Goal: Task Accomplishment & Management: Manage account settings

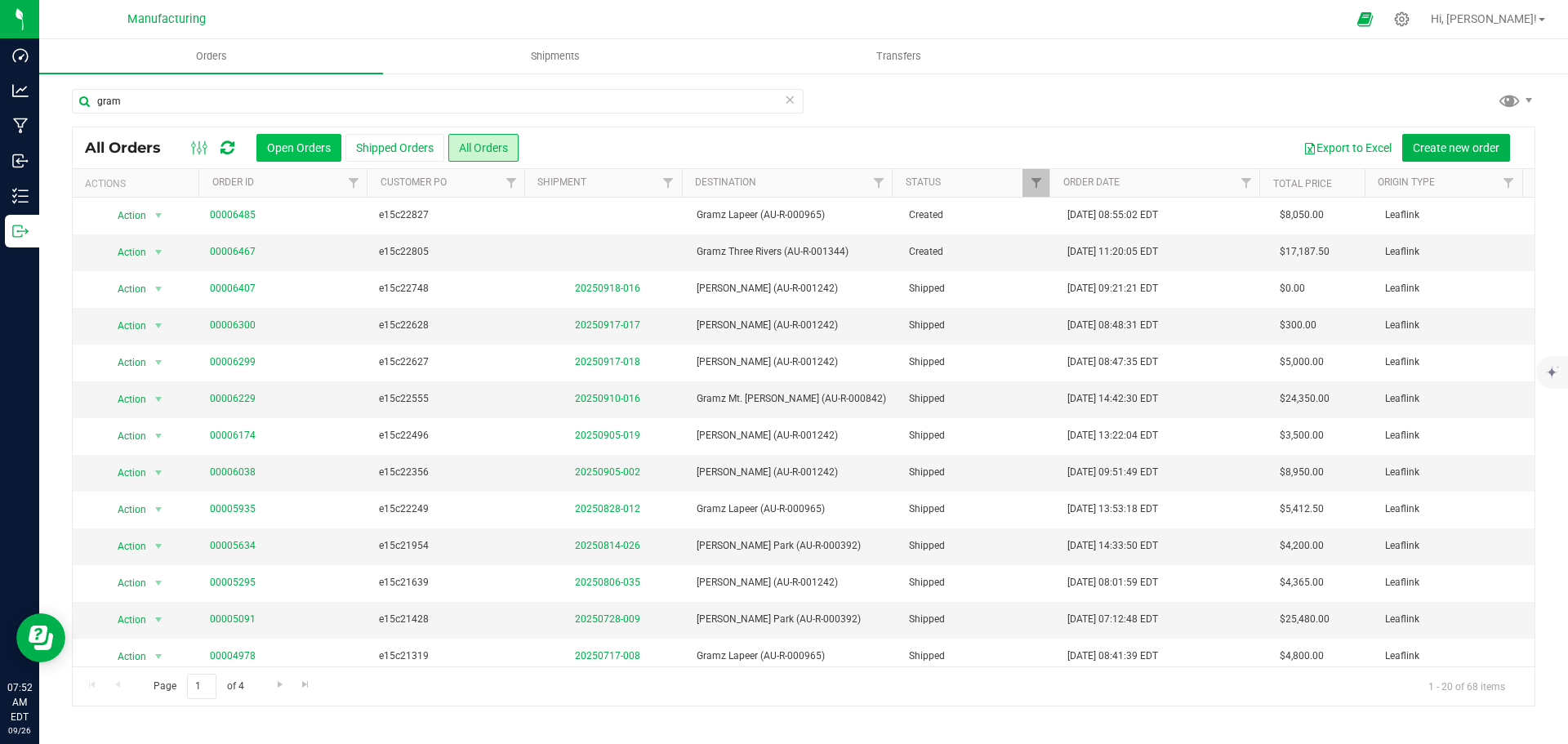
type input "gram"
click at [304, 153] on button "Open Orders" at bounding box center [299, 147] width 85 height 28
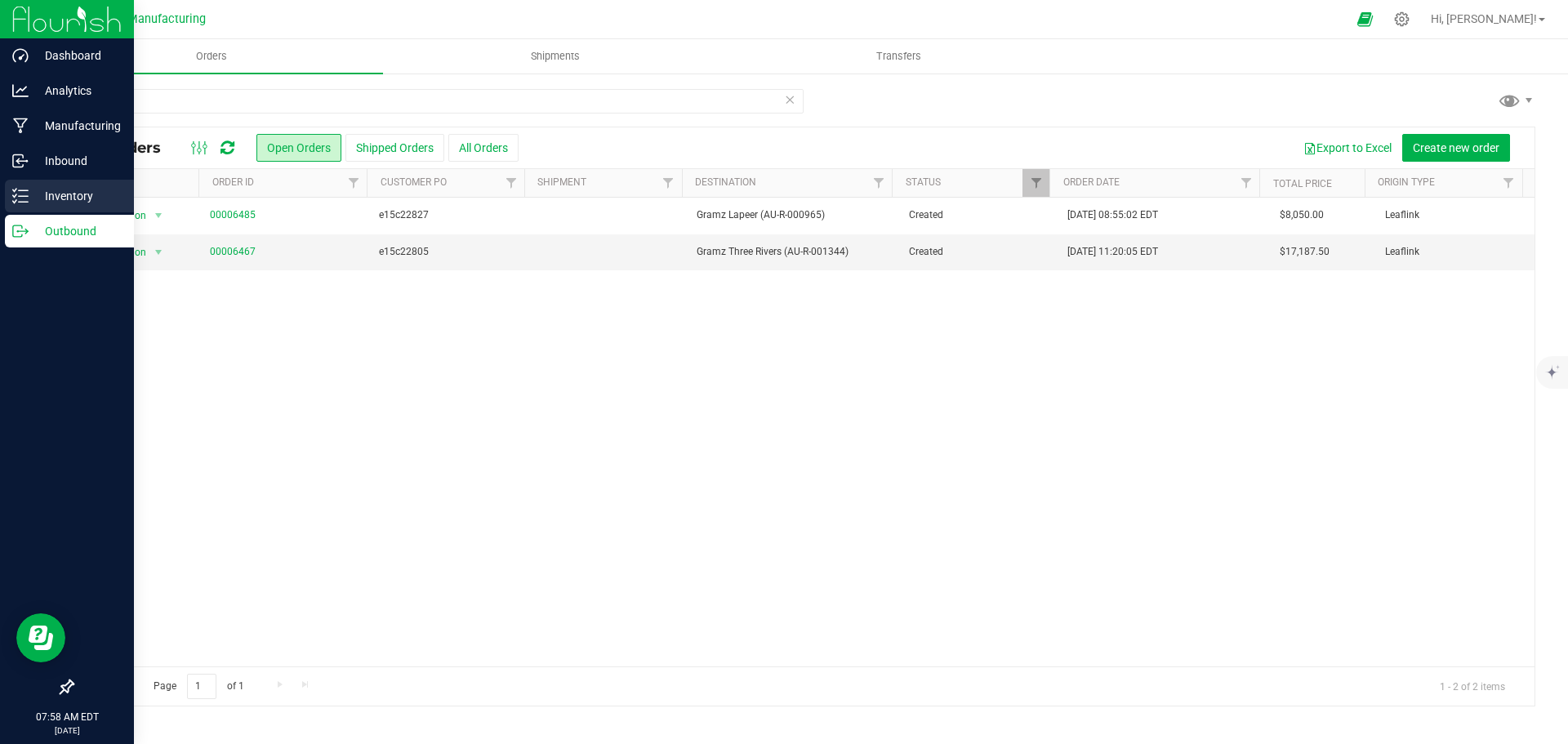
click at [39, 202] on p "Inventory" at bounding box center [77, 196] width 98 height 20
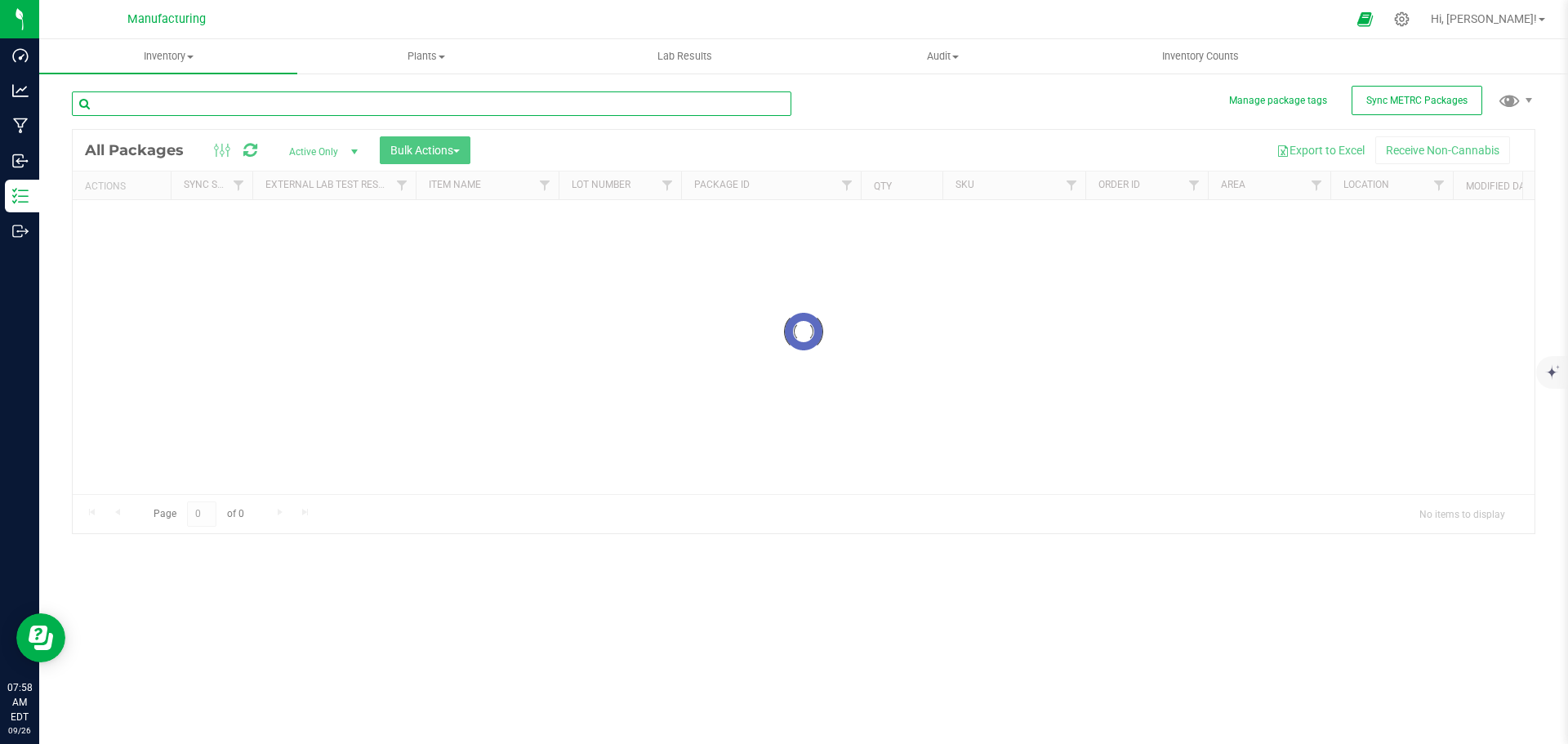
click at [238, 111] on input "text" at bounding box center [432, 103] width 720 height 24
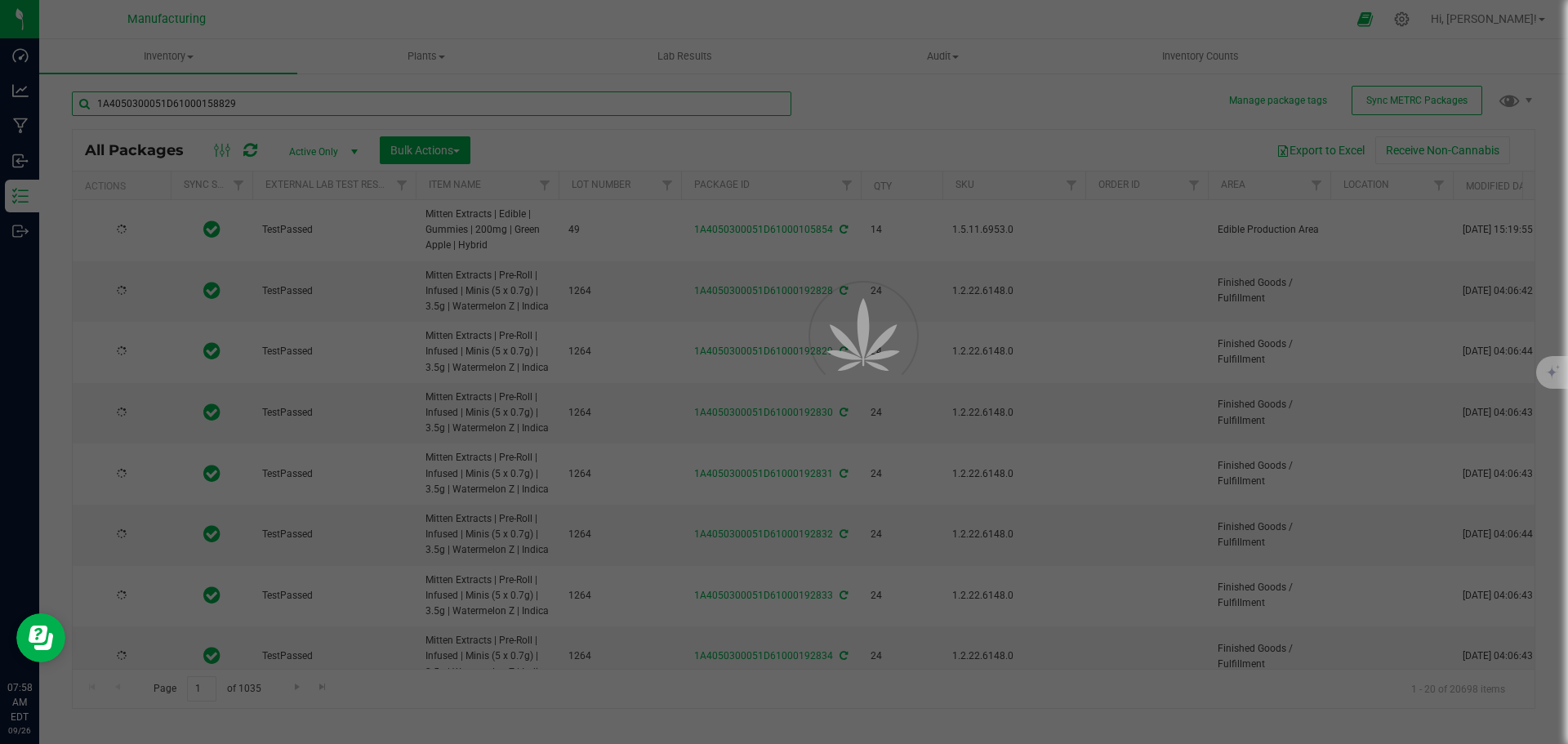
type input "1A4050300051D61000158829"
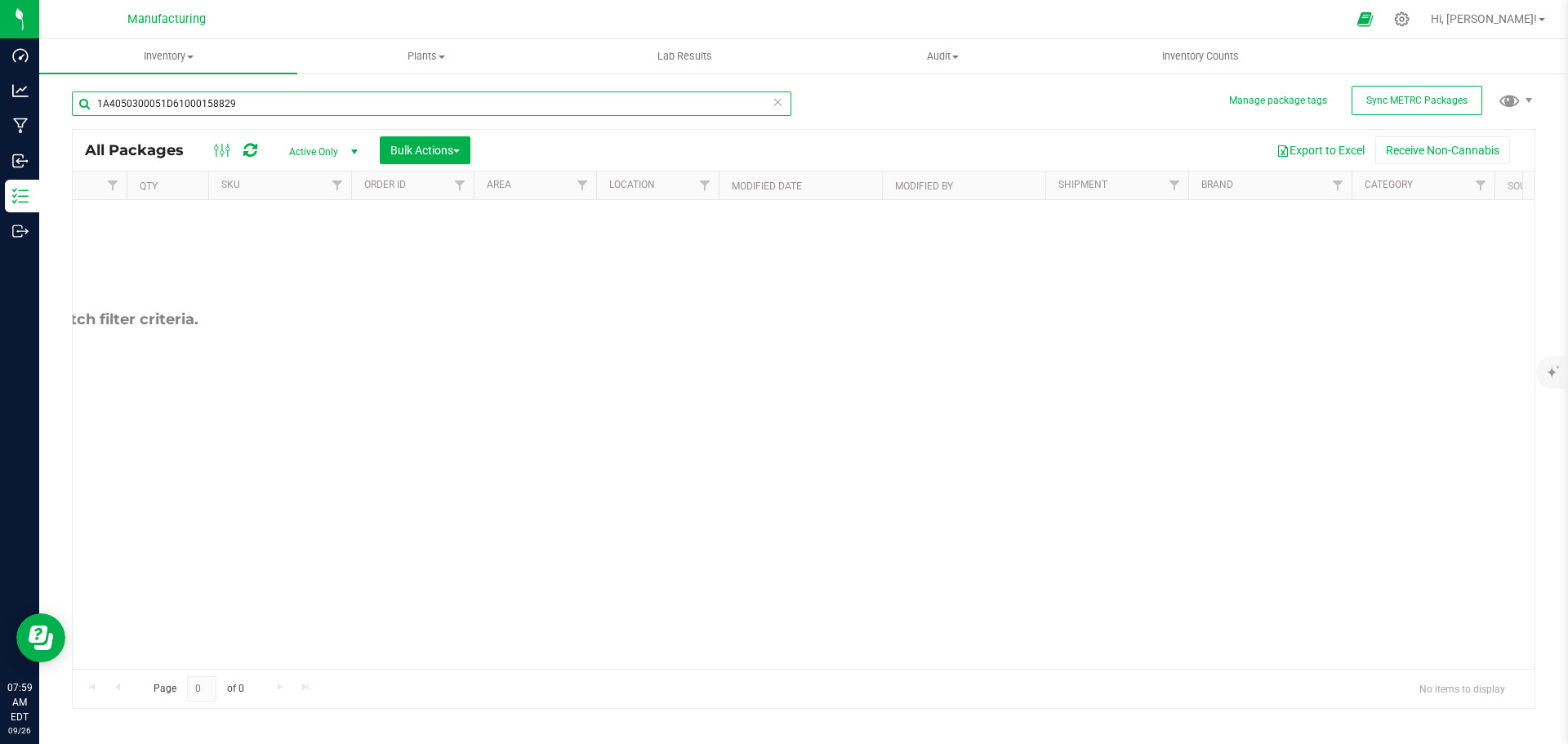
scroll to position [0, 959]
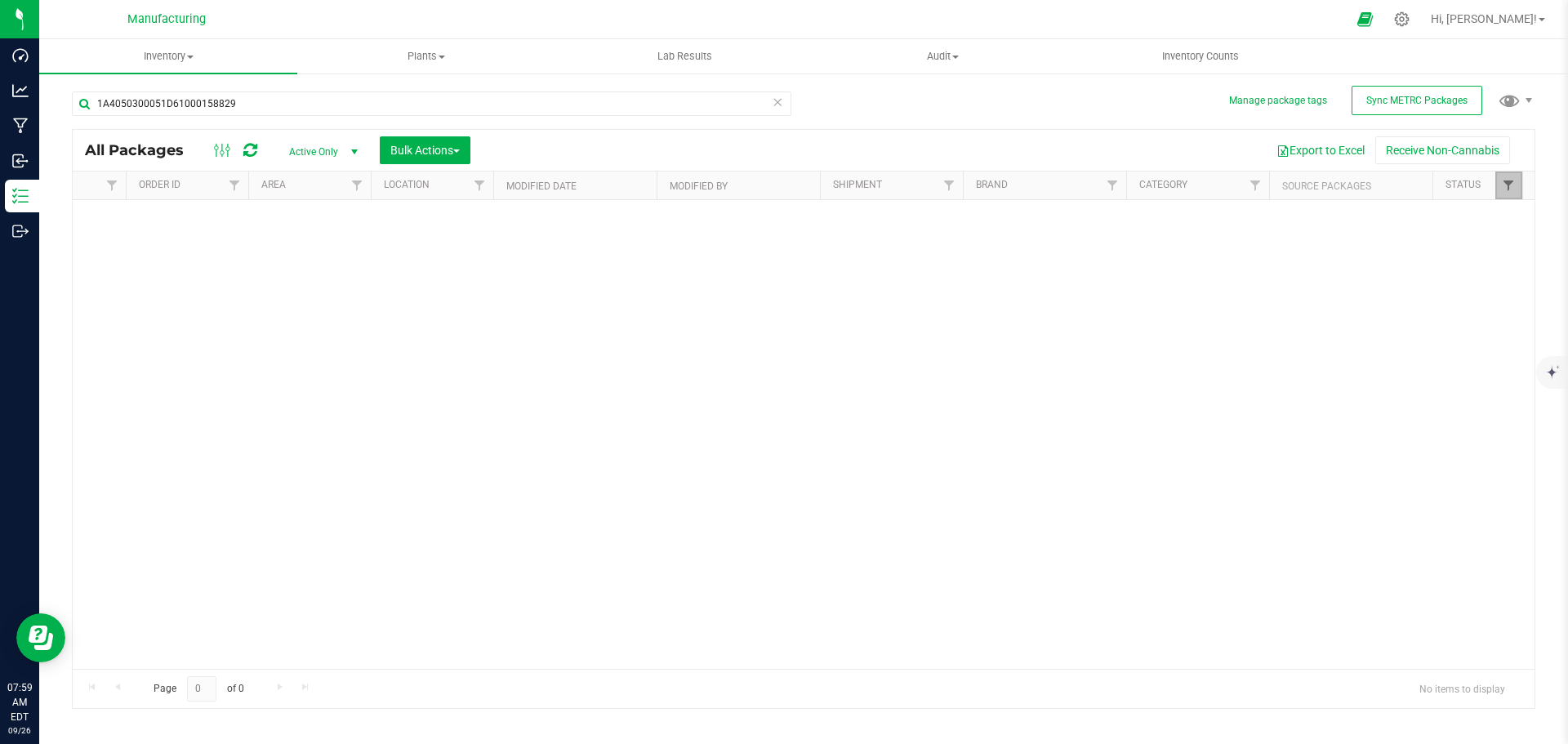
click at [1509, 182] on span "Filter" at bounding box center [1508, 185] width 13 height 13
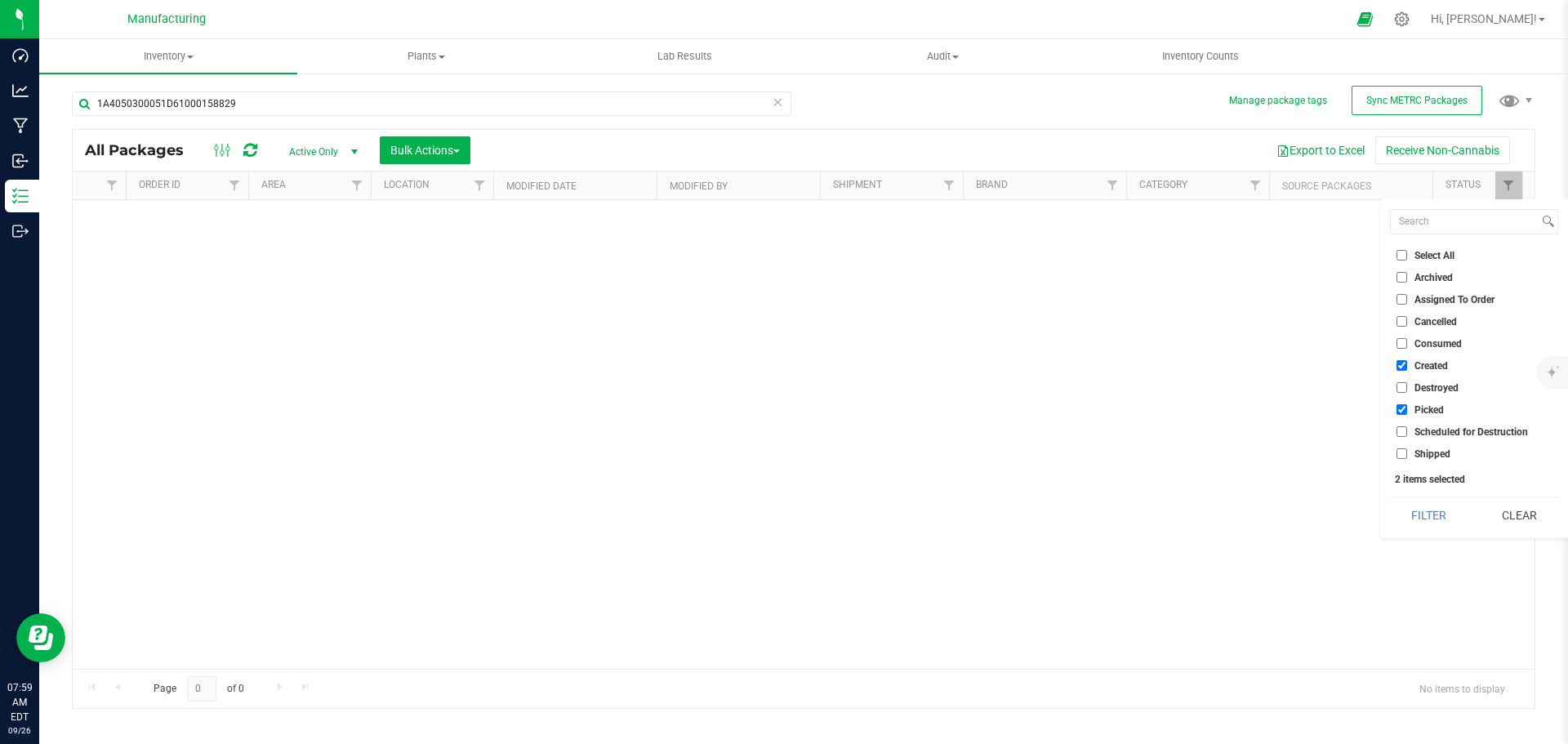
click at [1423, 258] on span "Select All" at bounding box center [1434, 255] width 40 height 10
click at [1407, 258] on input "Select All" at bounding box center [1401, 255] width 10 height 10
checkbox input "true"
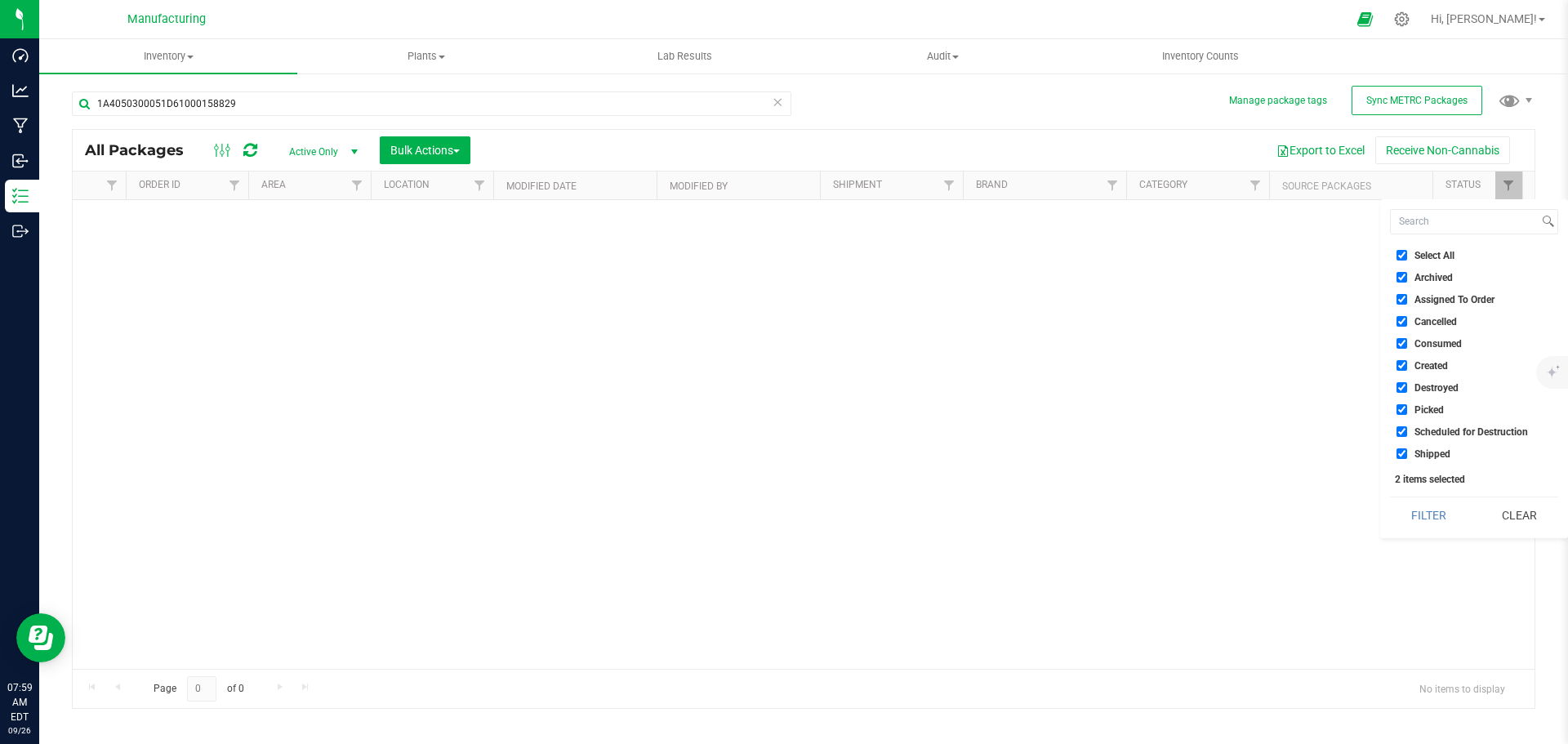
checkbox input "true"
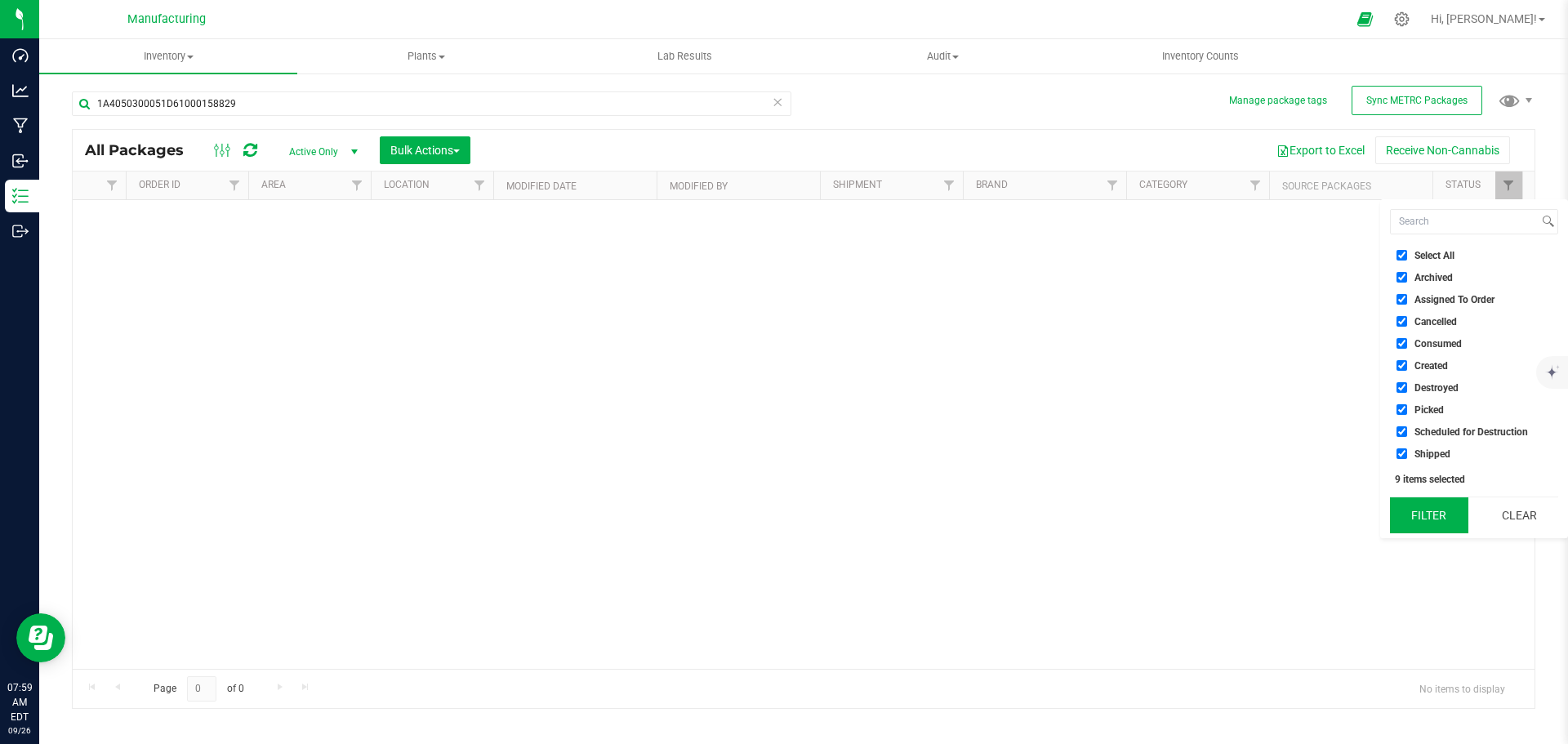
click at [1428, 516] on button "Filter" at bounding box center [1429, 514] width 78 height 36
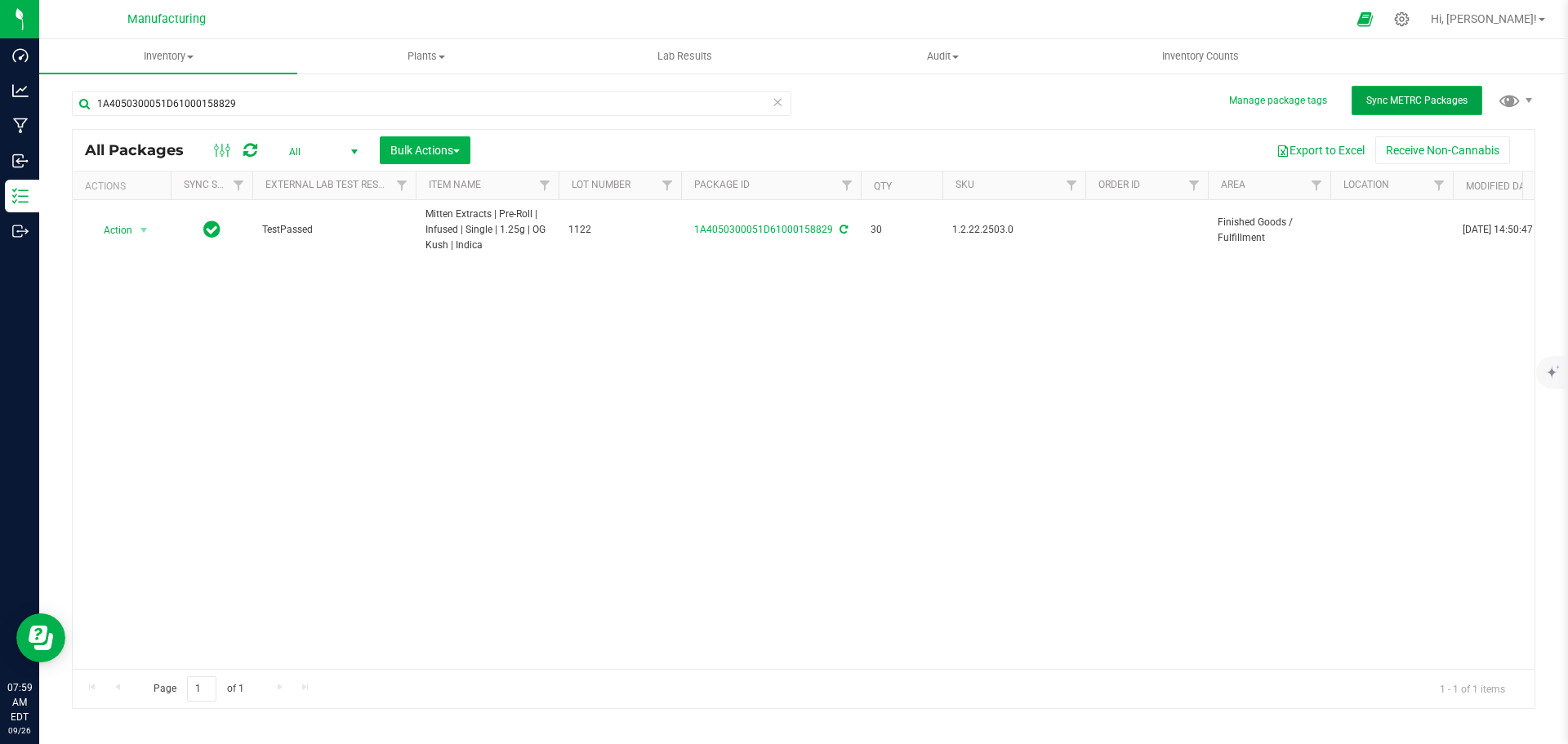
click at [1423, 110] on button "Sync METRC Packages" at bounding box center [1416, 101] width 131 height 29
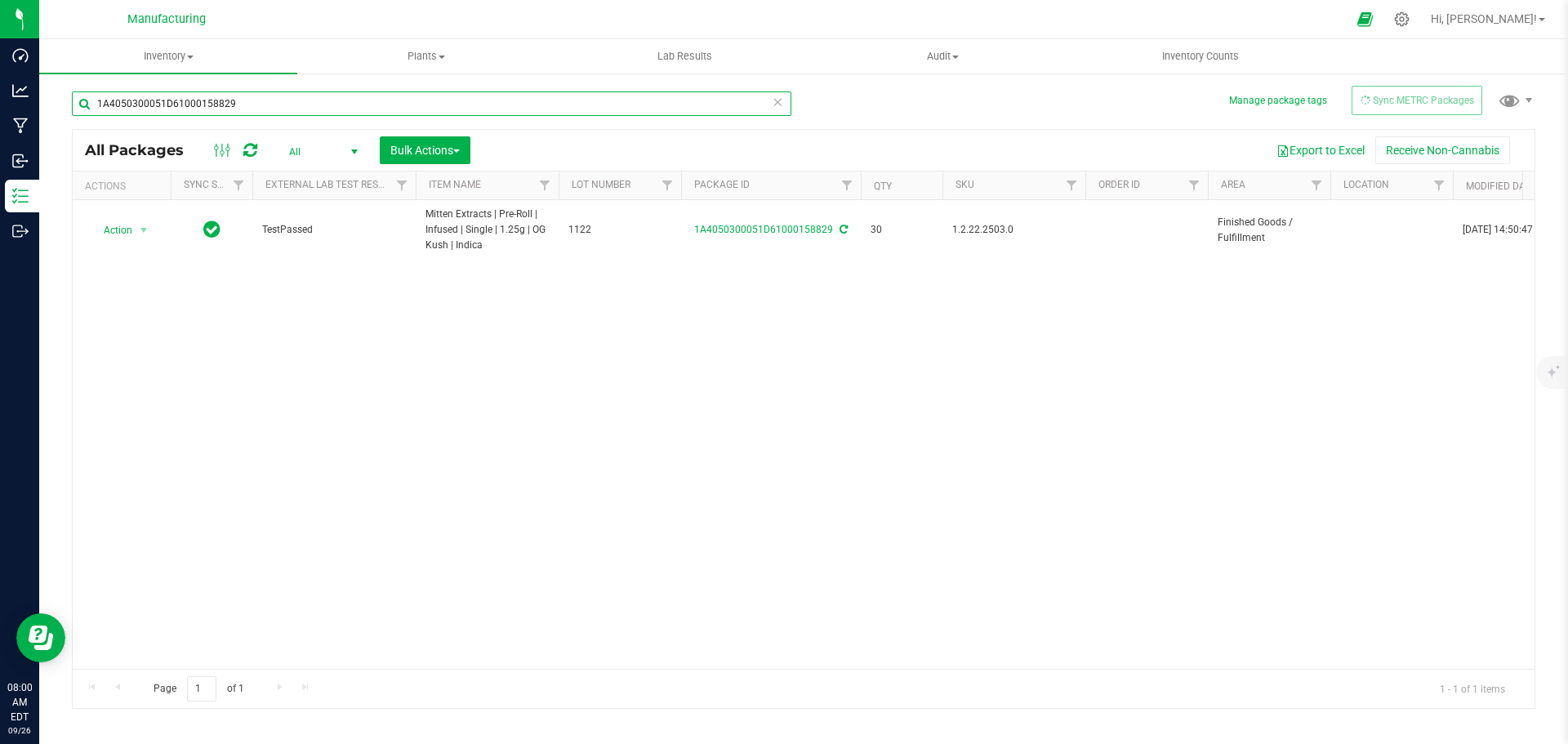
click at [253, 110] on input "1A4050300051D61000158829" at bounding box center [432, 103] width 720 height 24
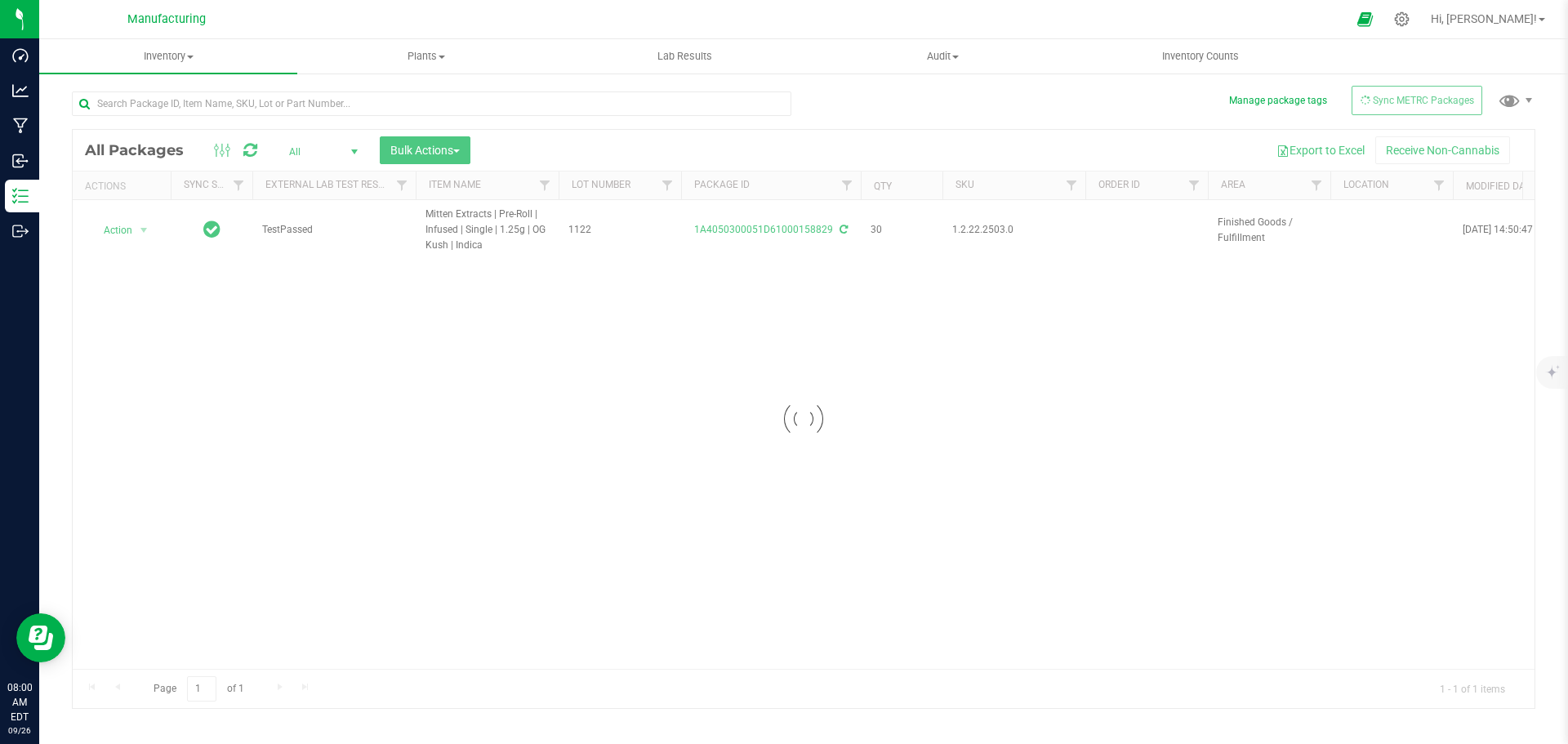
drag, startPoint x: 638, startPoint y: 660, endPoint x: 1062, endPoint y: 666, distance: 424.0
click at [1120, 666] on div at bounding box center [803, 419] width 1461 height 578
click at [922, 695] on div at bounding box center [803, 419] width 1461 height 578
drag, startPoint x: 930, startPoint y: 664, endPoint x: 1179, endPoint y: 679, distance: 249.5
click at [1179, 678] on div at bounding box center [803, 419] width 1461 height 578
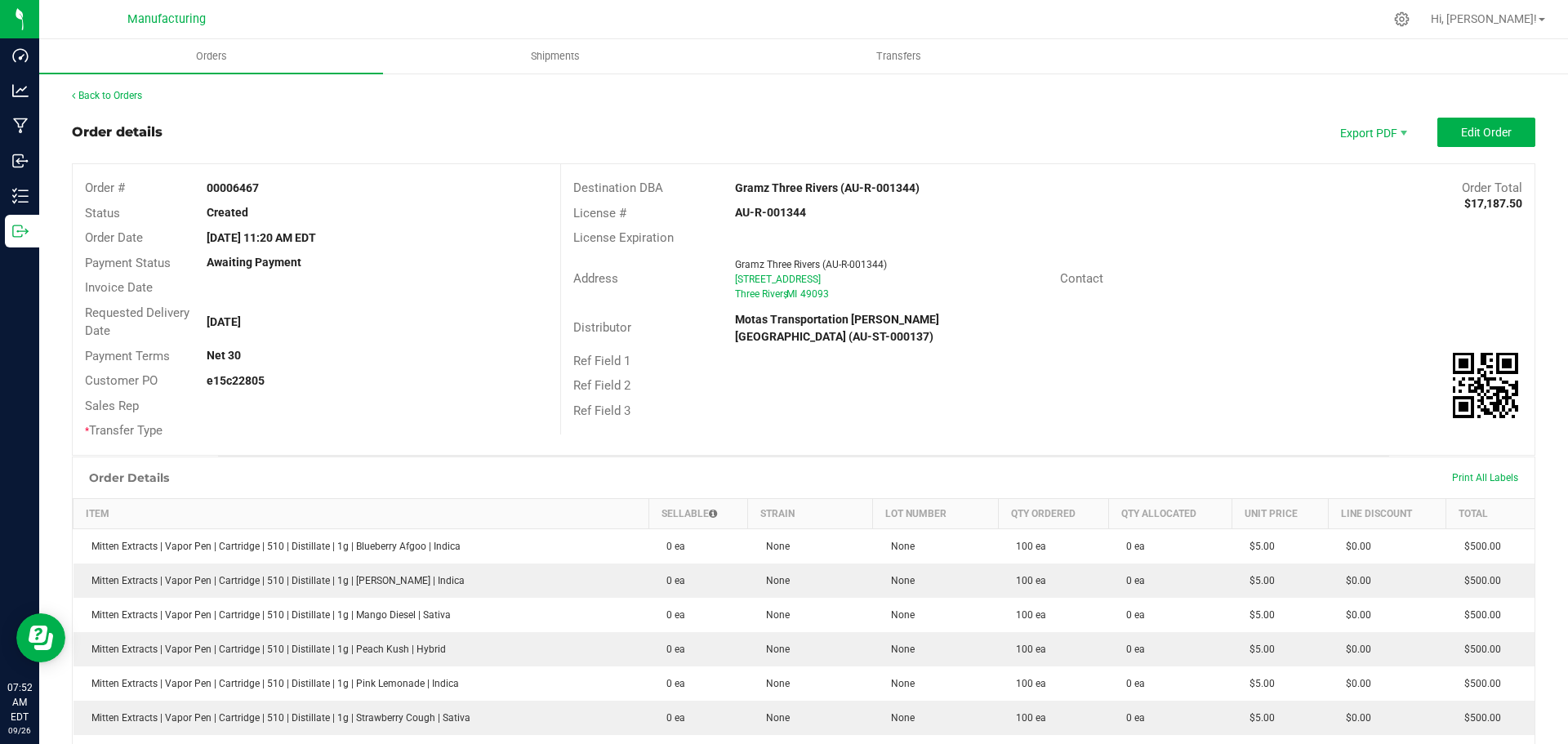
click at [1471, 156] on outbound-order-header "Order details Export PDF Edit Order Order # 00006467 Status Created Order Date …" at bounding box center [803, 287] width 1463 height 338
click at [1472, 134] on span "Edit Order" at bounding box center [1486, 132] width 50 height 13
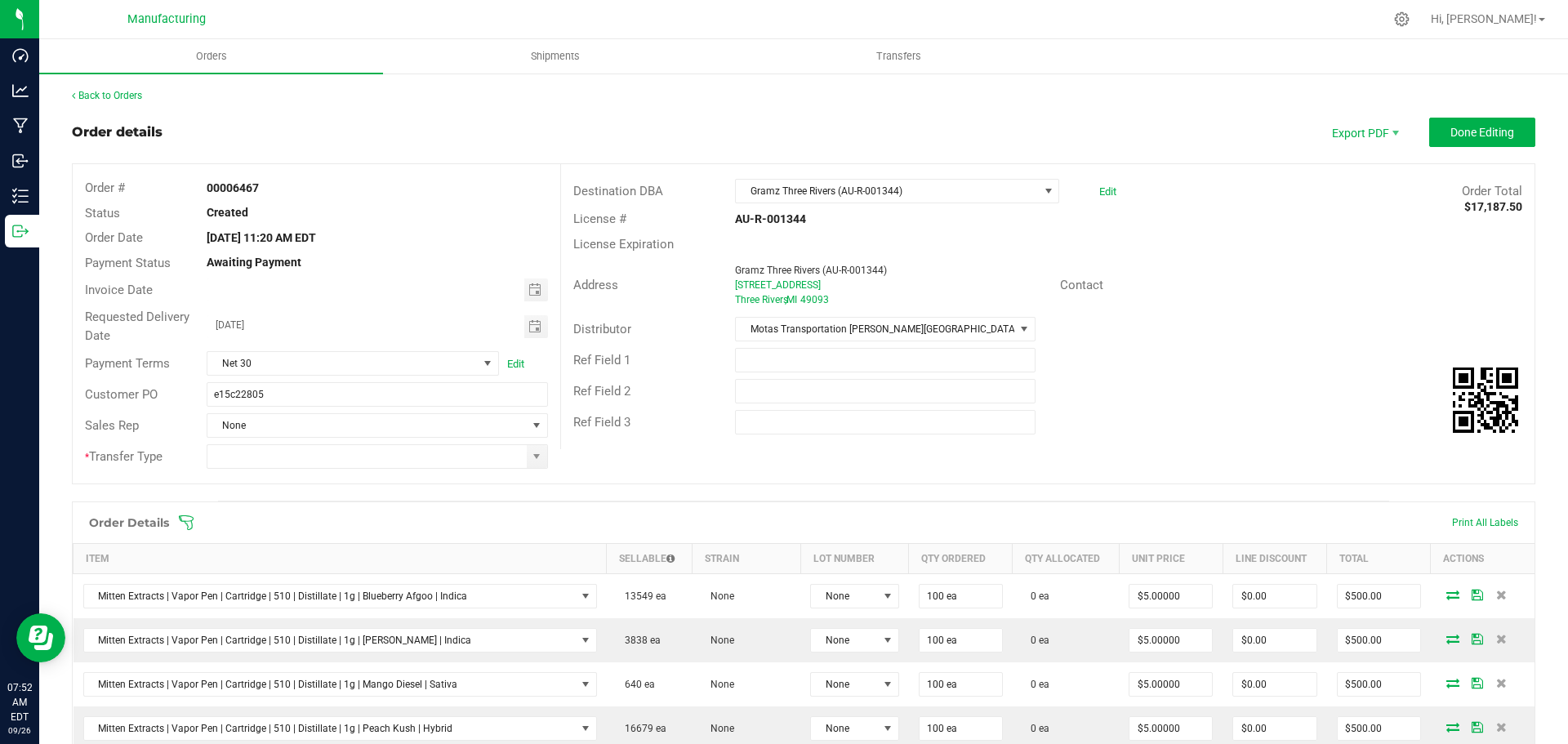
click at [195, 519] on span at bounding box center [909, 522] width 1463 height 16
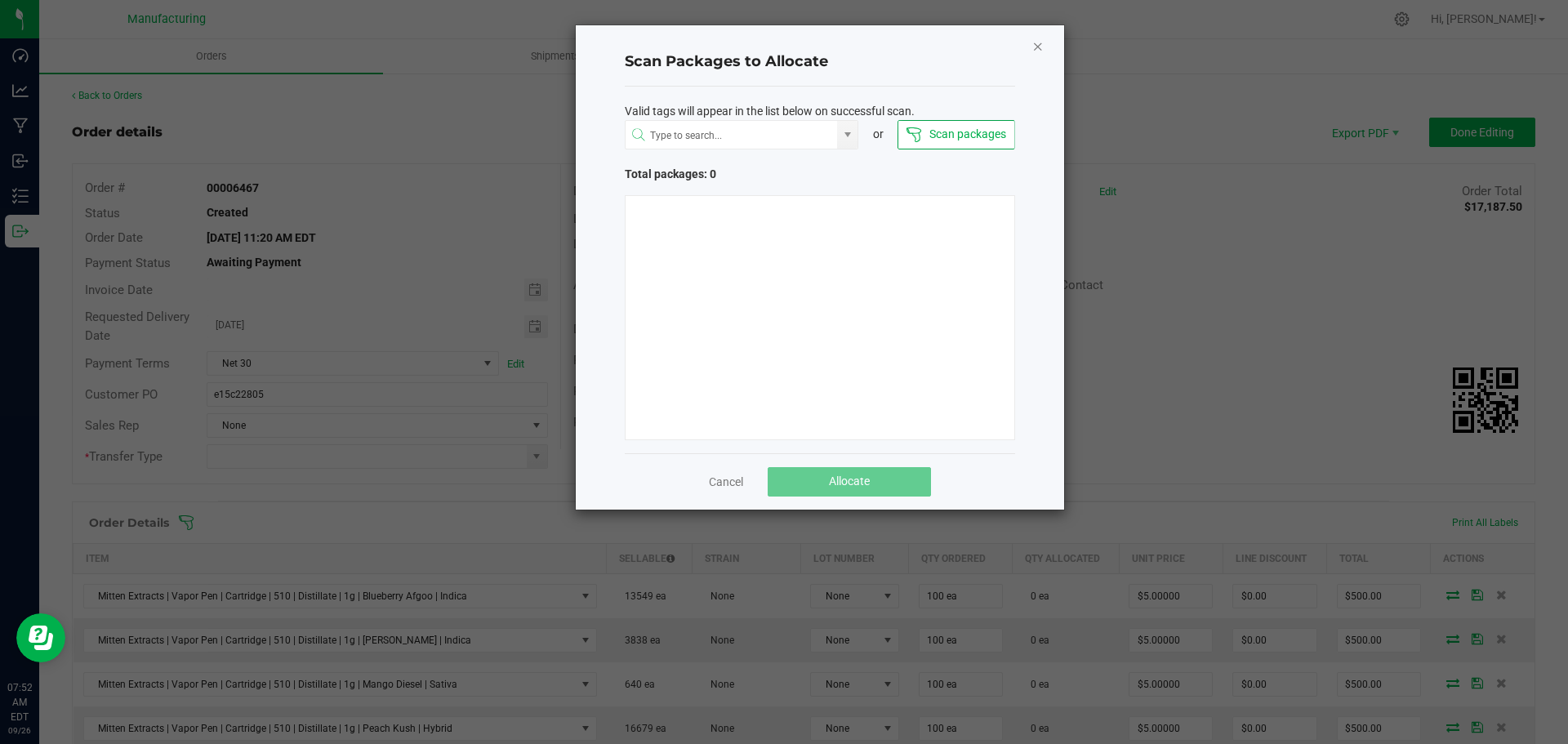
click at [1038, 44] on icon "Close" at bounding box center [1037, 45] width 11 height 20
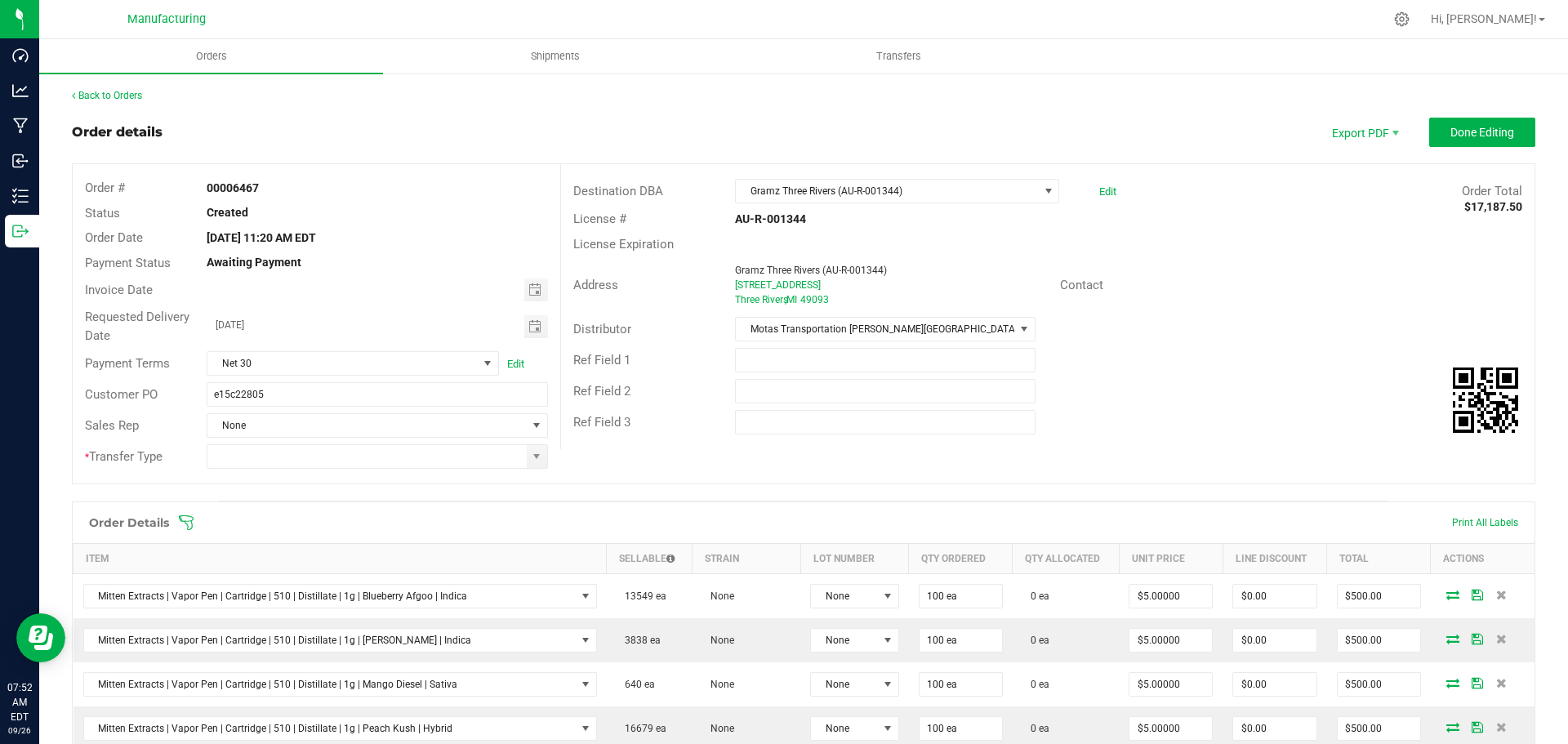
click at [186, 519] on icon at bounding box center [186, 522] width 16 height 16
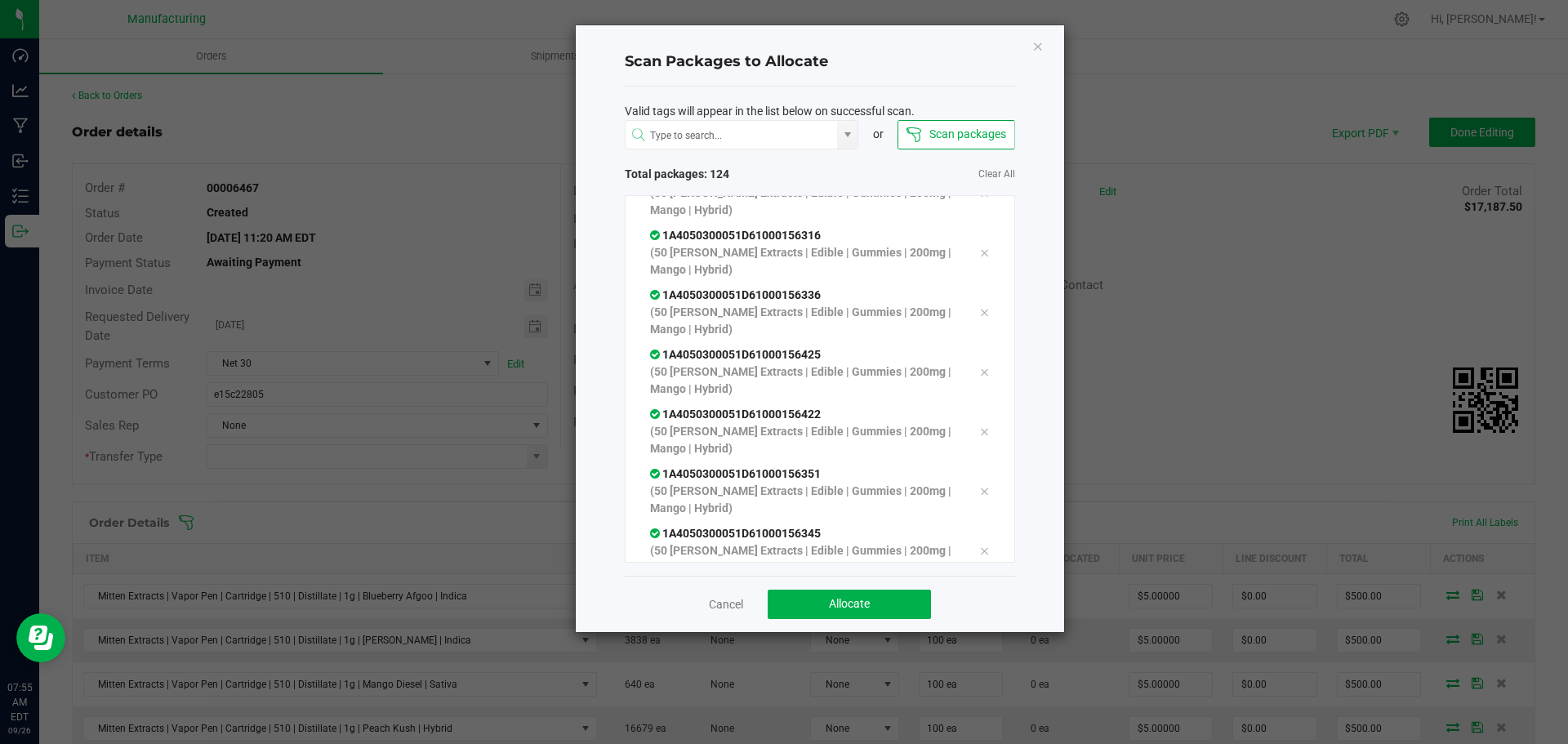
scroll to position [7024, 0]
click at [821, 604] on button "Allocate" at bounding box center [849, 604] width 163 height 29
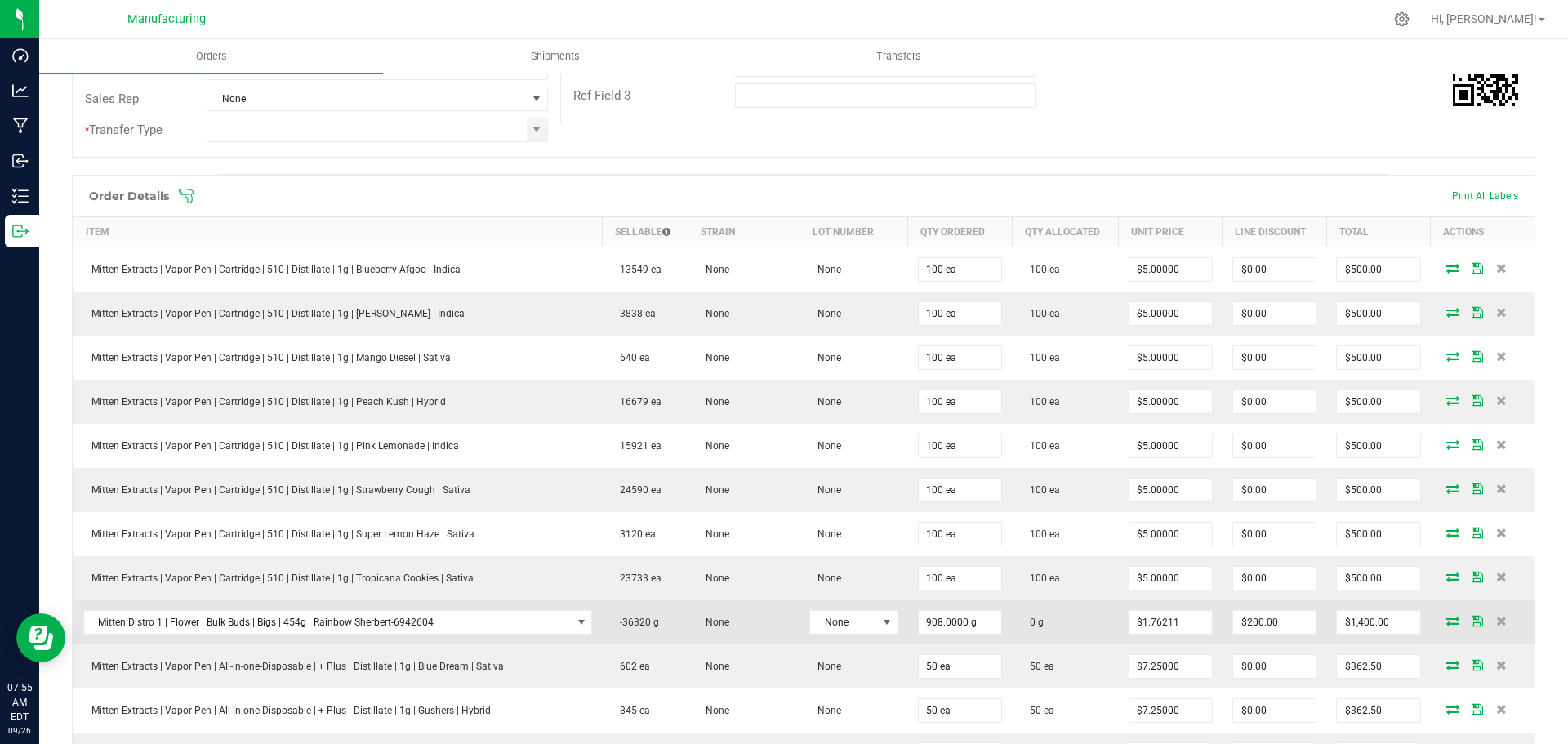
scroll to position [490, 0]
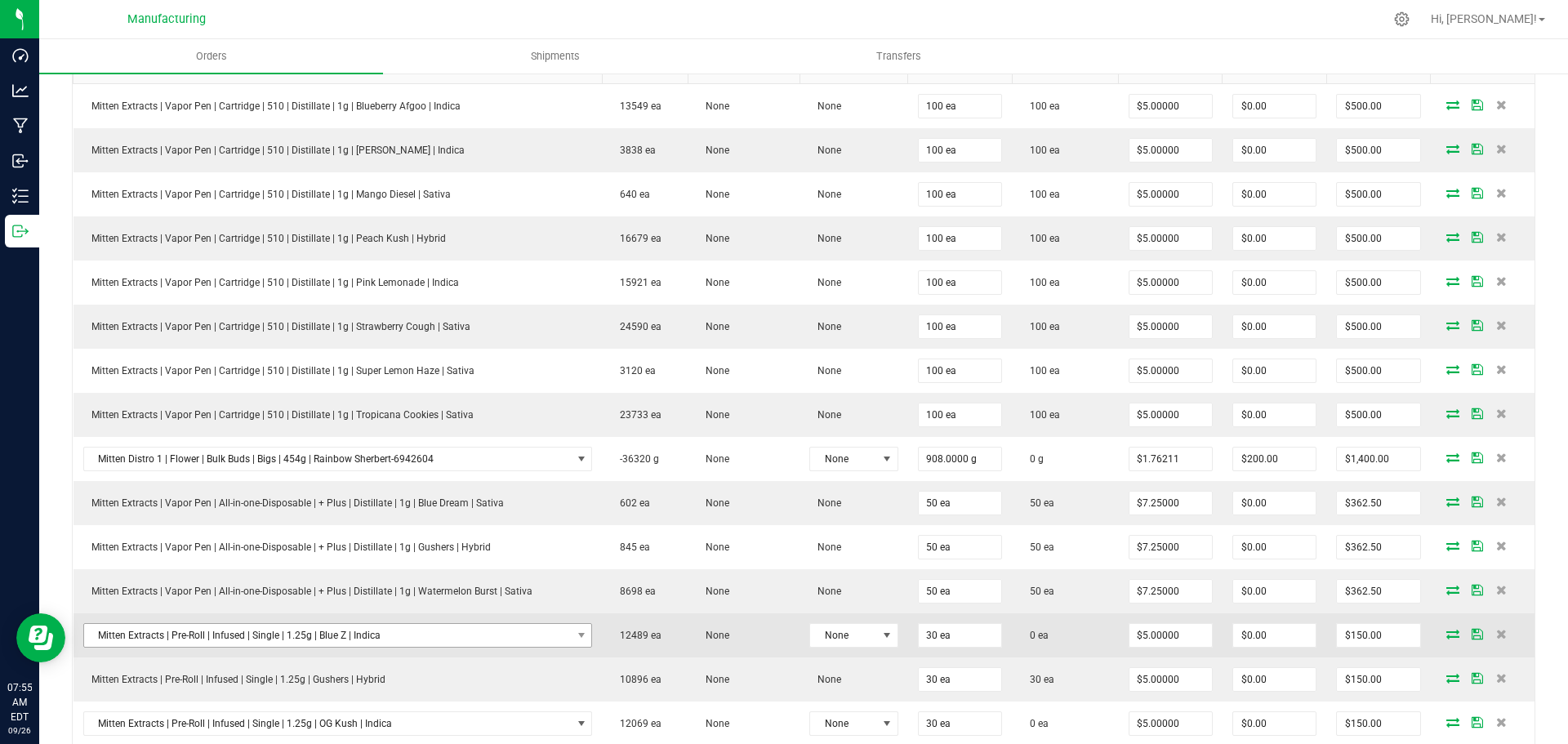
drag, startPoint x: 1056, startPoint y: 636, endPoint x: 404, endPoint y: 630, distance: 652.0
click at [404, 630] on outbound-order-line-row "Mitten Extracts | Pre-Roll | Infused | Single | 1.25g | Blue Z | Indica 12489 e…" at bounding box center [804, 635] width 1461 height 44
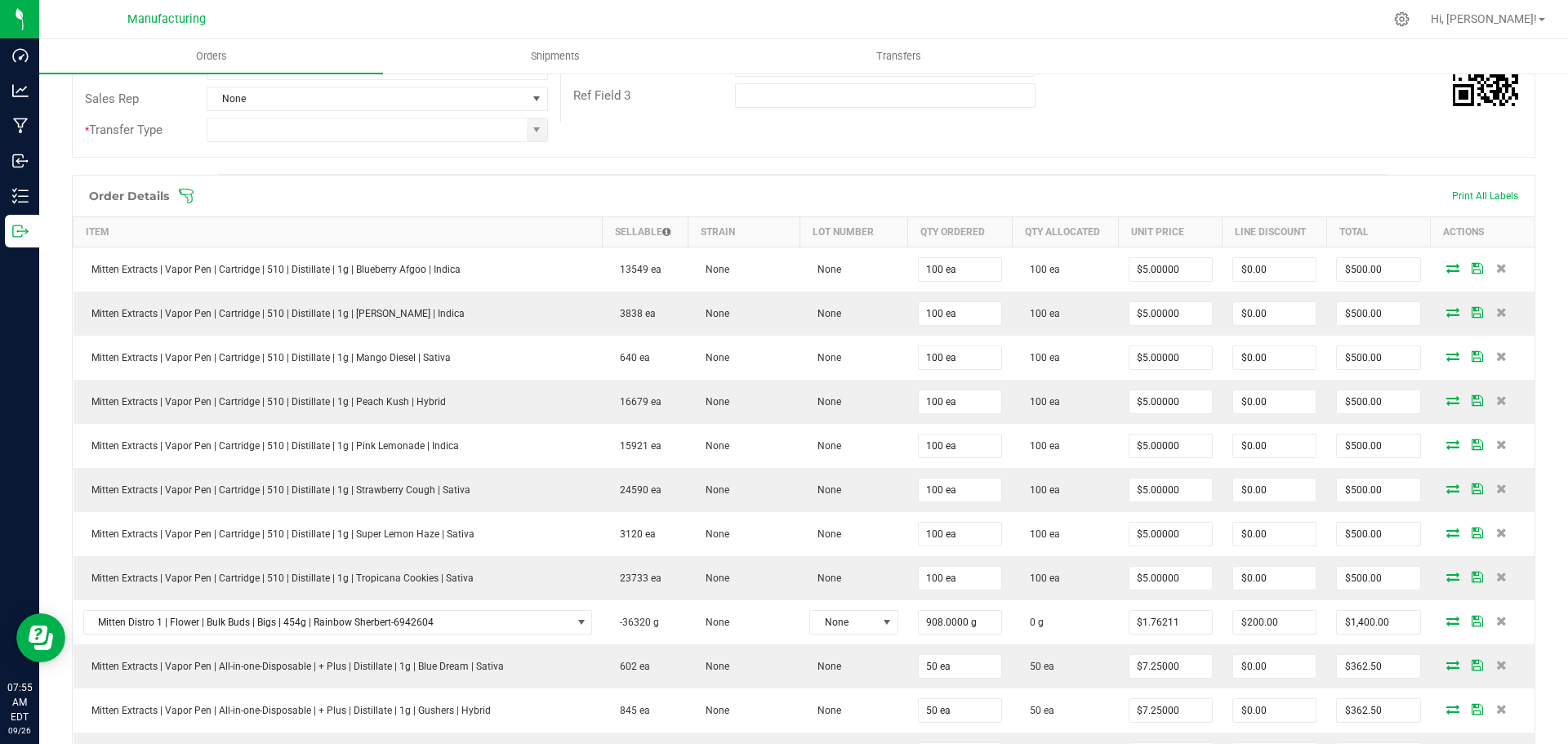
scroll to position [0, 0]
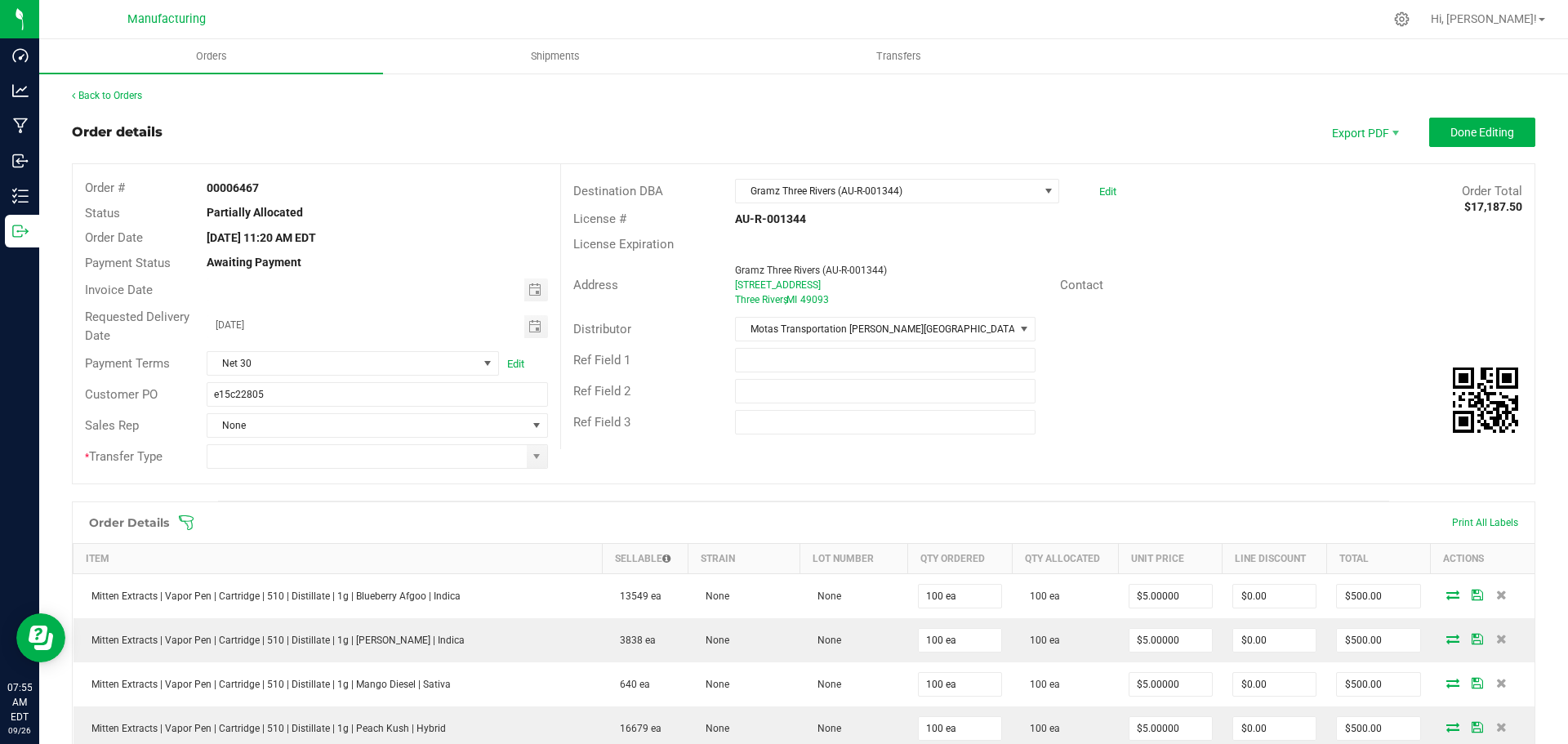
click at [187, 515] on icon at bounding box center [186, 522] width 15 height 15
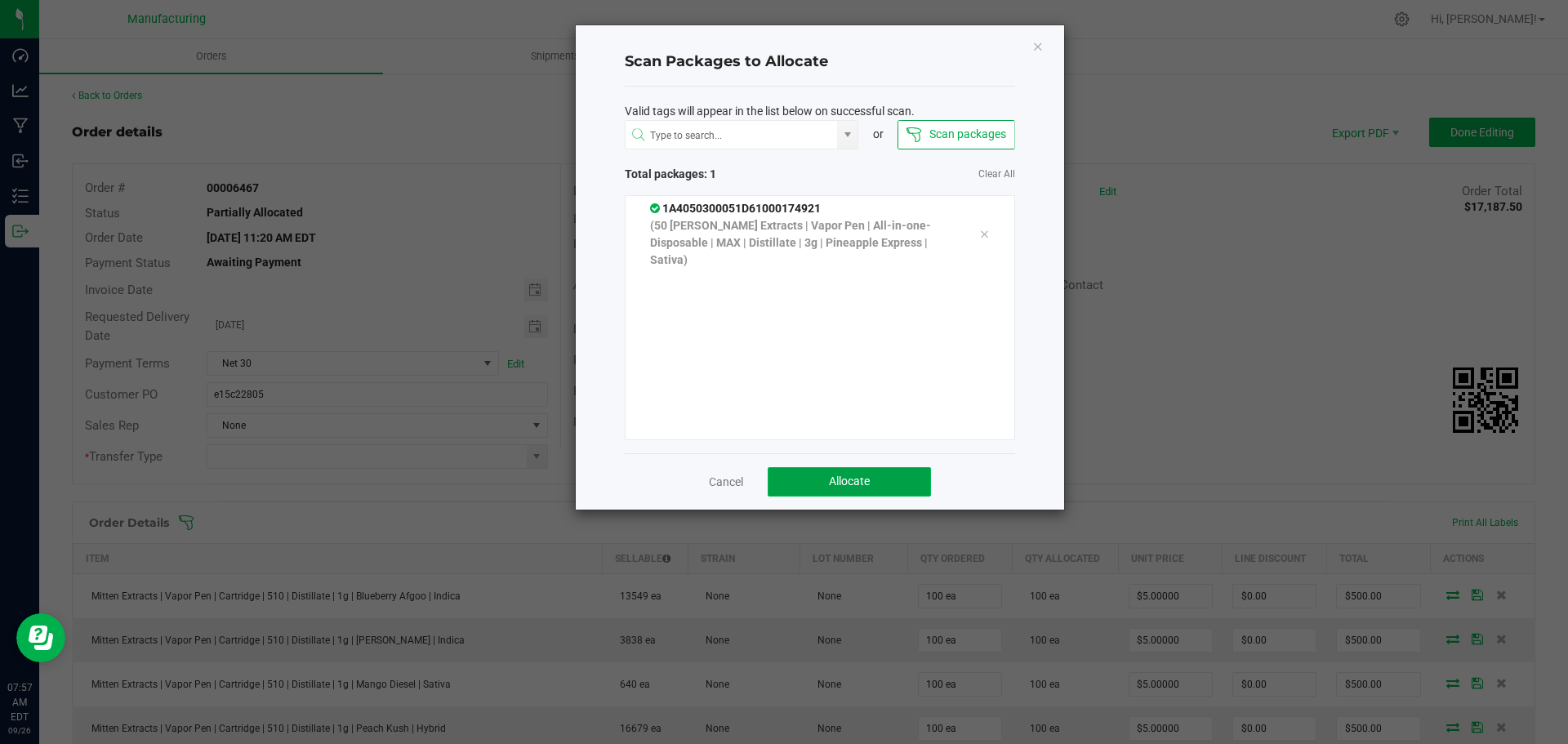
click at [827, 475] on button "Allocate" at bounding box center [849, 482] width 163 height 29
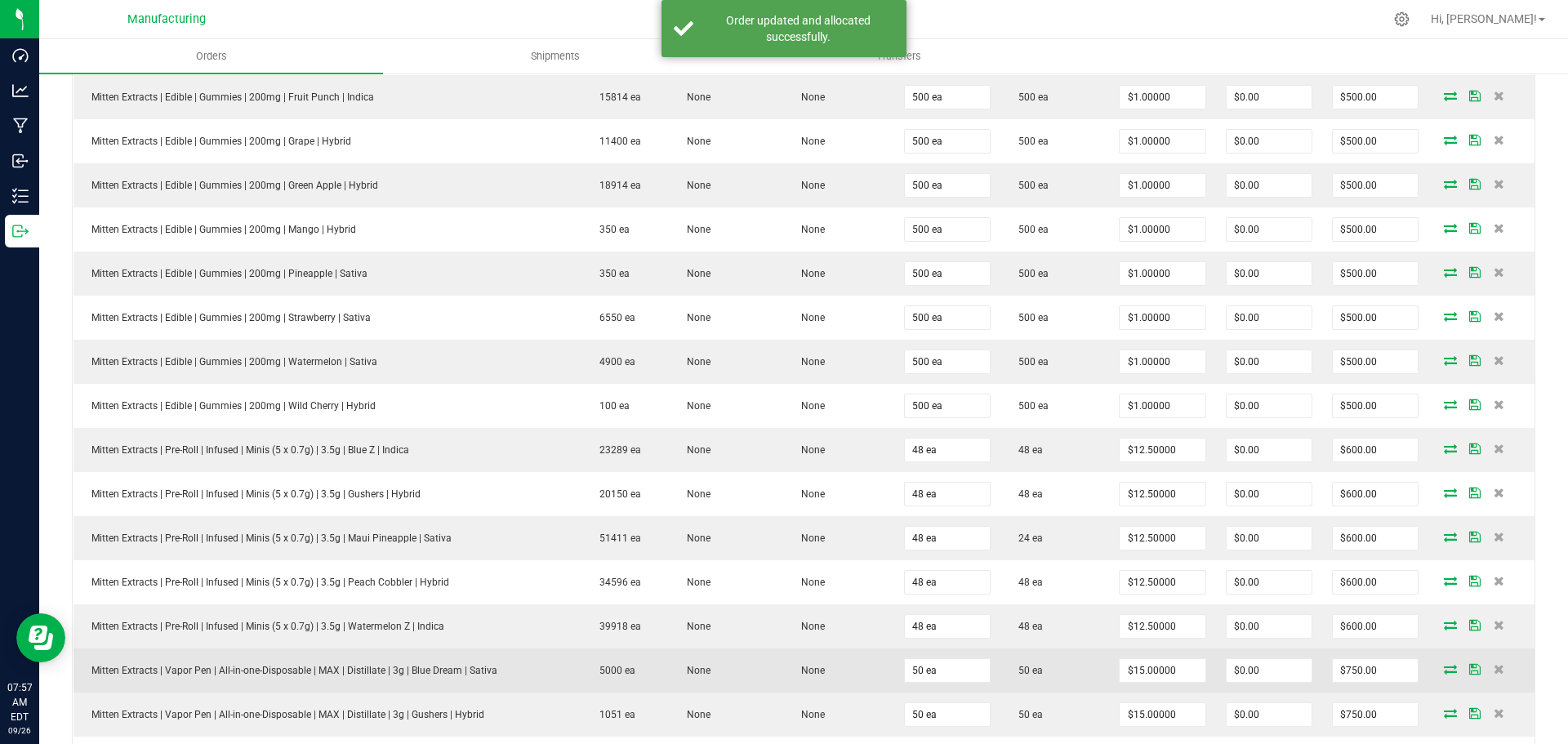
scroll to position [1388, 0]
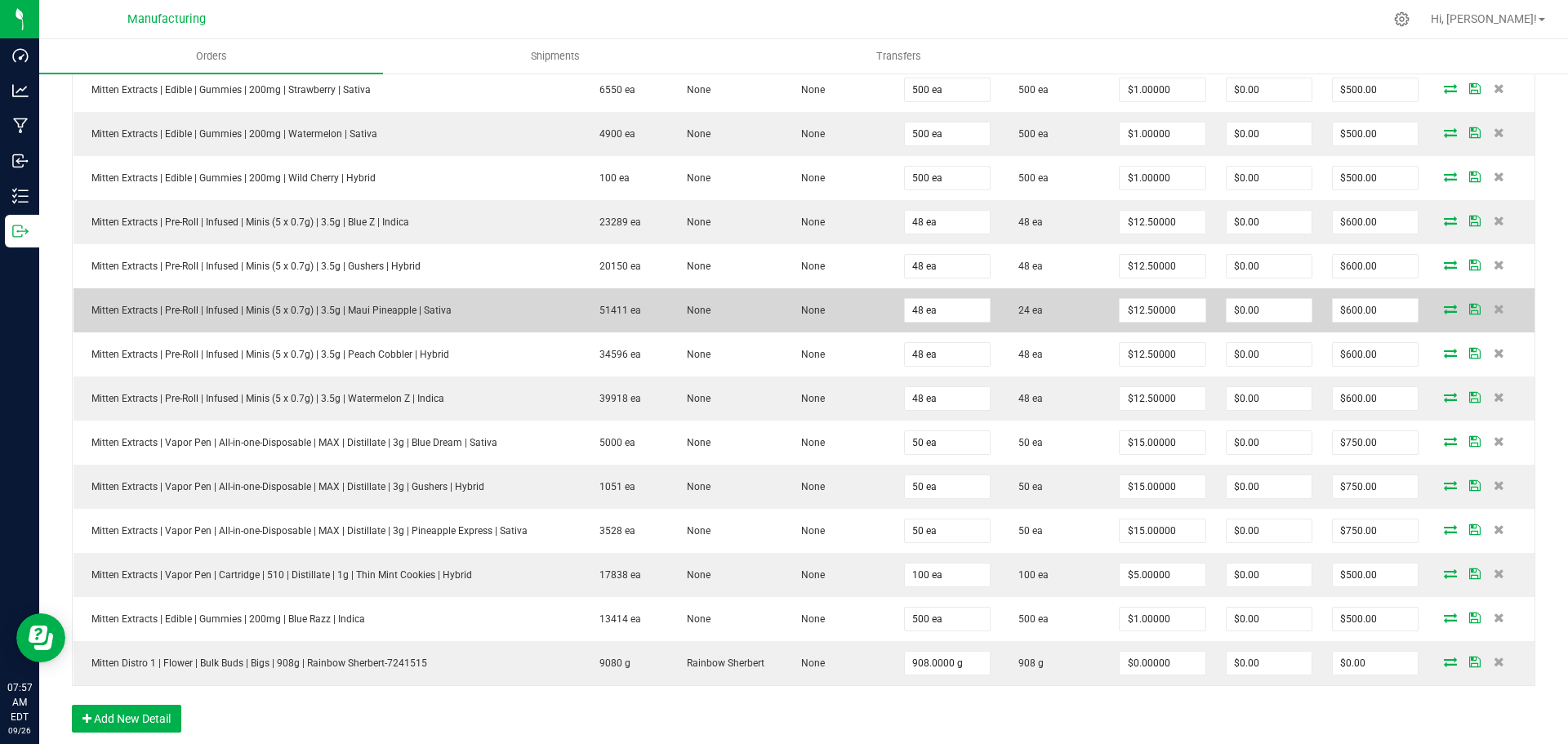
drag, startPoint x: 1039, startPoint y: 305, endPoint x: 291, endPoint y: 296, distance: 748.1
click at [291, 296] on outbound-order-line-row "Mitten Extracts | Pre-Roll | Infused | Minis (5 x 0.7g) | 3.5g | Maui Pineapple…" at bounding box center [804, 310] width 1461 height 44
click at [1444, 304] on icon at bounding box center [1450, 308] width 13 height 10
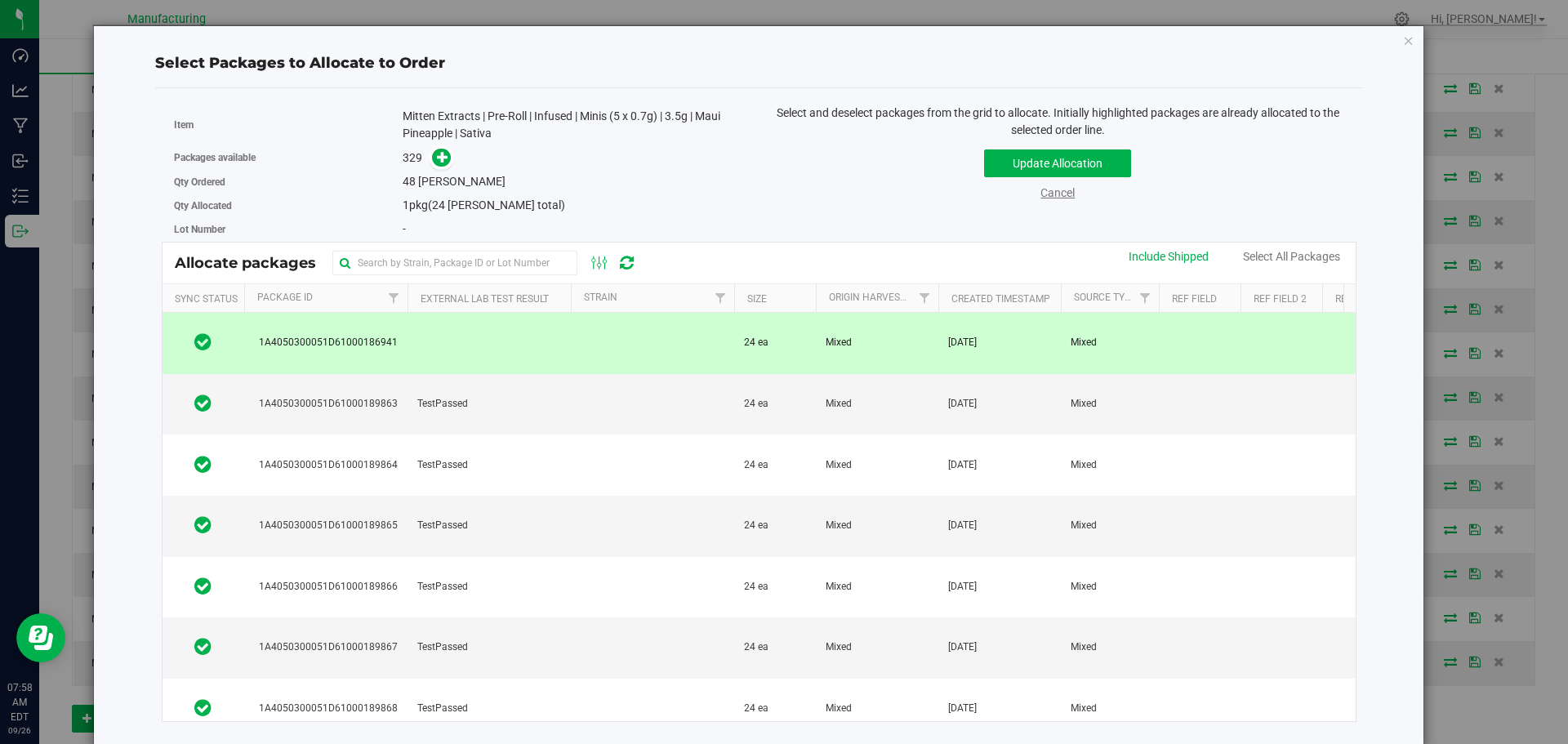
click at [1047, 197] on link "Cancel" at bounding box center [1058, 193] width 35 height 13
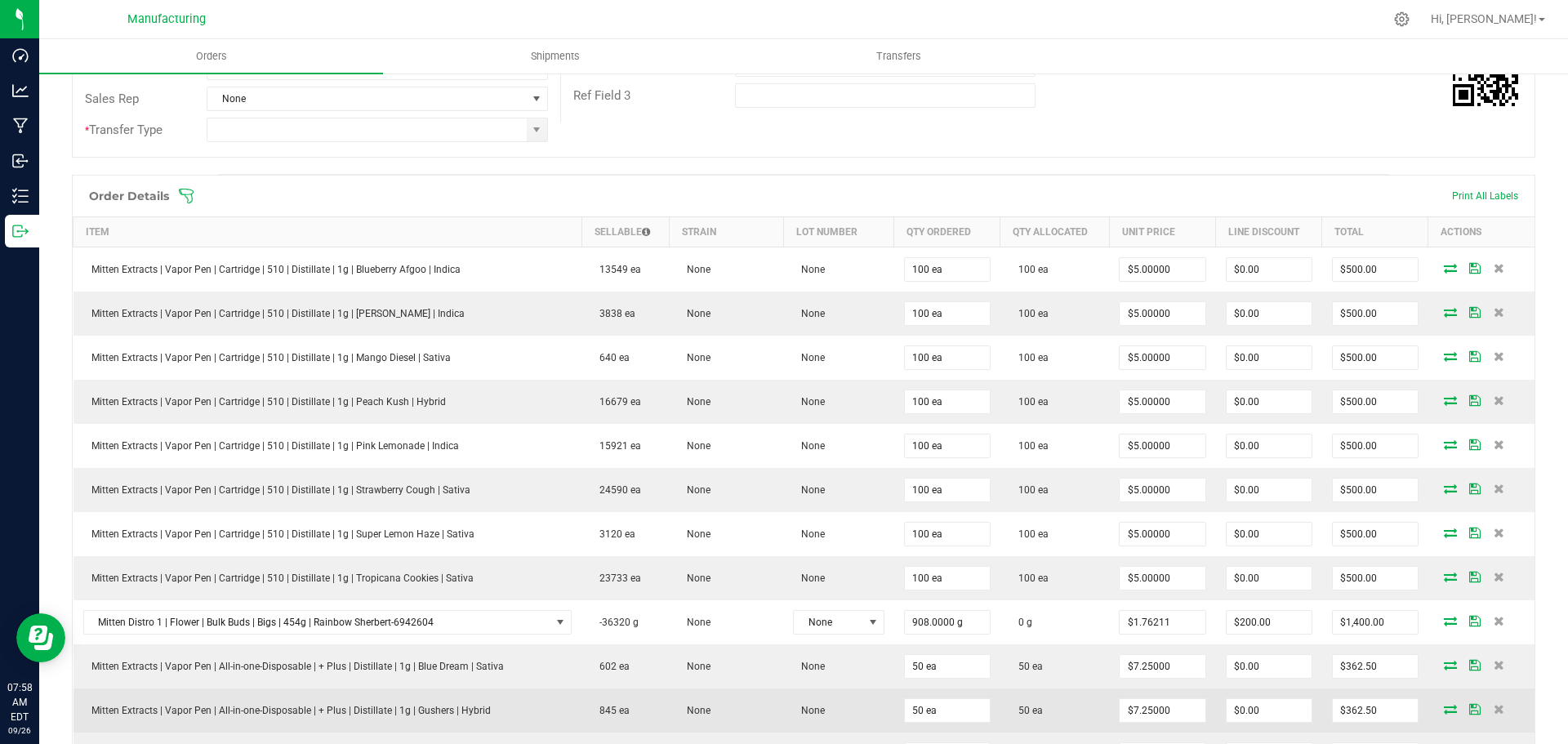
scroll to position [0, 0]
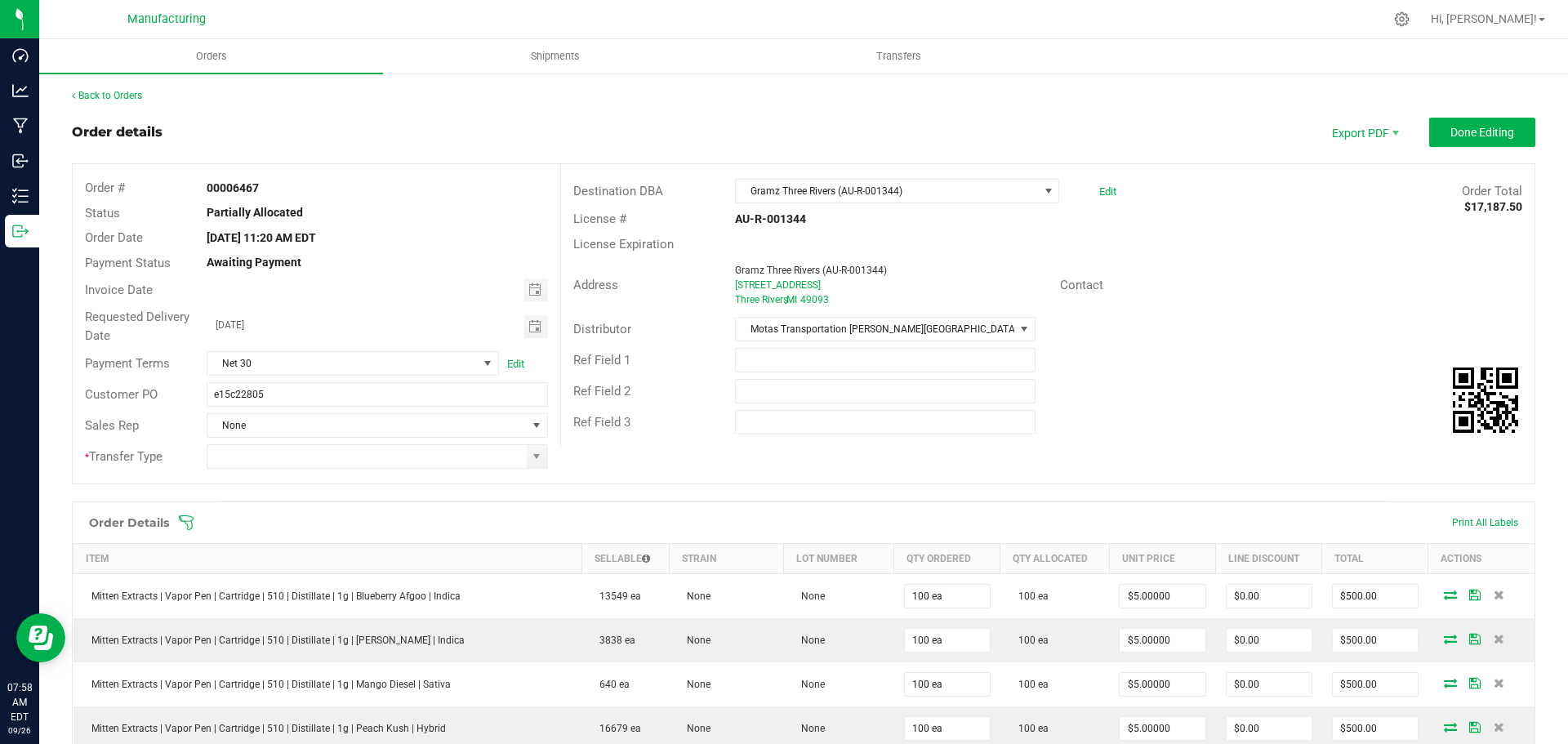
click at [186, 525] on icon at bounding box center [186, 522] width 16 height 16
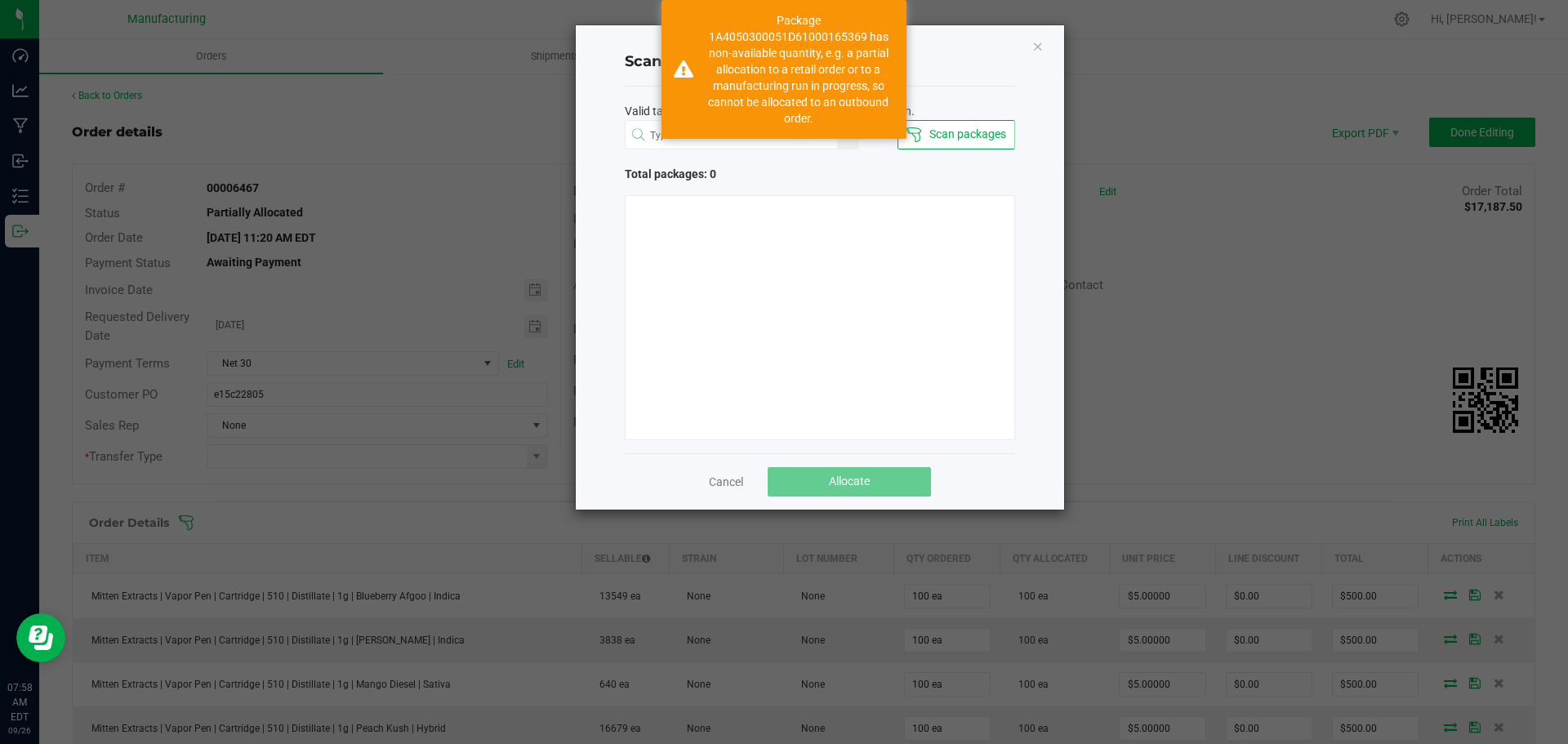
click at [721, 478] on link "Cancel" at bounding box center [726, 481] width 35 height 16
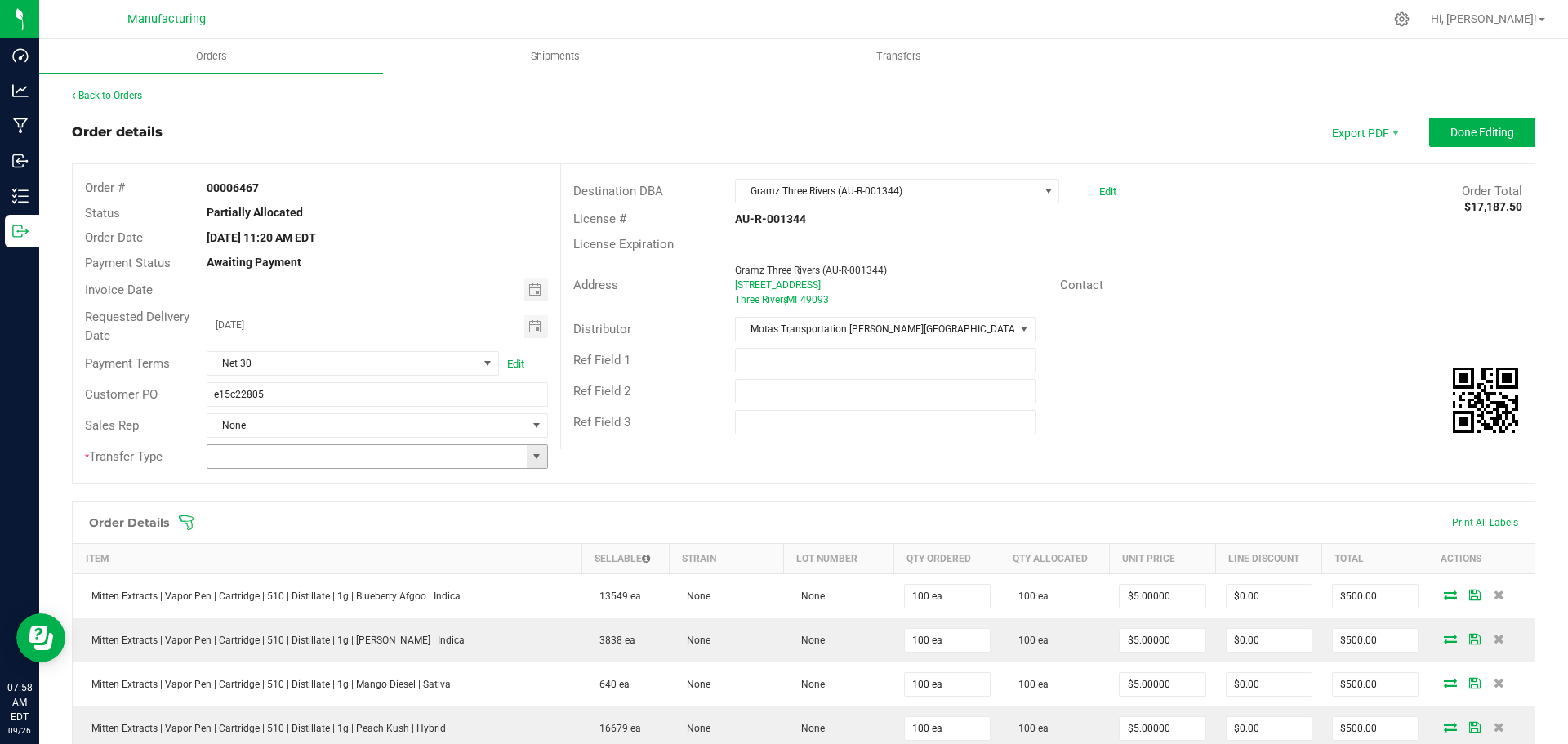
click at [532, 456] on span at bounding box center [536, 456] width 13 height 13
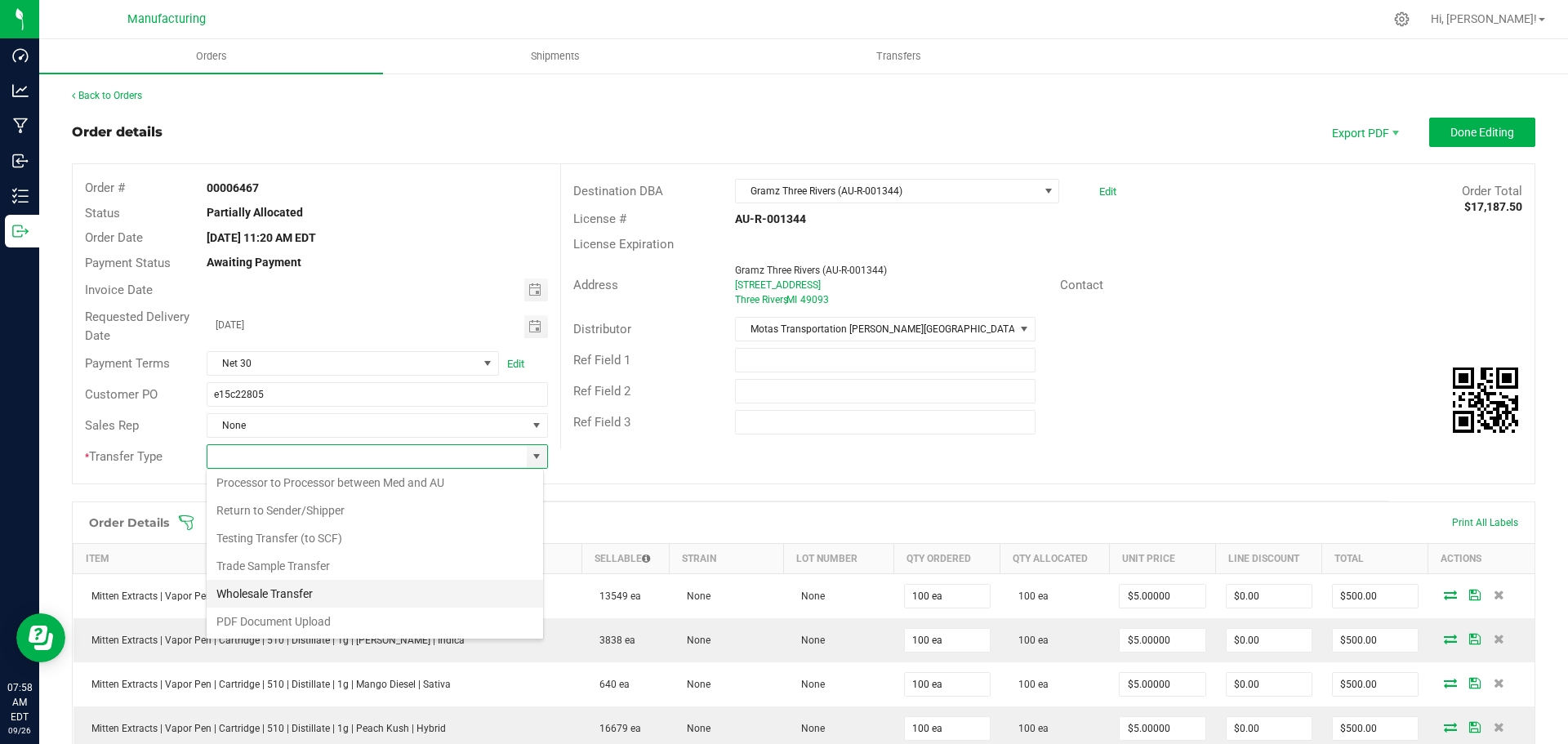
click at [271, 592] on li "Wholesale Transfer" at bounding box center [375, 594] width 336 height 28
type input "Wholesale Transfer"
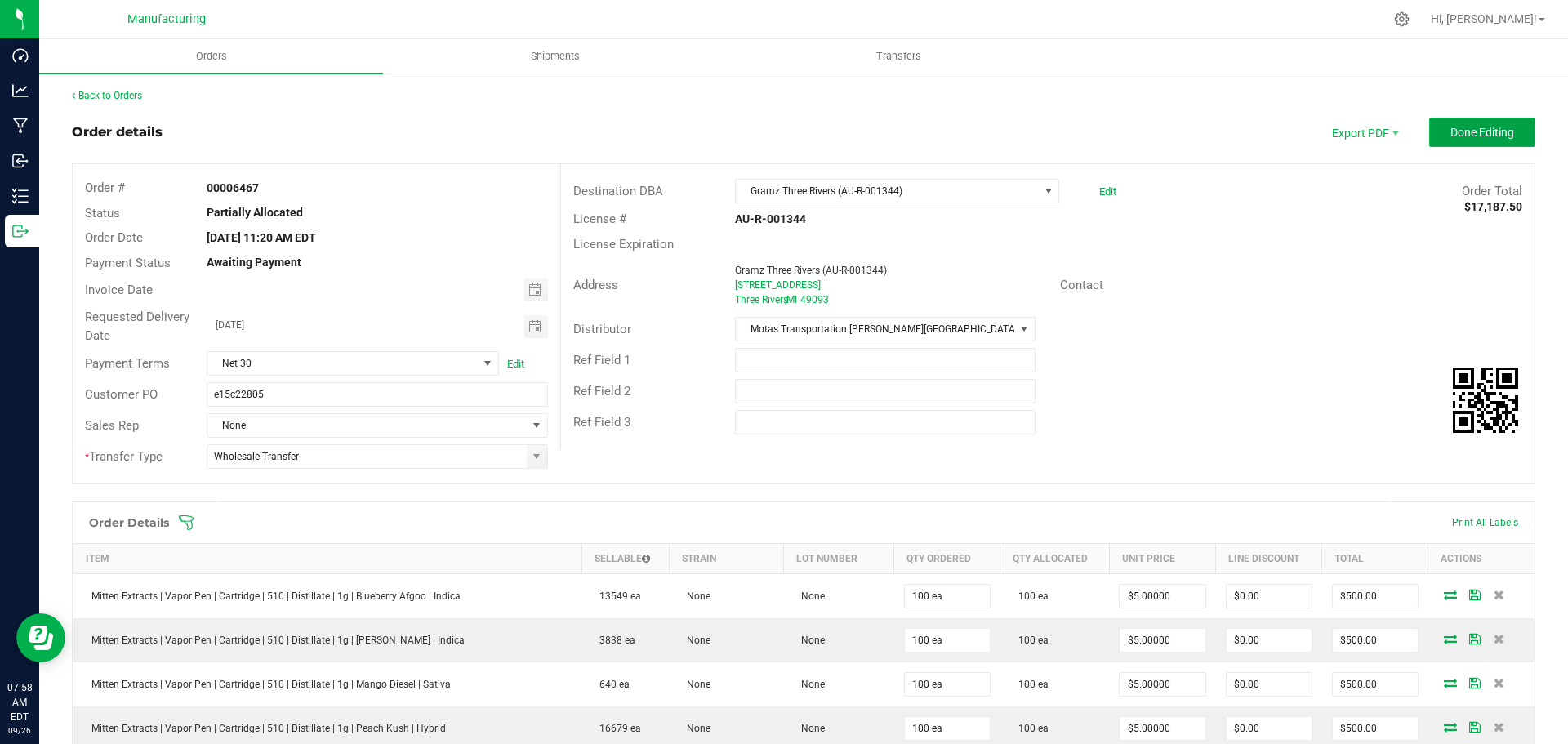
click at [1468, 123] on button "Done Editing" at bounding box center [1482, 133] width 106 height 29
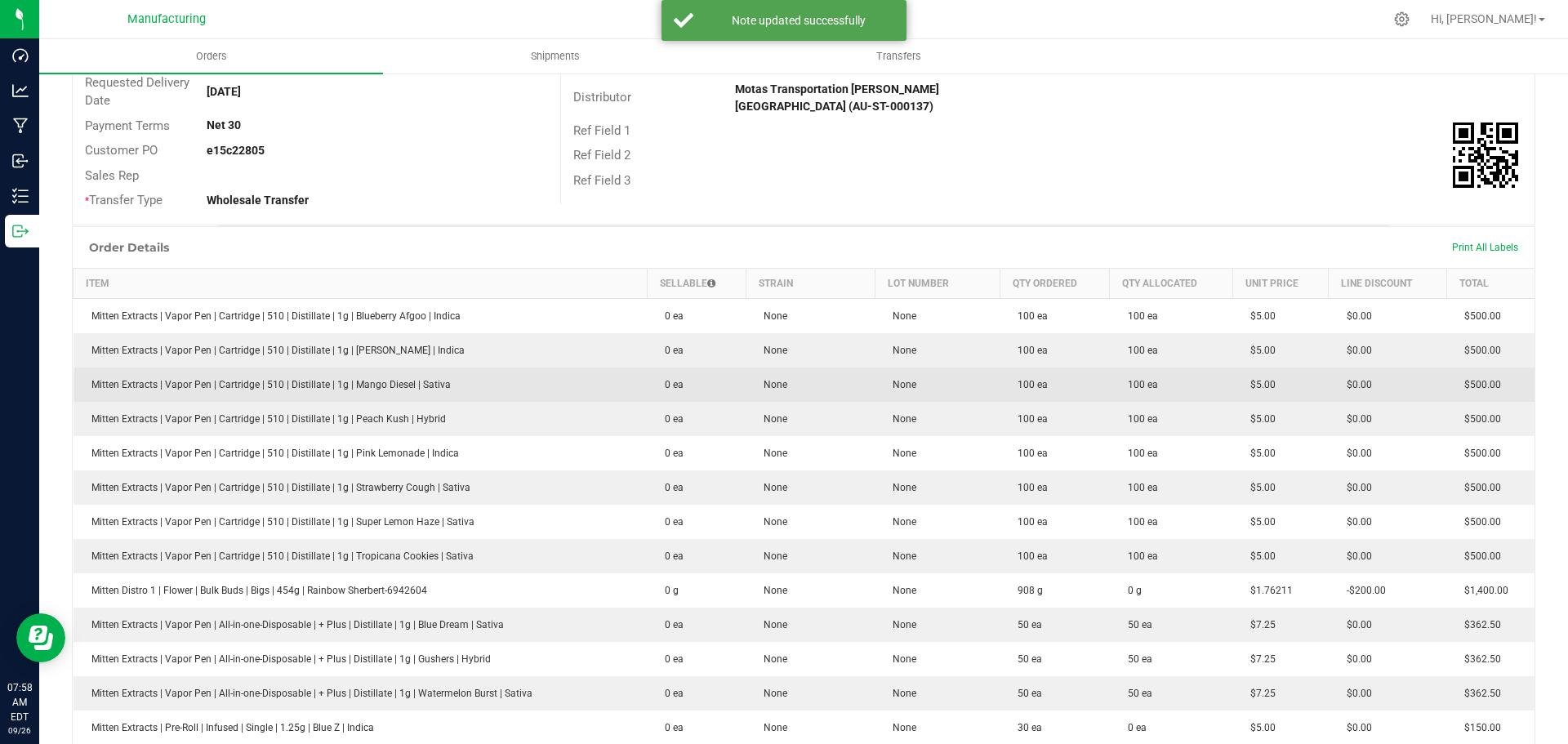
scroll to position [245, 0]
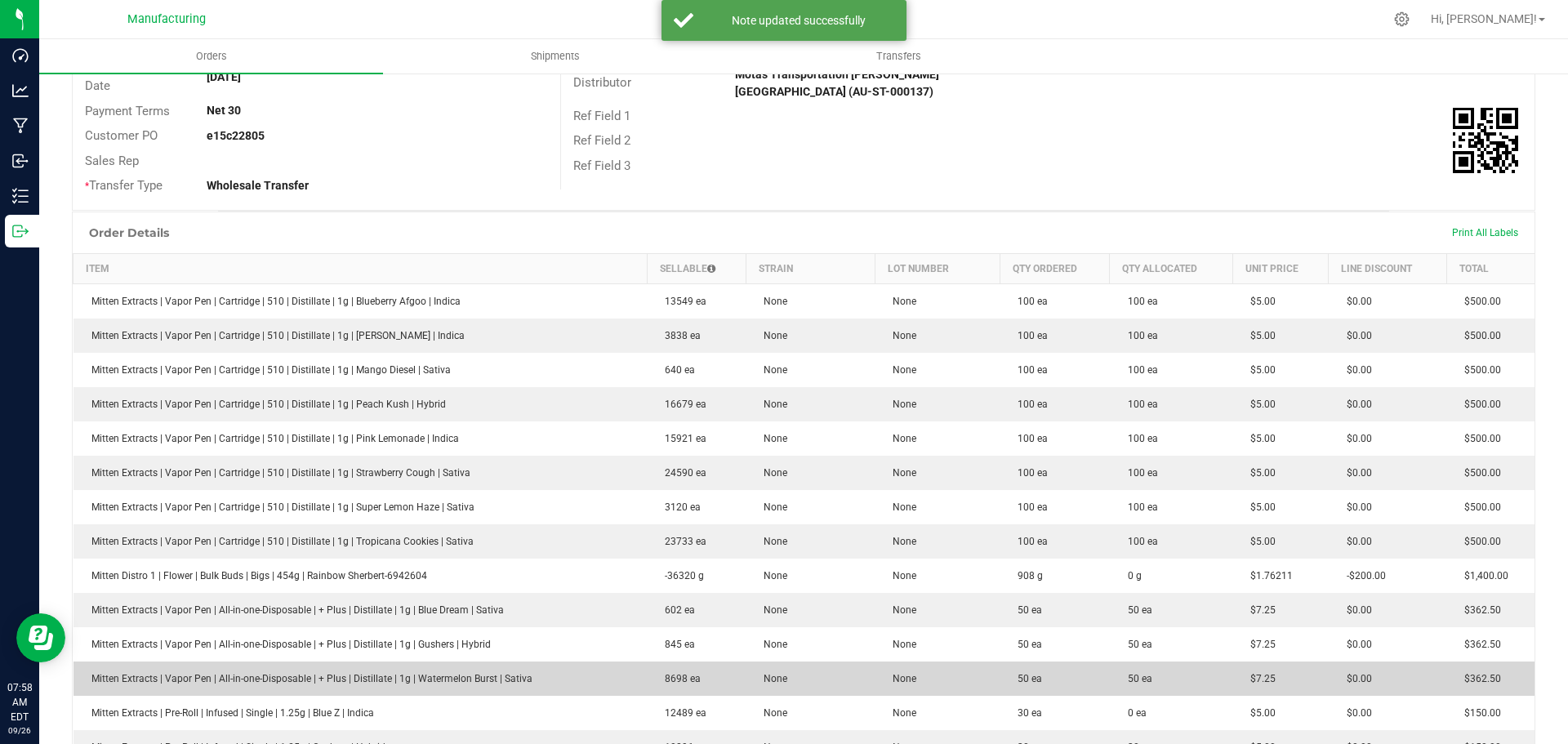
drag, startPoint x: 1147, startPoint y: 719, endPoint x: 1124, endPoint y: 674, distance: 50.5
click at [1055, 721] on outbound-order-line-row "Mitten Extracts | Pre-Roll | Infused | Single | 1.25g | Blue Z | Indica 12489 e…" at bounding box center [804, 713] width 1461 height 35
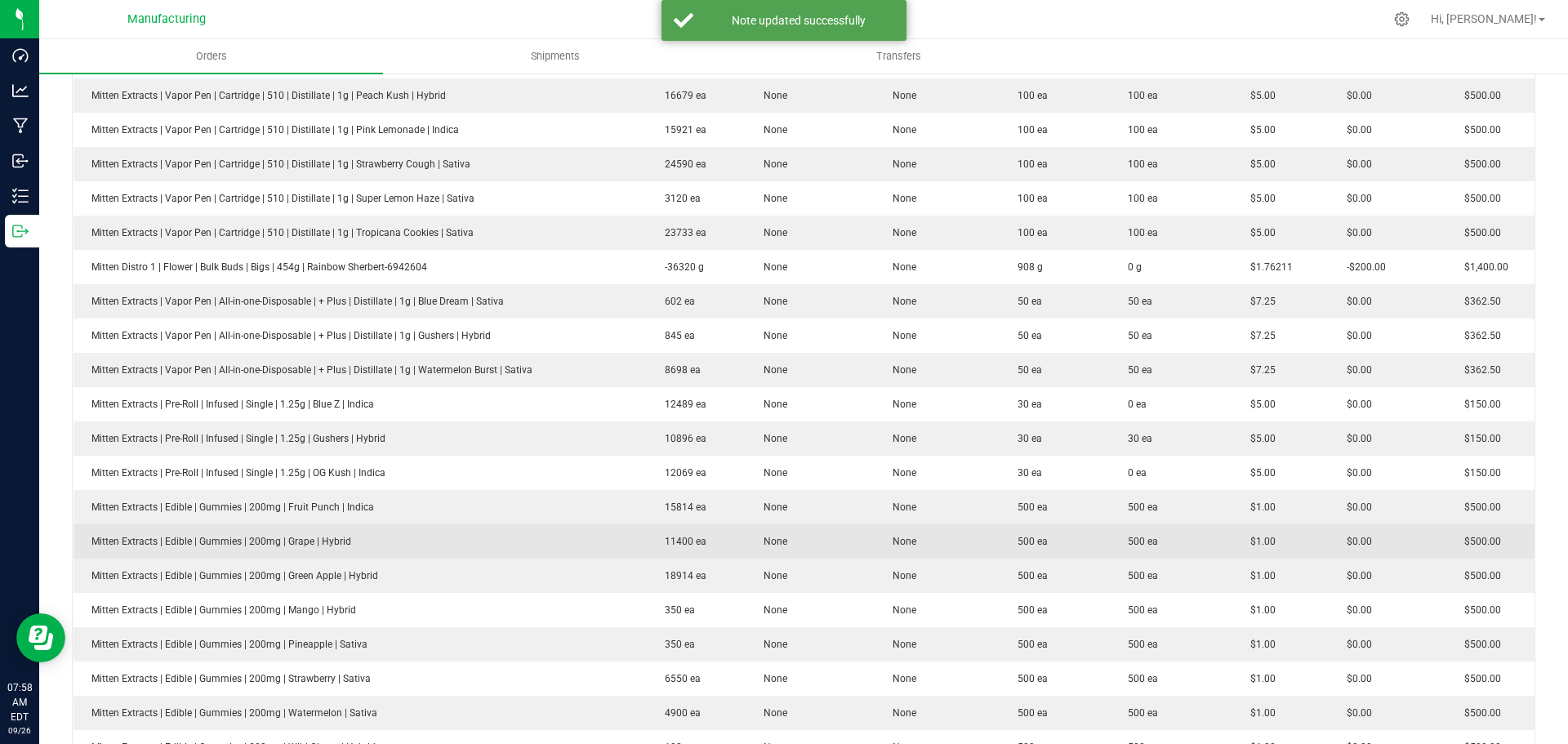
scroll to position [653, 0]
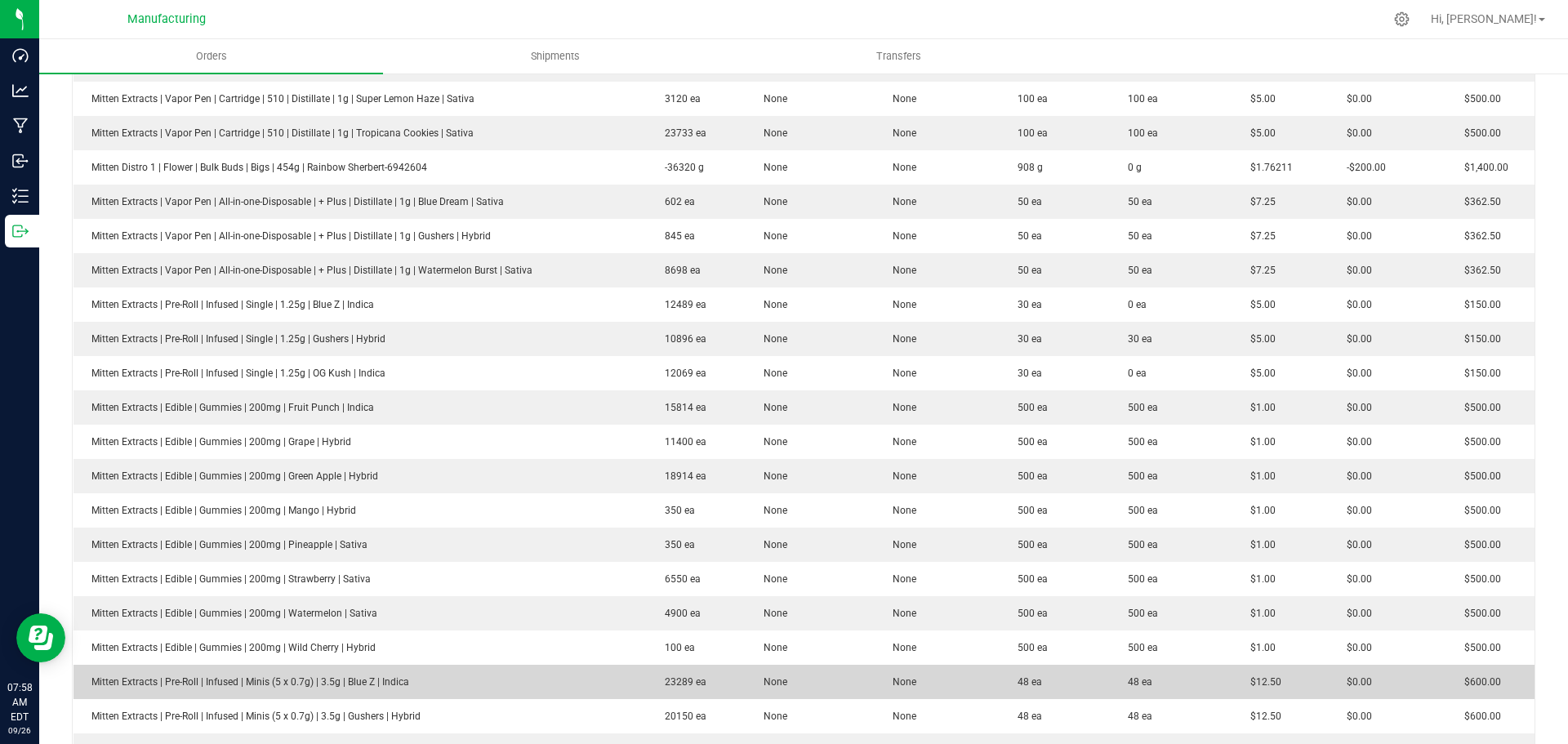
drag, startPoint x: 1159, startPoint y: 678, endPoint x: 1144, endPoint y: 682, distance: 15.5
click at [1147, 685] on td "48 ea" at bounding box center [1172, 682] width 123 height 35
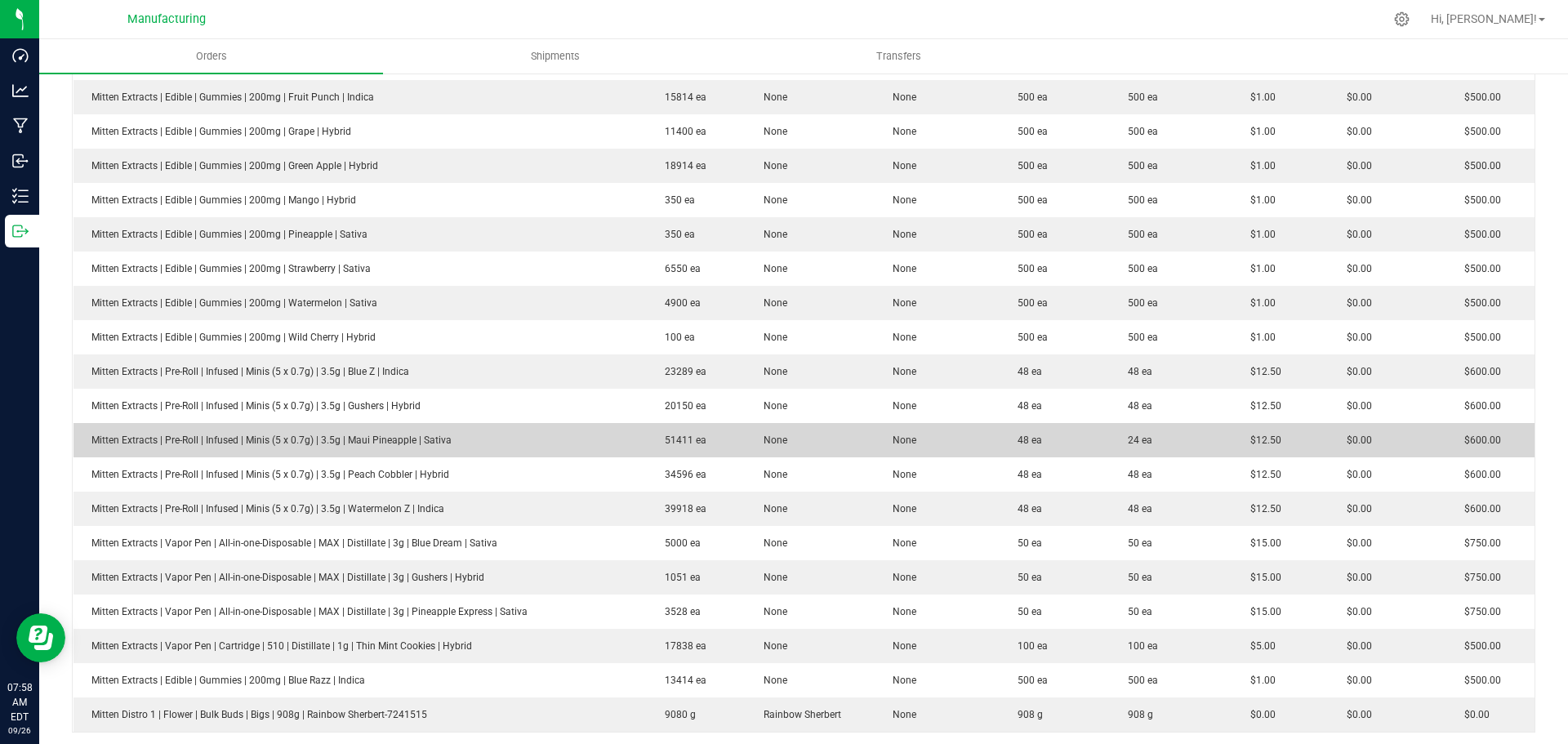
scroll to position [980, 0]
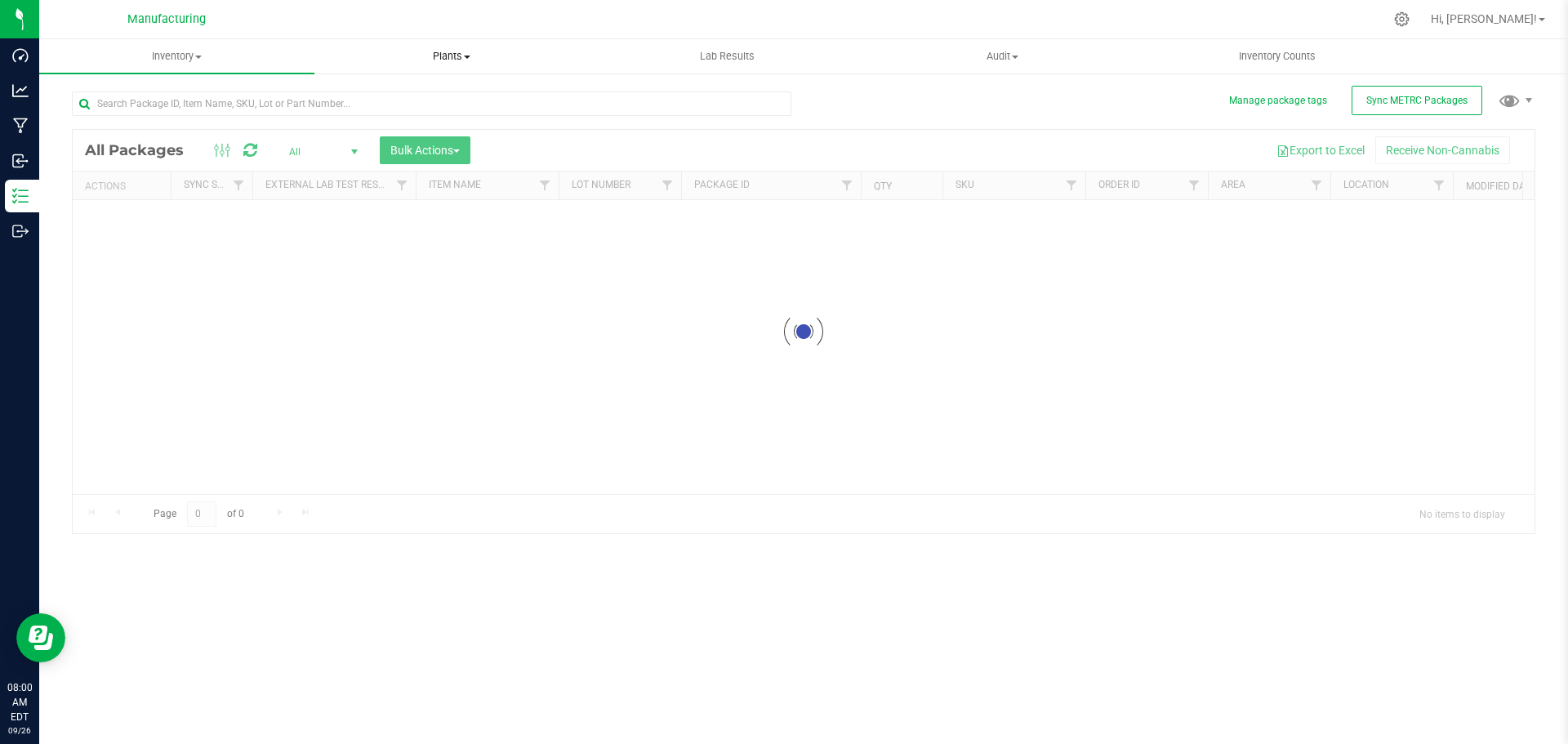
click at [457, 63] on uib-tab-heading "Plants All plants Waste log" at bounding box center [451, 56] width 273 height 33
click at [380, 100] on span "All plants" at bounding box center [362, 98] width 94 height 14
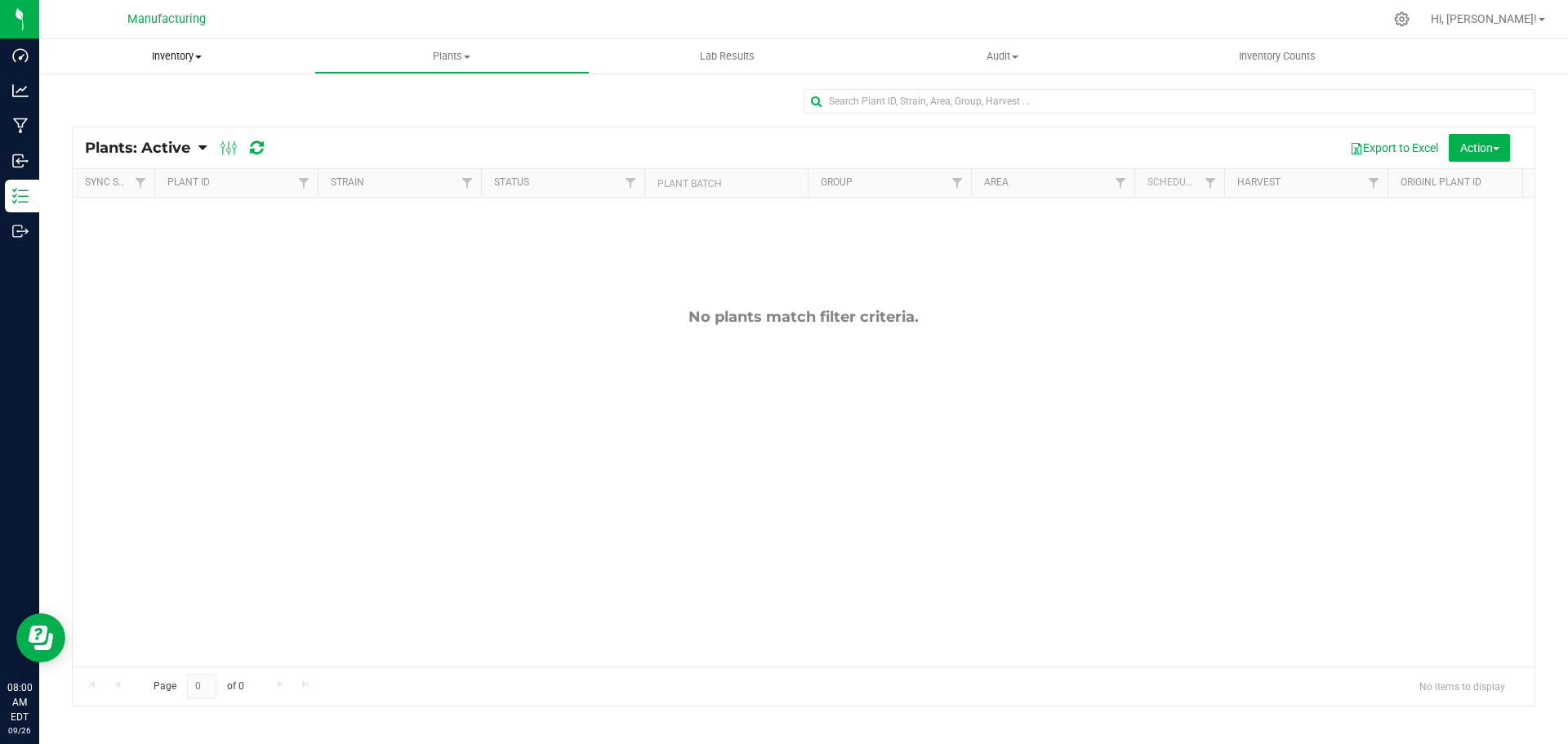
click at [178, 61] on span "Inventory" at bounding box center [176, 55] width 275 height 15
click at [112, 96] on span "All packages" at bounding box center [95, 98] width 112 height 14
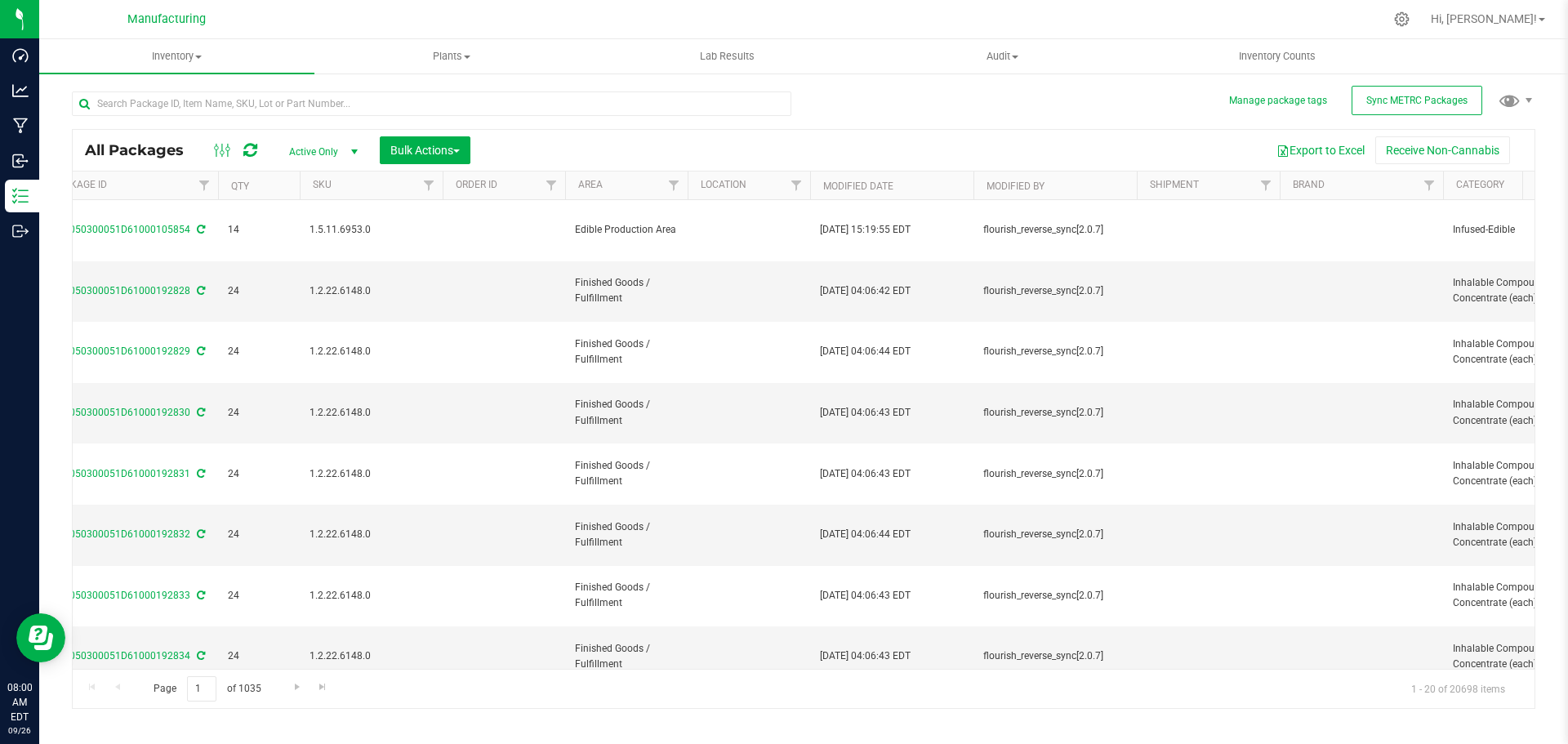
scroll to position [0, 959]
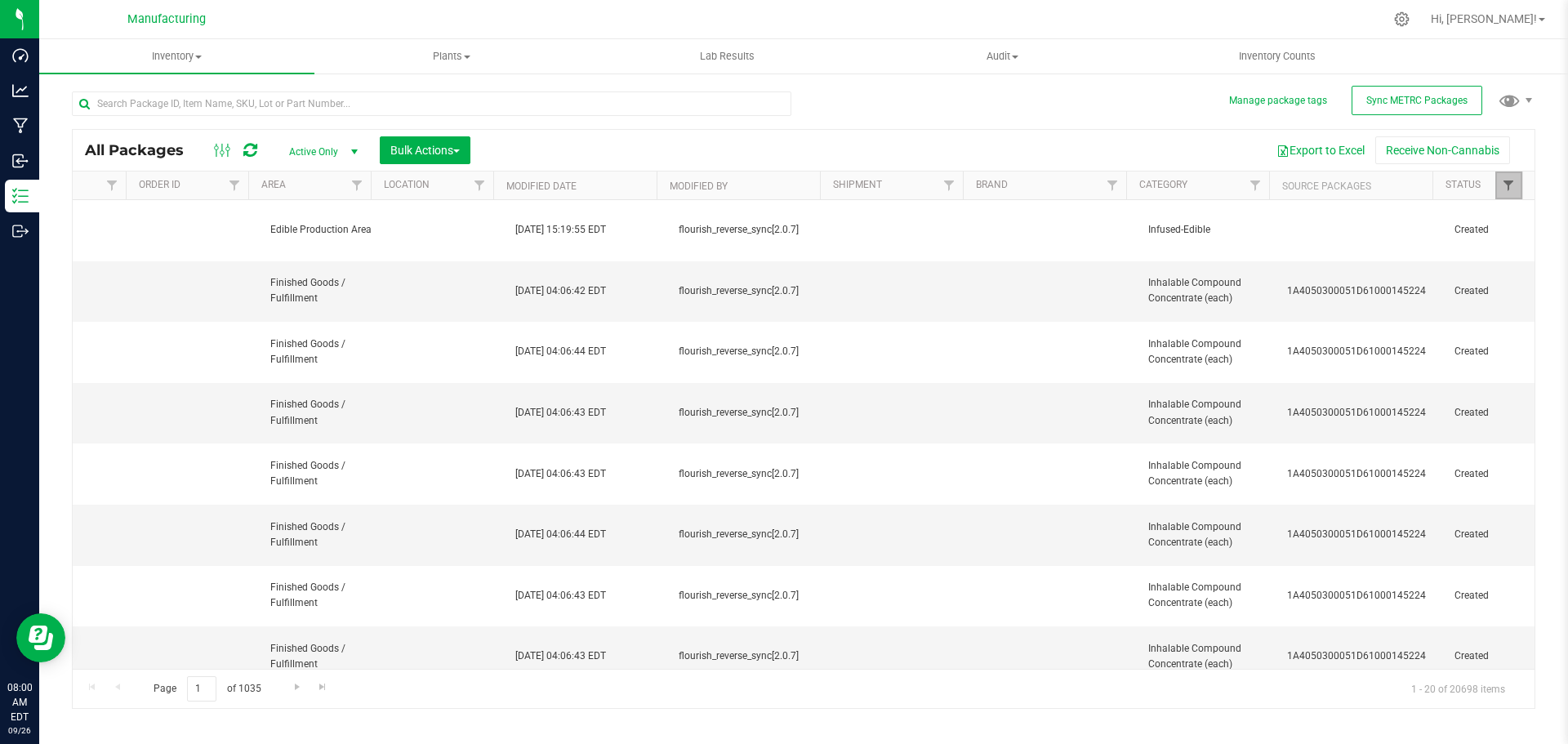
click at [1512, 189] on span "Filter" at bounding box center [1508, 185] width 13 height 13
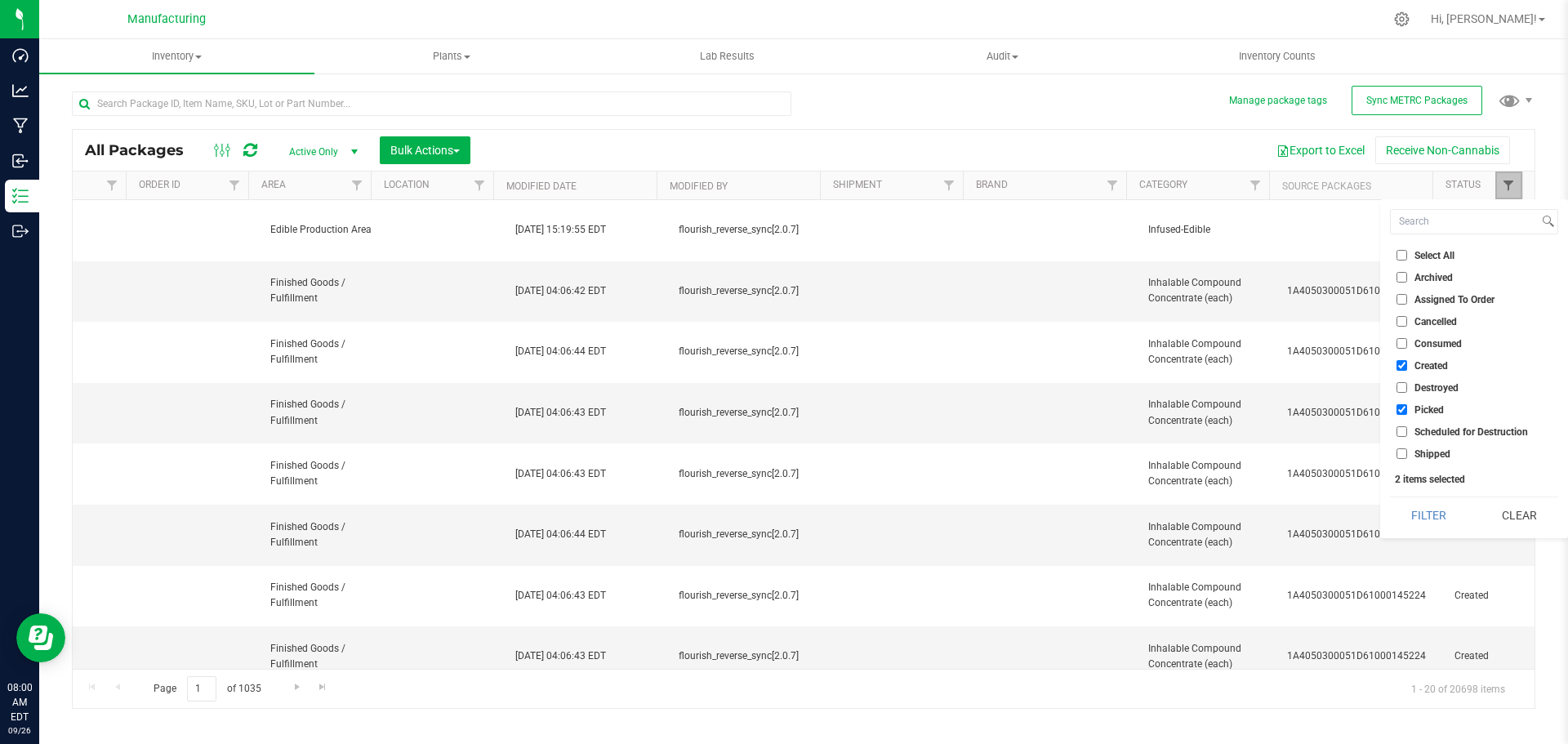
click at [1512, 189] on span "Filter" at bounding box center [1508, 185] width 13 height 13
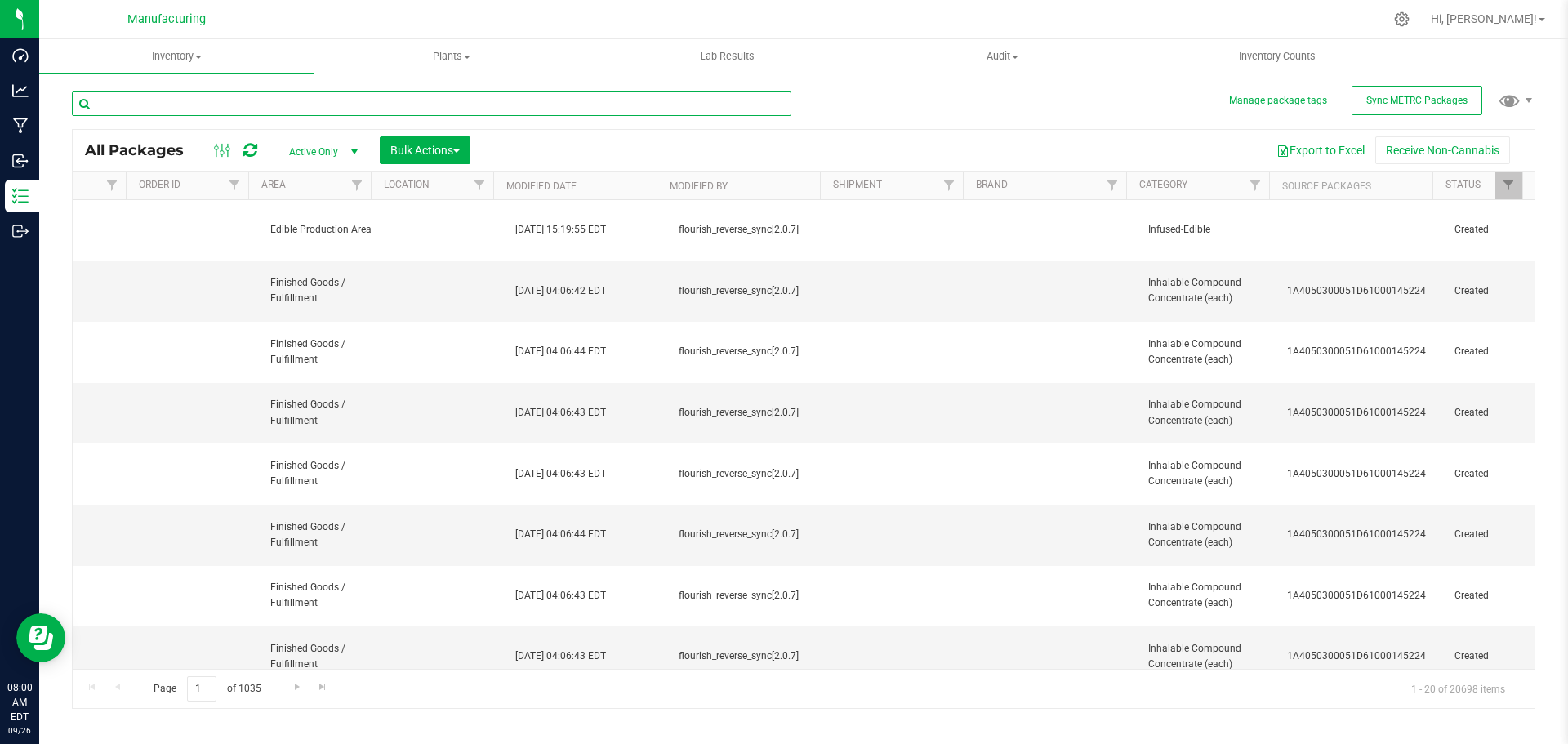
click at [491, 101] on input "text" at bounding box center [432, 103] width 720 height 24
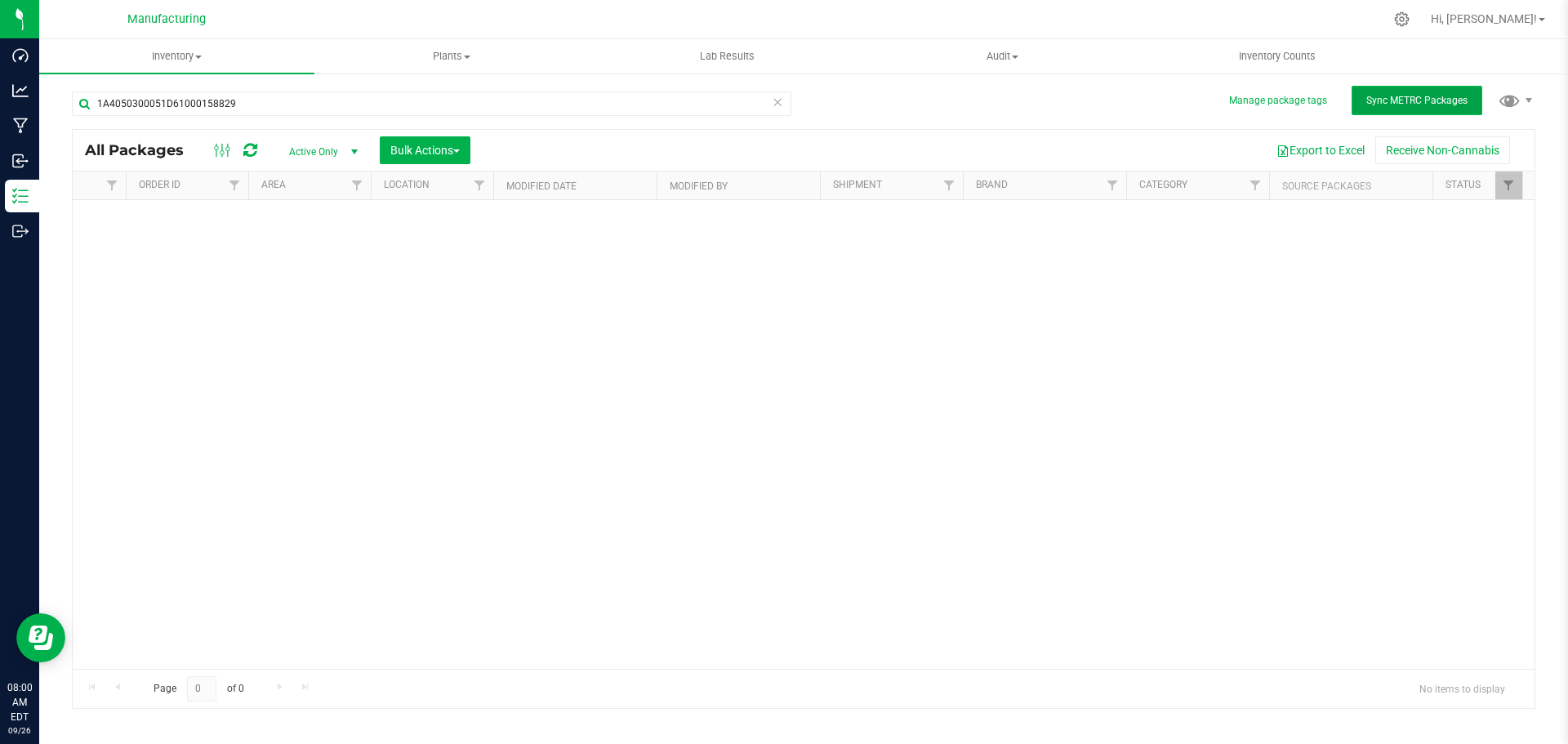
click at [1410, 89] on button "Sync METRC Packages" at bounding box center [1416, 101] width 131 height 29
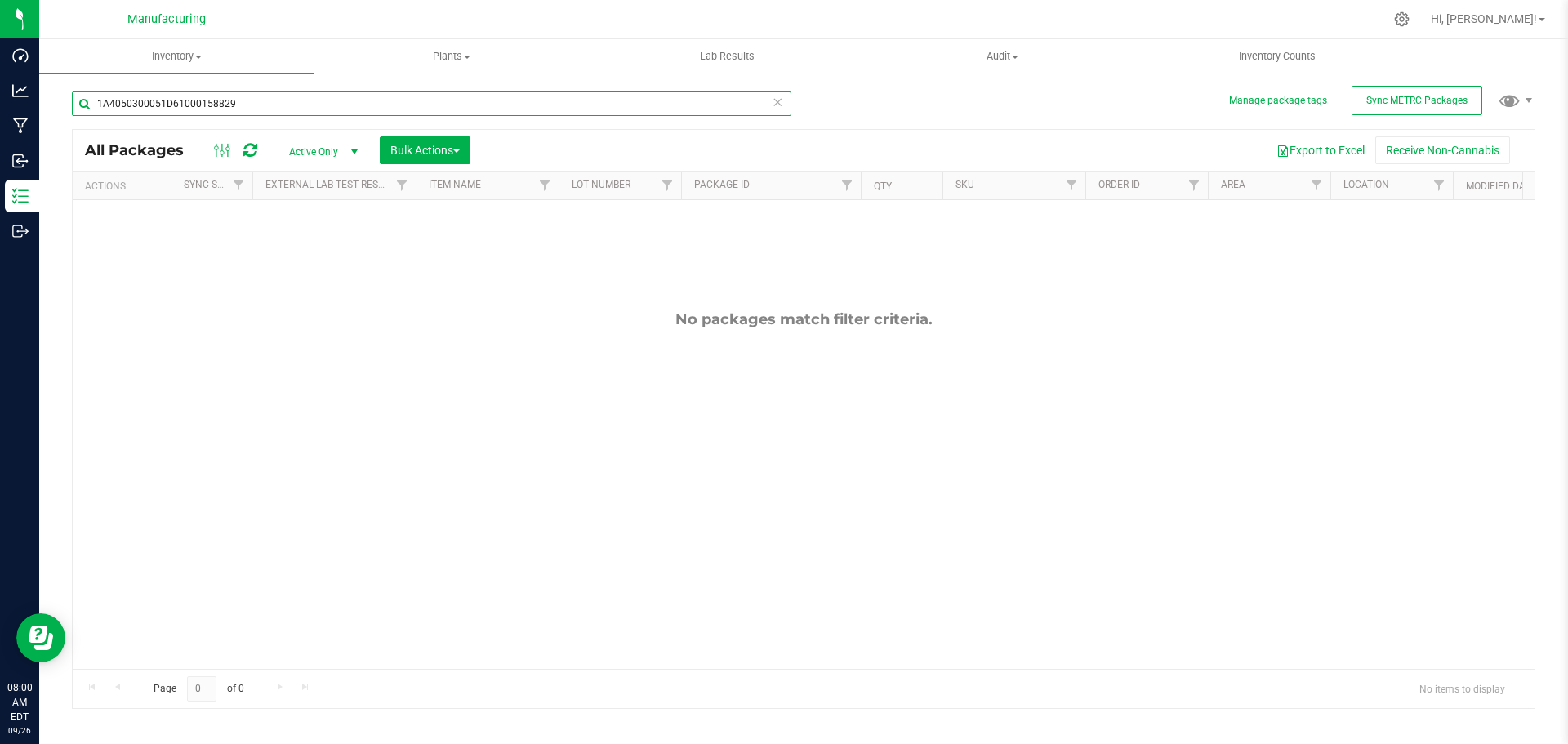
click at [279, 104] on input "1A4050300051D61000158829" at bounding box center [432, 103] width 720 height 24
click at [279, 104] on input "1A4050300051D61000160881" at bounding box center [432, 103] width 720 height 24
type input "1A4050300051D61000165369"
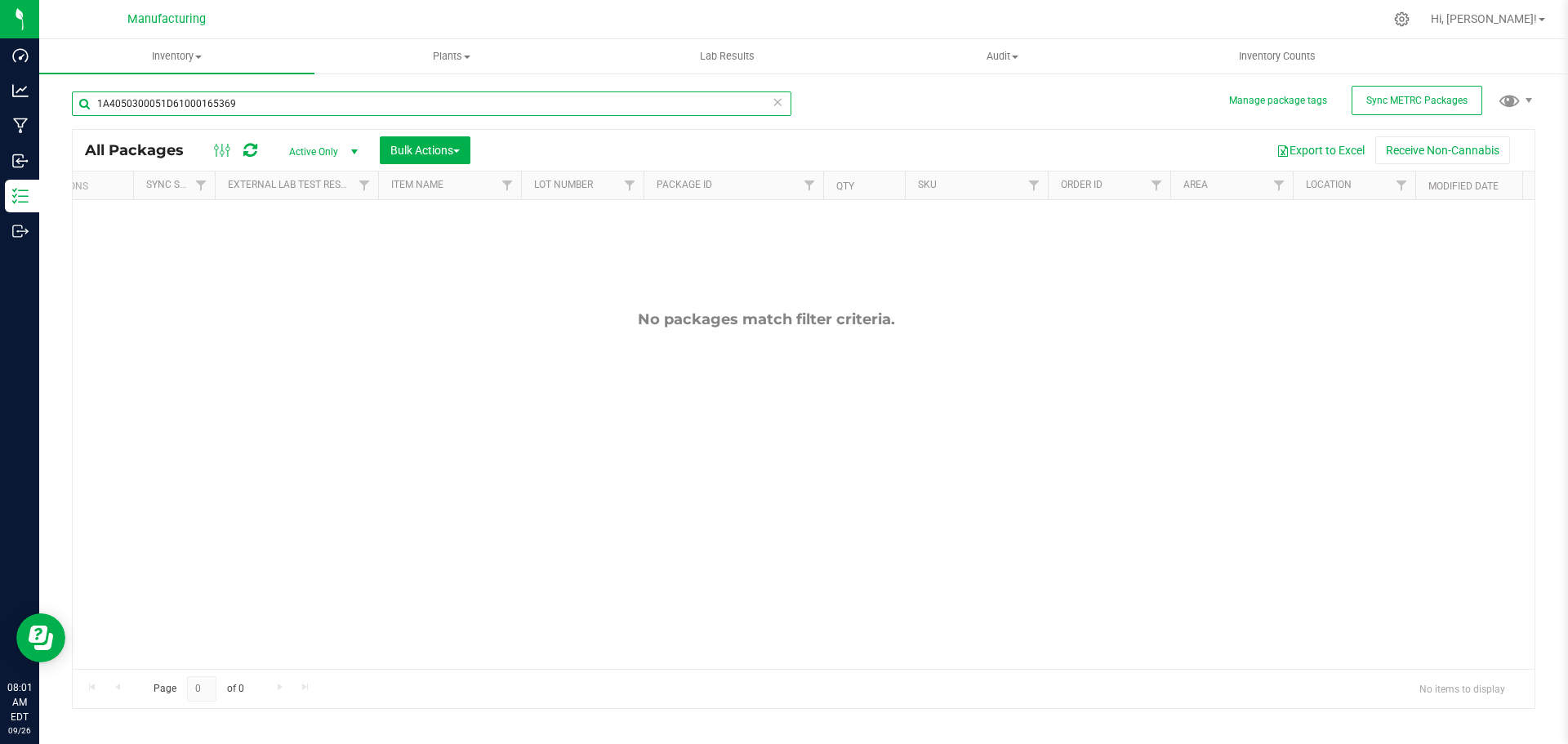
scroll to position [0, 959]
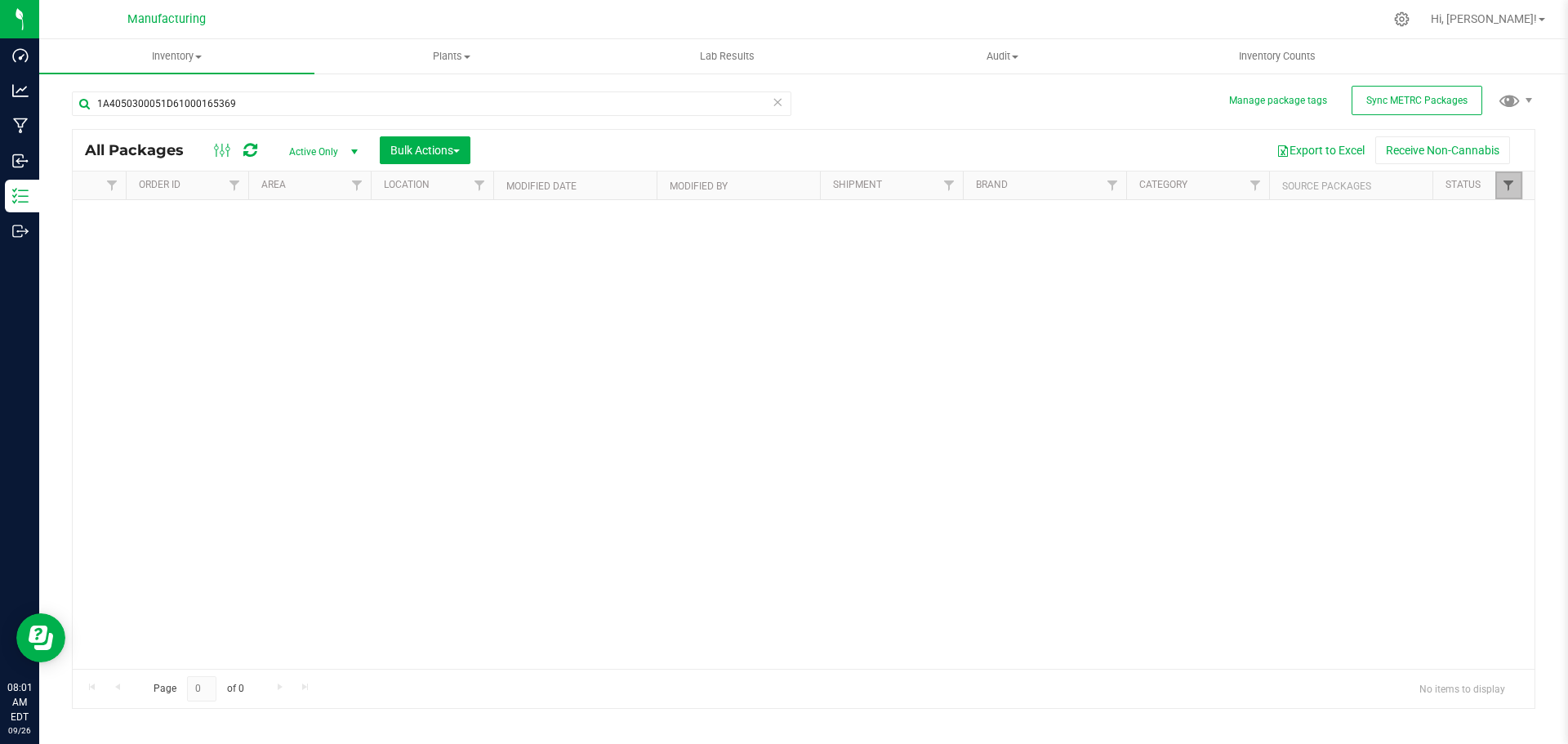
click at [1512, 181] on span "Filter" at bounding box center [1508, 185] width 13 height 13
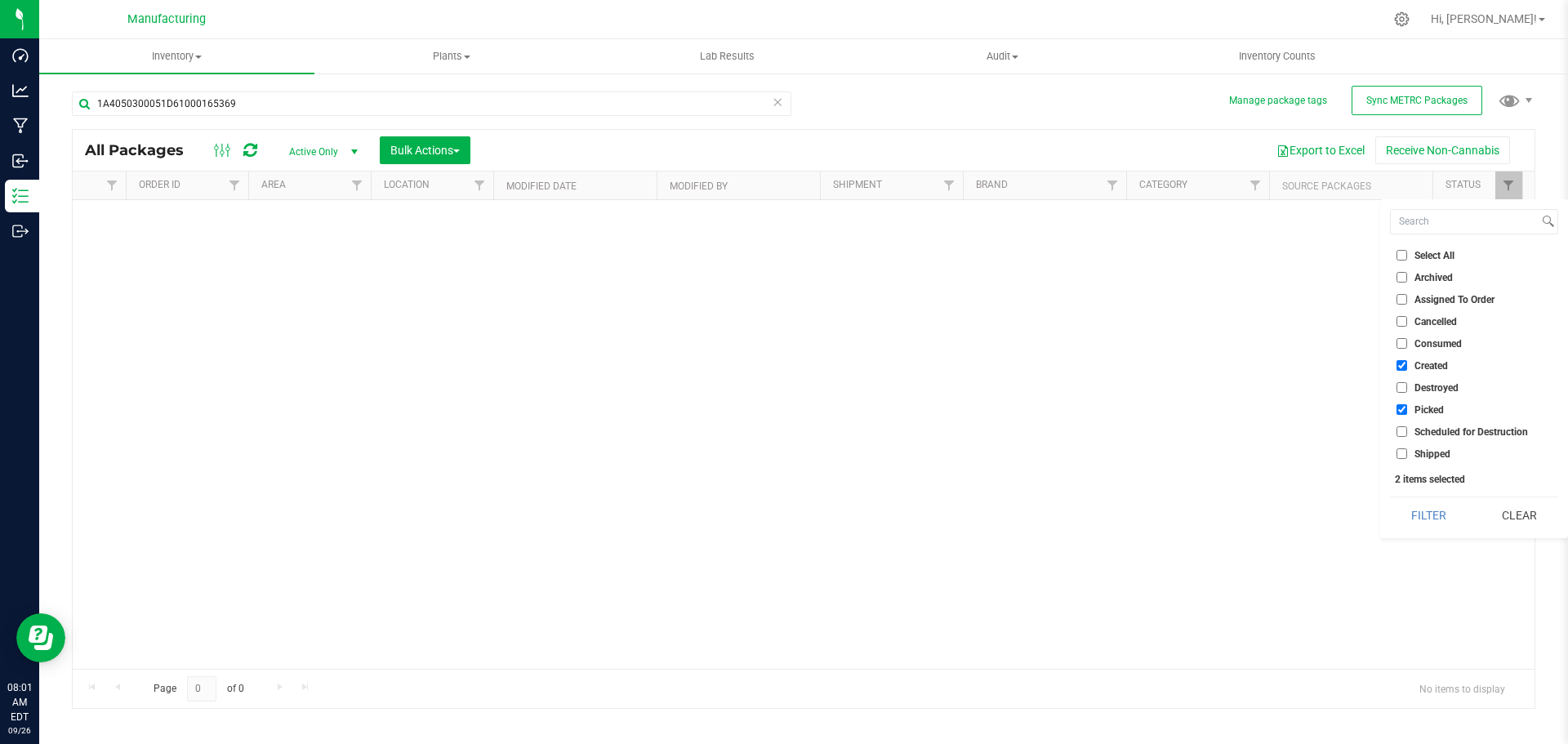
click at [1416, 258] on span "Select All" at bounding box center [1434, 255] width 40 height 10
click at [1407, 258] on input "Select All" at bounding box center [1401, 255] width 10 height 10
checkbox input "true"
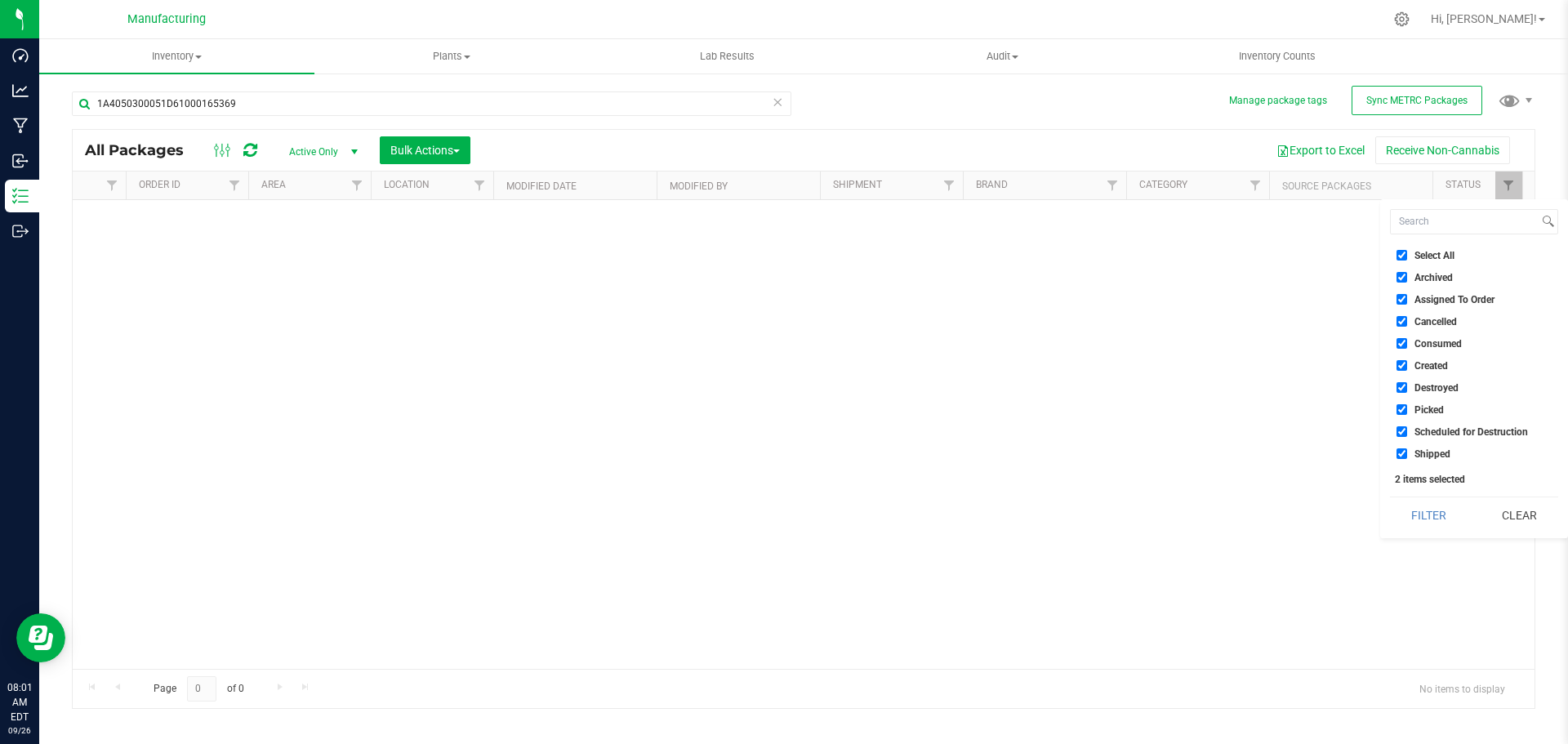
checkbox input "true"
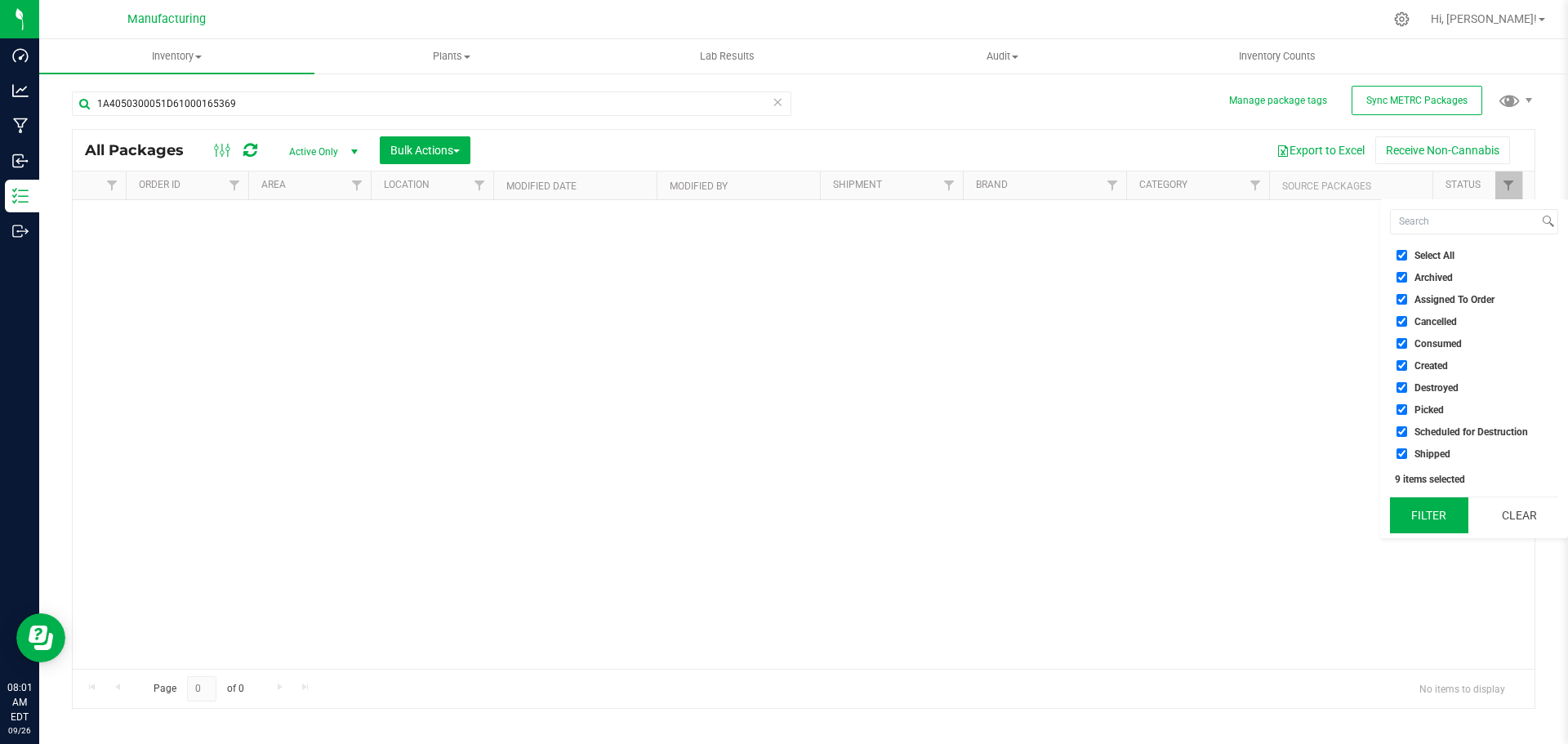
click at [1431, 519] on button "Filter" at bounding box center [1429, 514] width 78 height 36
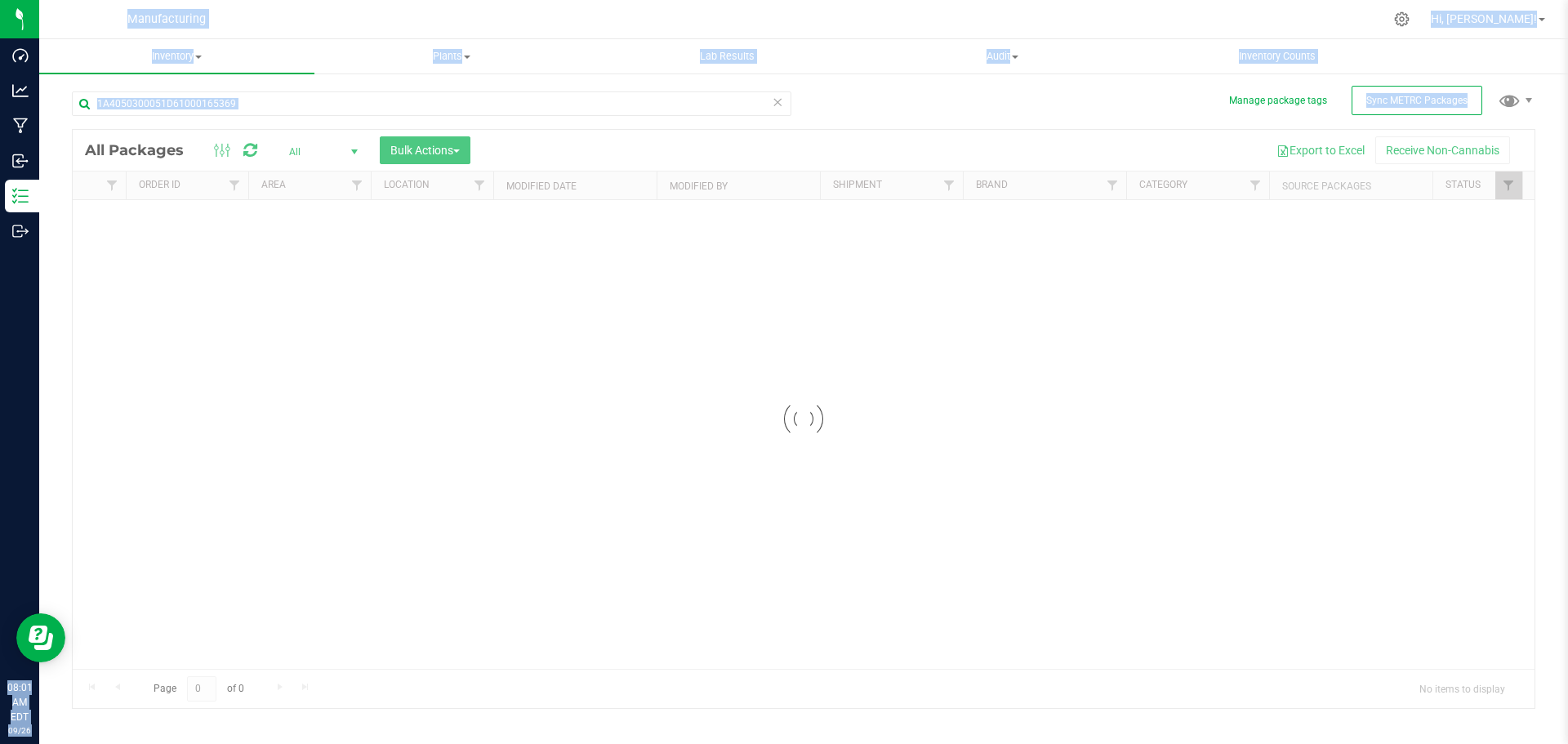
drag, startPoint x: 667, startPoint y: 662, endPoint x: -113, endPoint y: 601, distance: 782.4
click at [0, 601] on html "Dashboard Analytics Manufacturing Inbound Inventory Outbound 08:01 AM EDT 09/26…" at bounding box center [784, 372] width 1568 height 744
click at [685, 488] on div at bounding box center [803, 419] width 1461 height 578
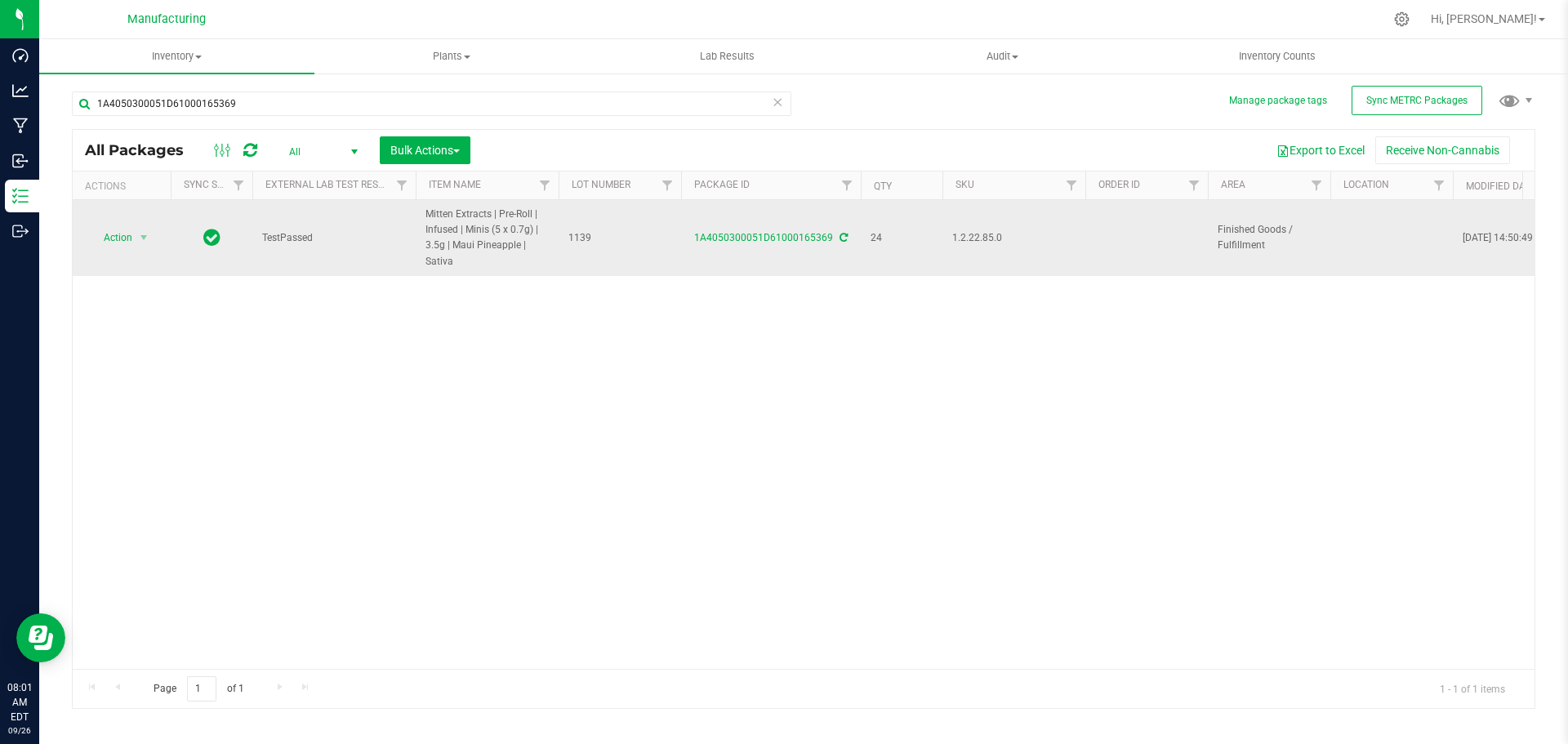
click at [844, 237] on icon at bounding box center [843, 237] width 8 height 10
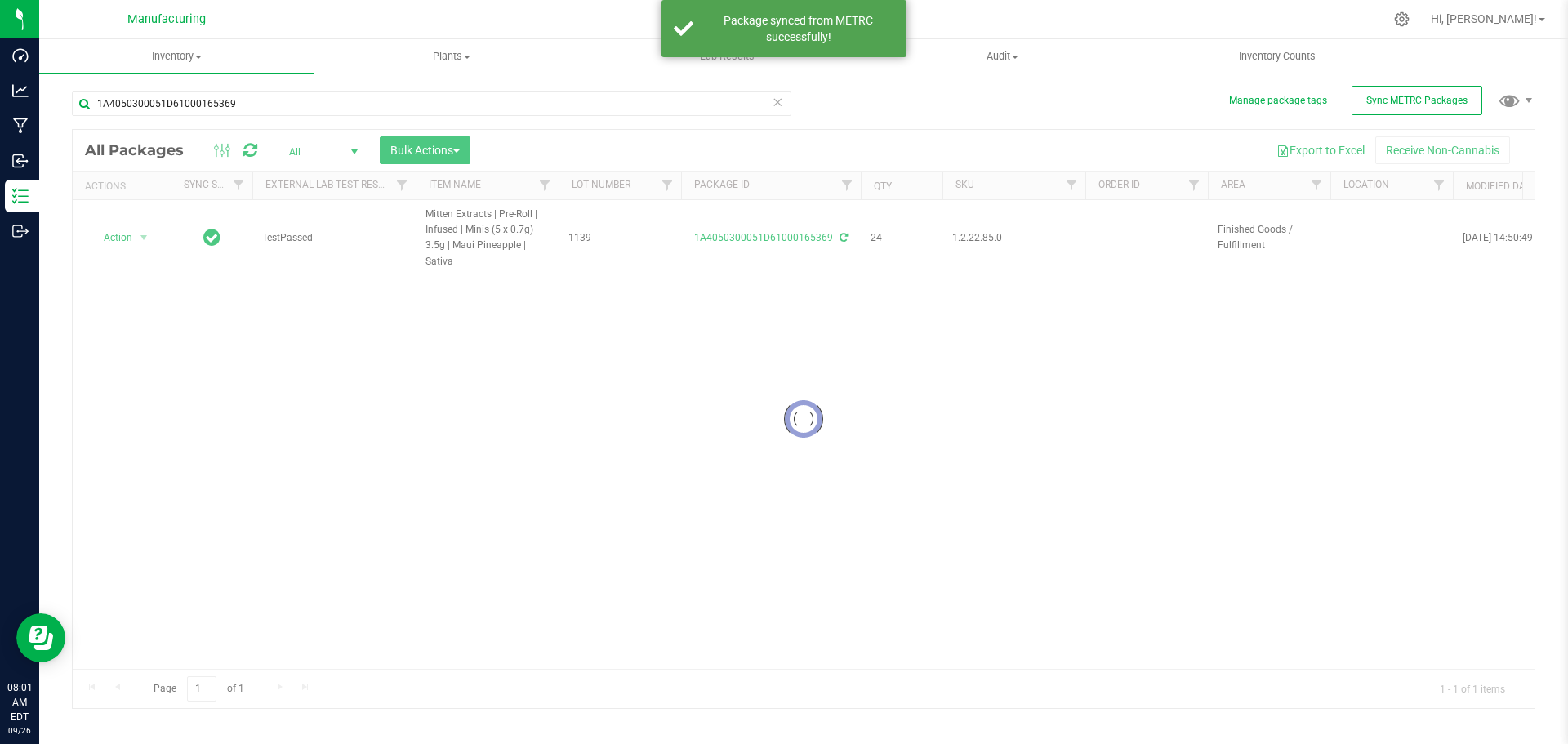
drag, startPoint x: 905, startPoint y: 664, endPoint x: 1119, endPoint y: 680, distance: 214.6
click at [1119, 680] on div at bounding box center [803, 419] width 1461 height 578
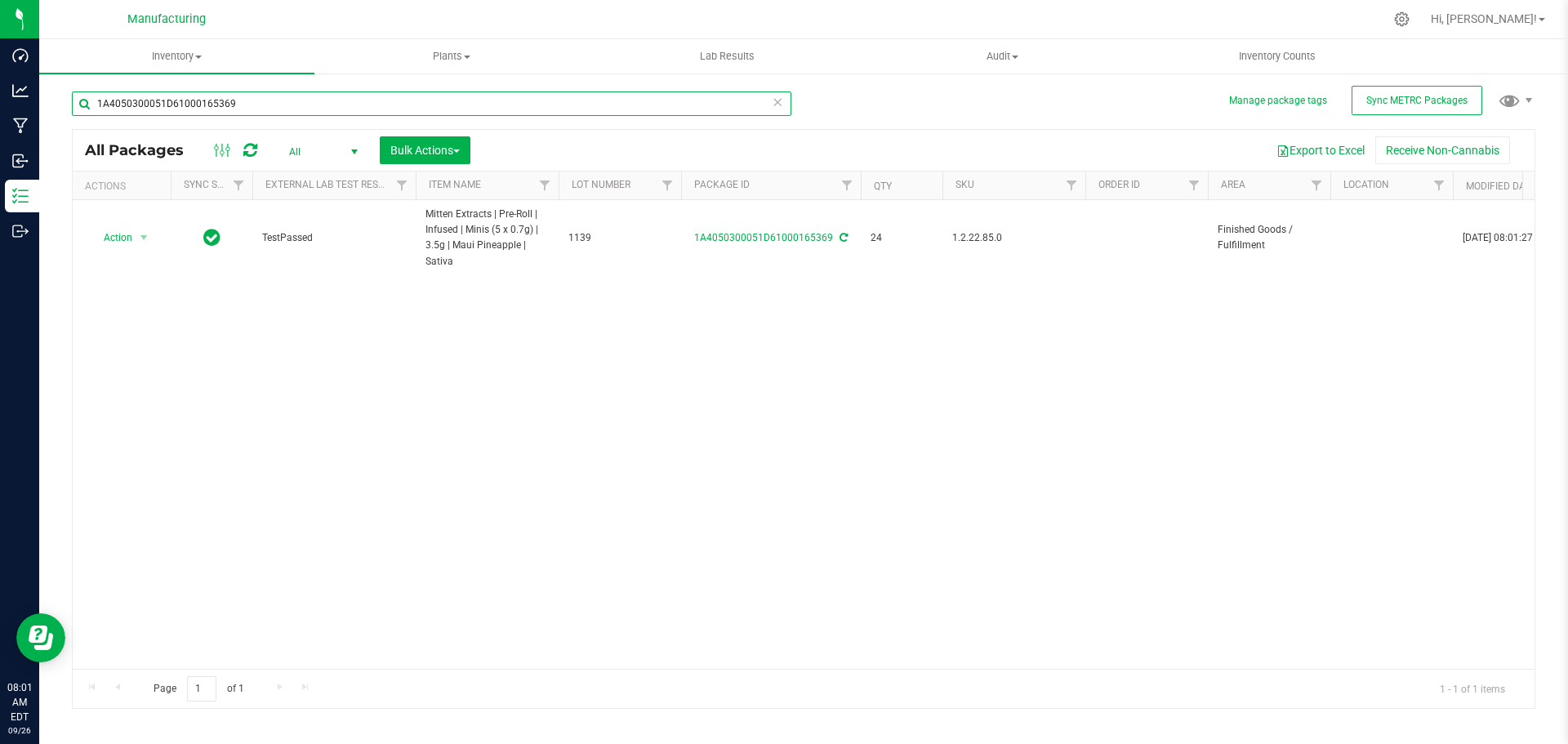
click at [240, 103] on input "1A4050300051D61000165369" at bounding box center [432, 103] width 720 height 24
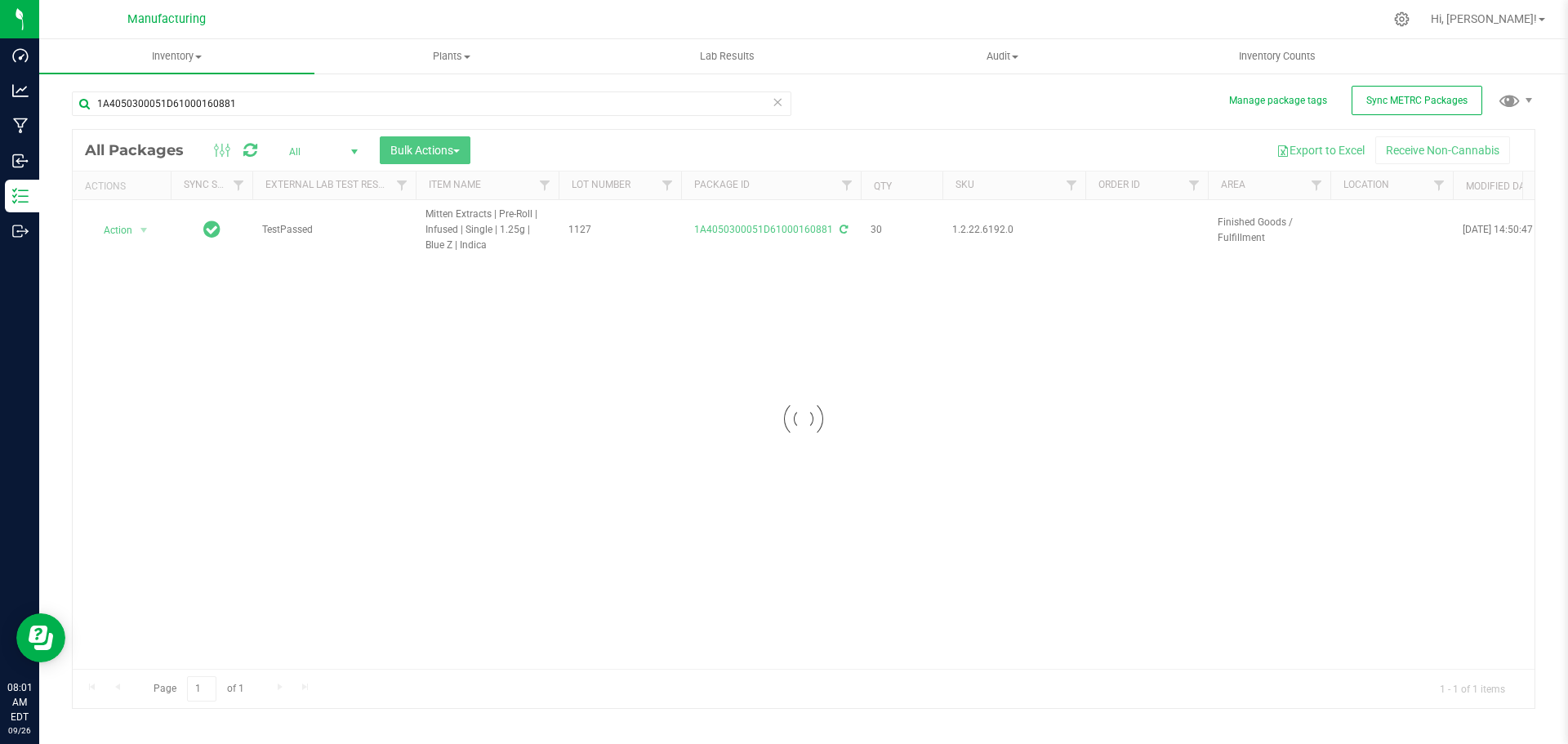
drag, startPoint x: 777, startPoint y: 662, endPoint x: 983, endPoint y: 669, distance: 206.1
click at [983, 669] on div at bounding box center [803, 419] width 1461 height 578
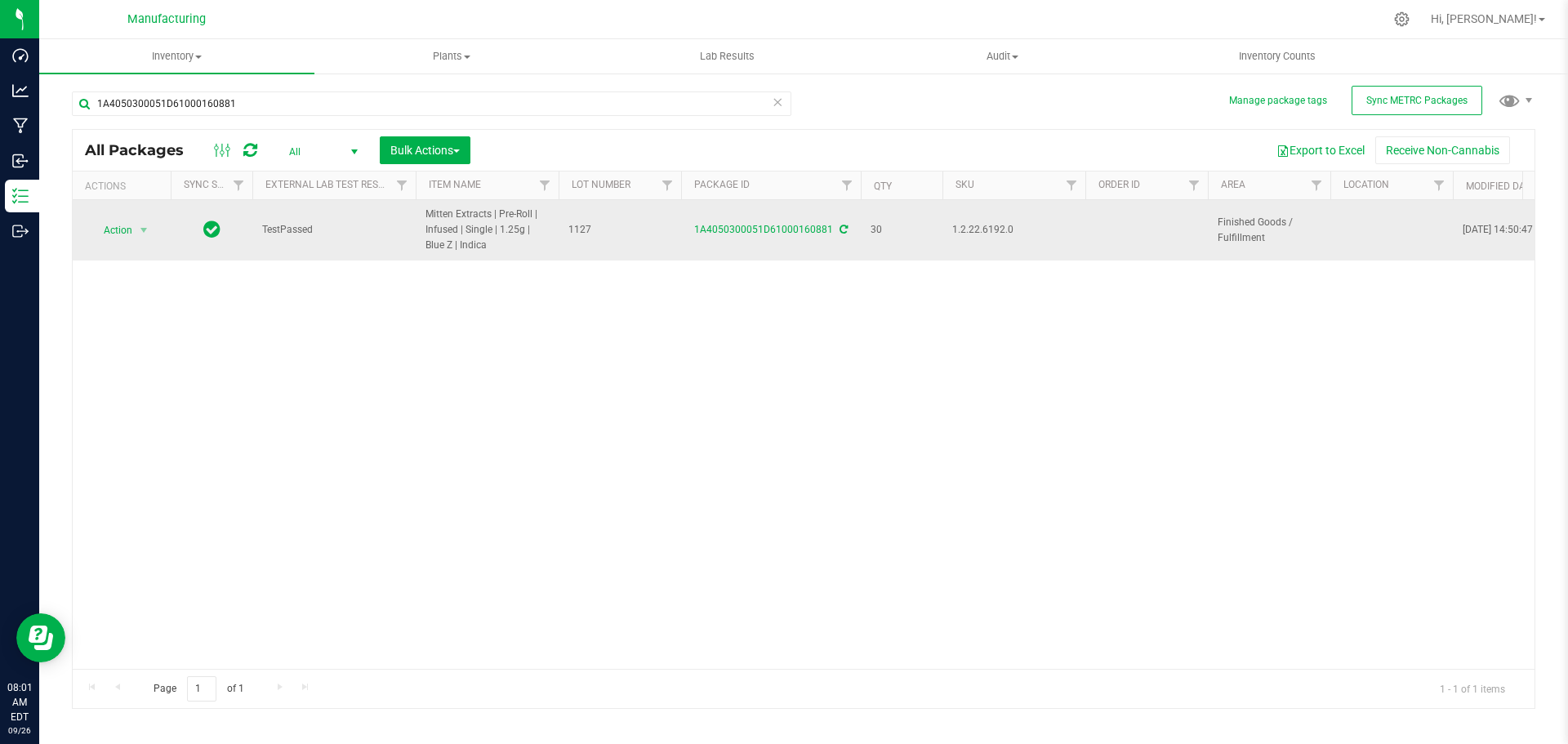
click at [841, 229] on icon at bounding box center [843, 229] width 8 height 10
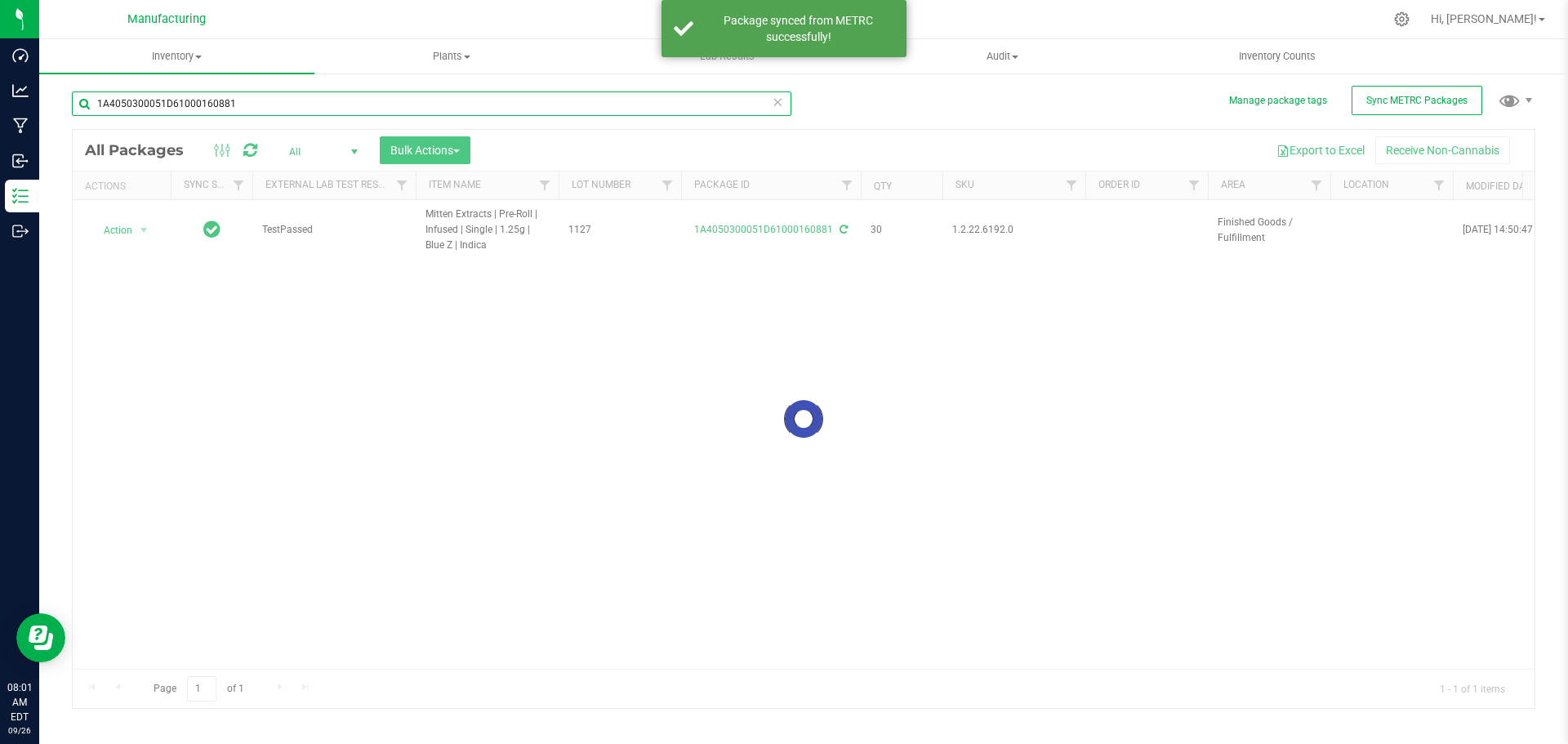
click at [302, 104] on input "1A4050300051D61000160881" at bounding box center [432, 103] width 720 height 24
type input "1A4050300051D61000158829"
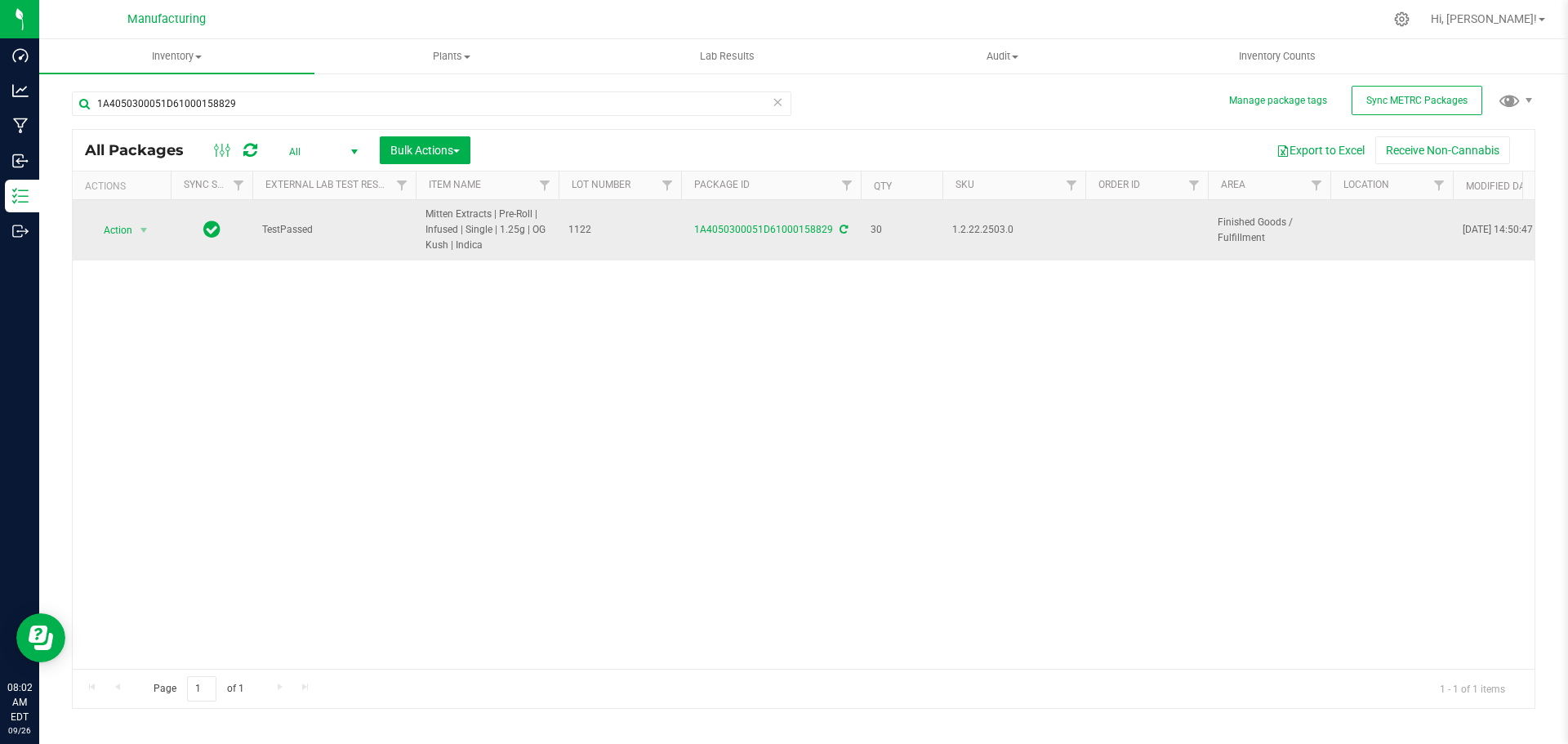
click at [843, 231] on icon at bounding box center [843, 229] width 8 height 10
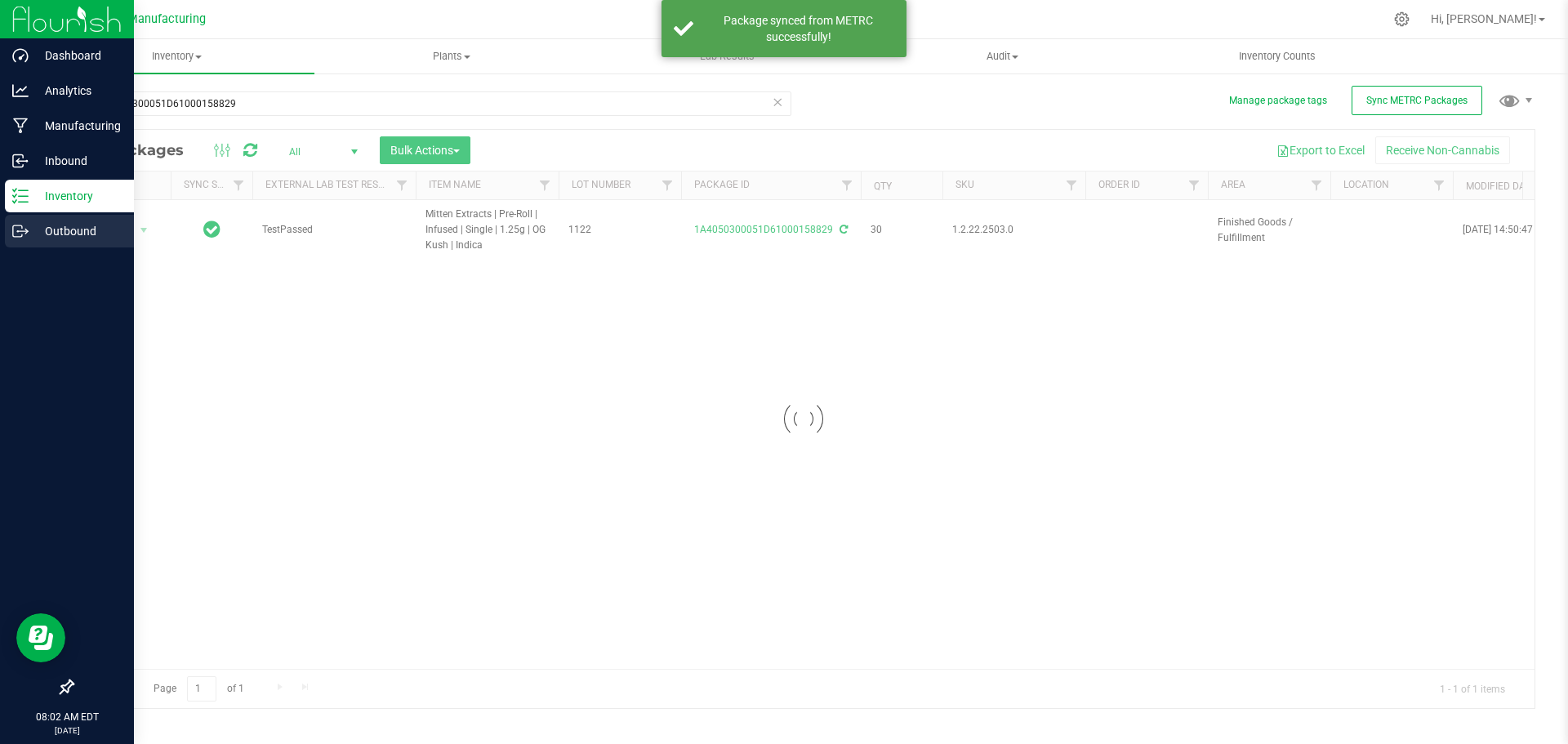
click at [22, 231] on line at bounding box center [23, 231] width 9 height 0
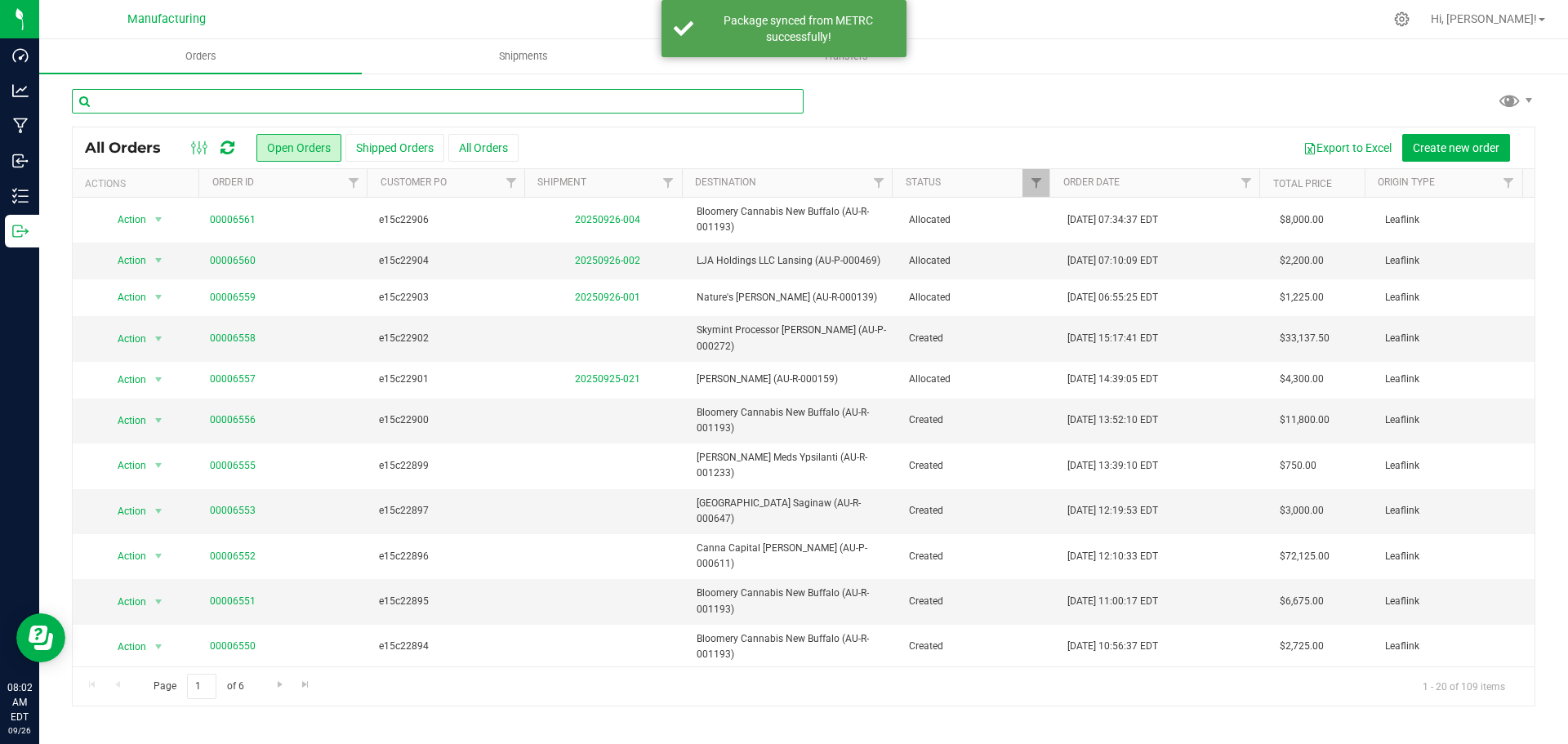
click at [319, 104] on input "text" at bounding box center [438, 101] width 732 height 24
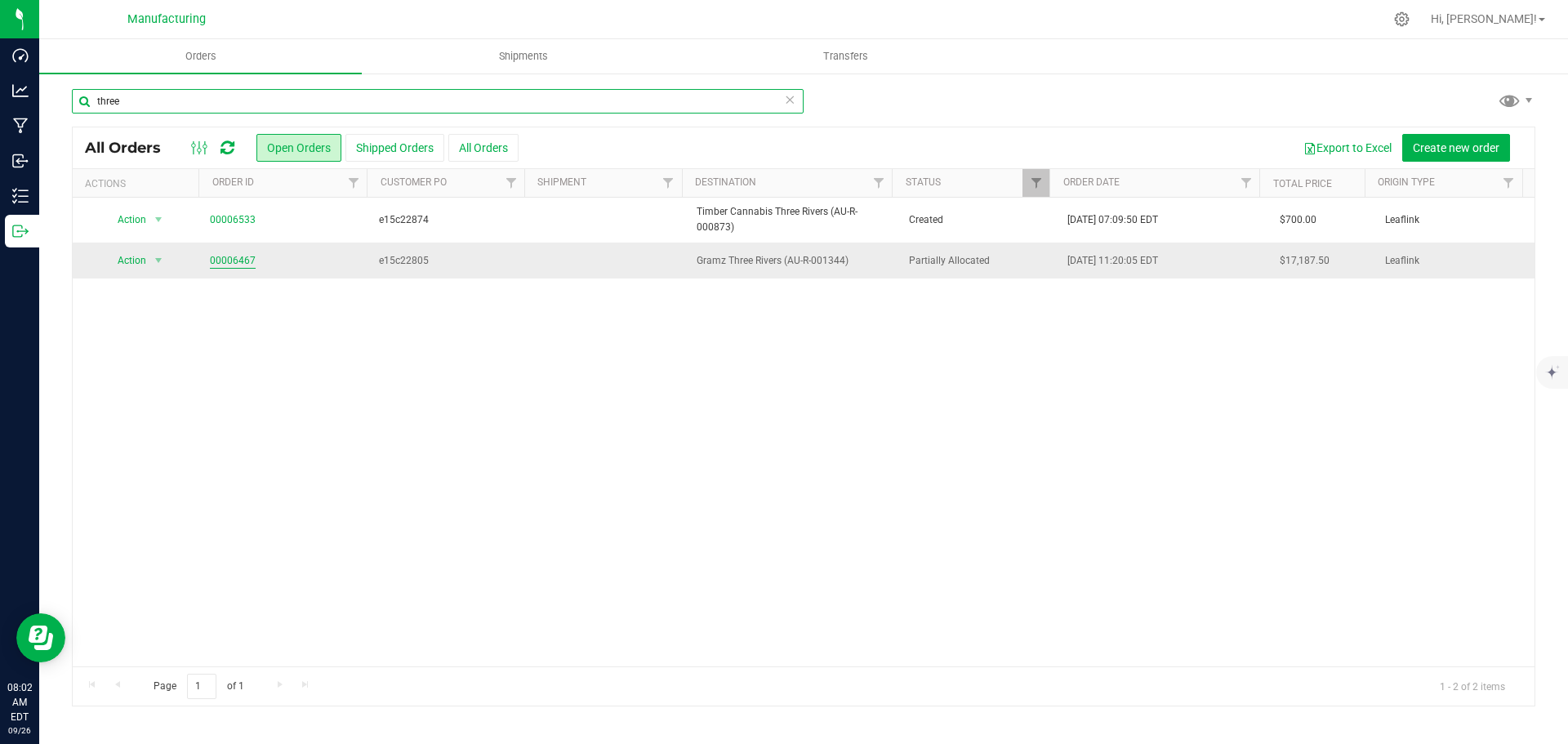
type input "three"
click at [224, 267] on link "00006467" at bounding box center [232, 261] width 46 height 16
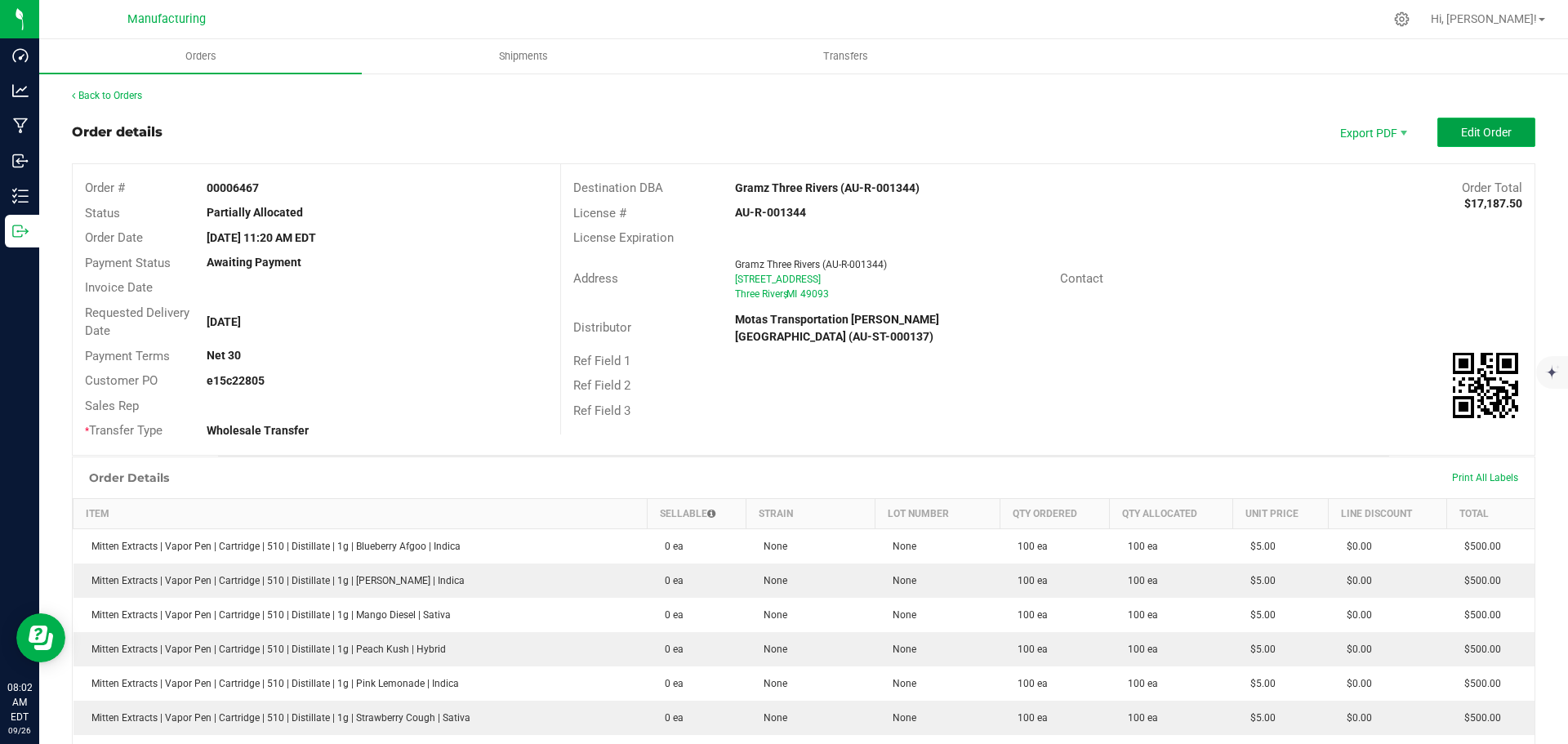
click at [1479, 133] on span "Edit Order" at bounding box center [1486, 132] width 50 height 13
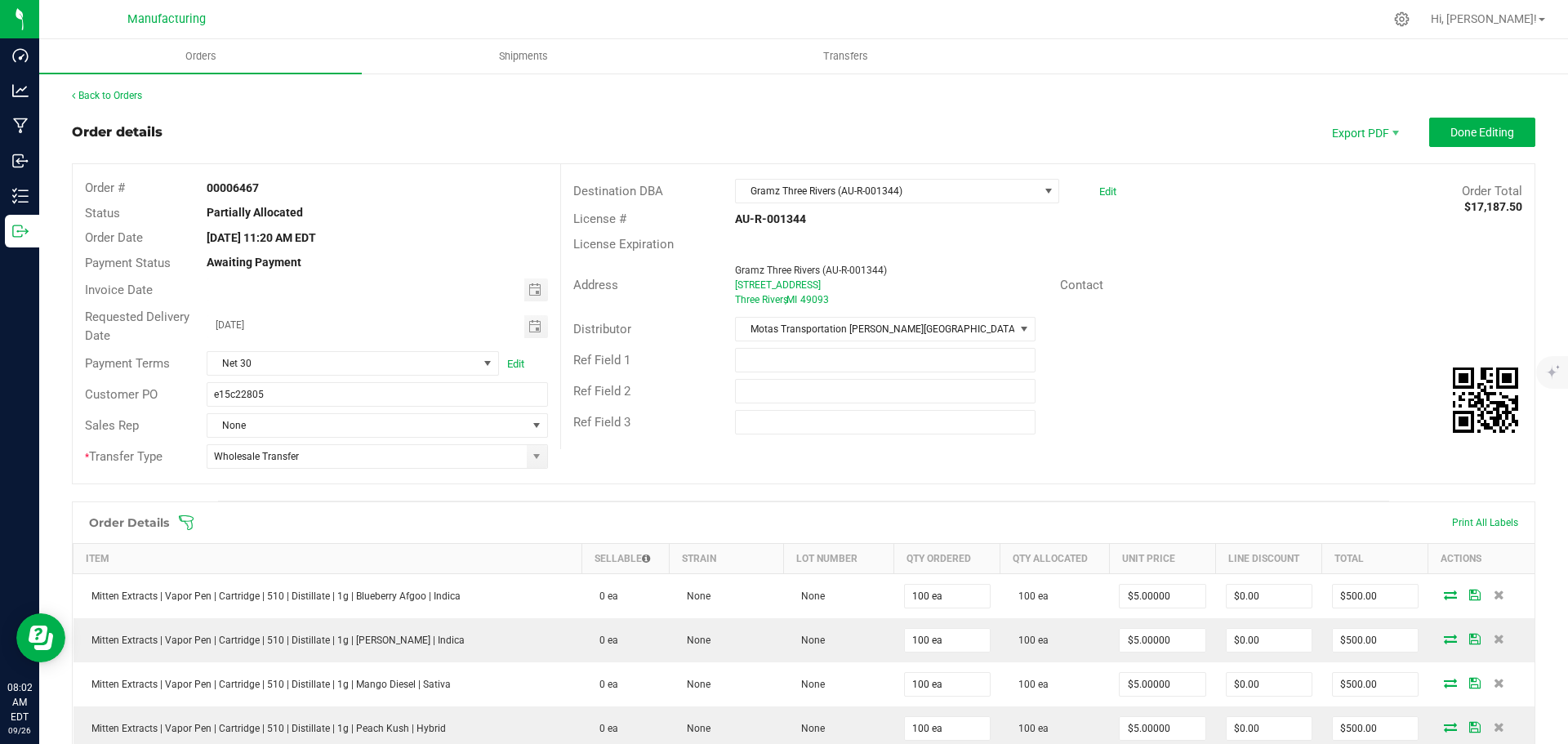
click at [186, 519] on icon at bounding box center [186, 522] width 16 height 16
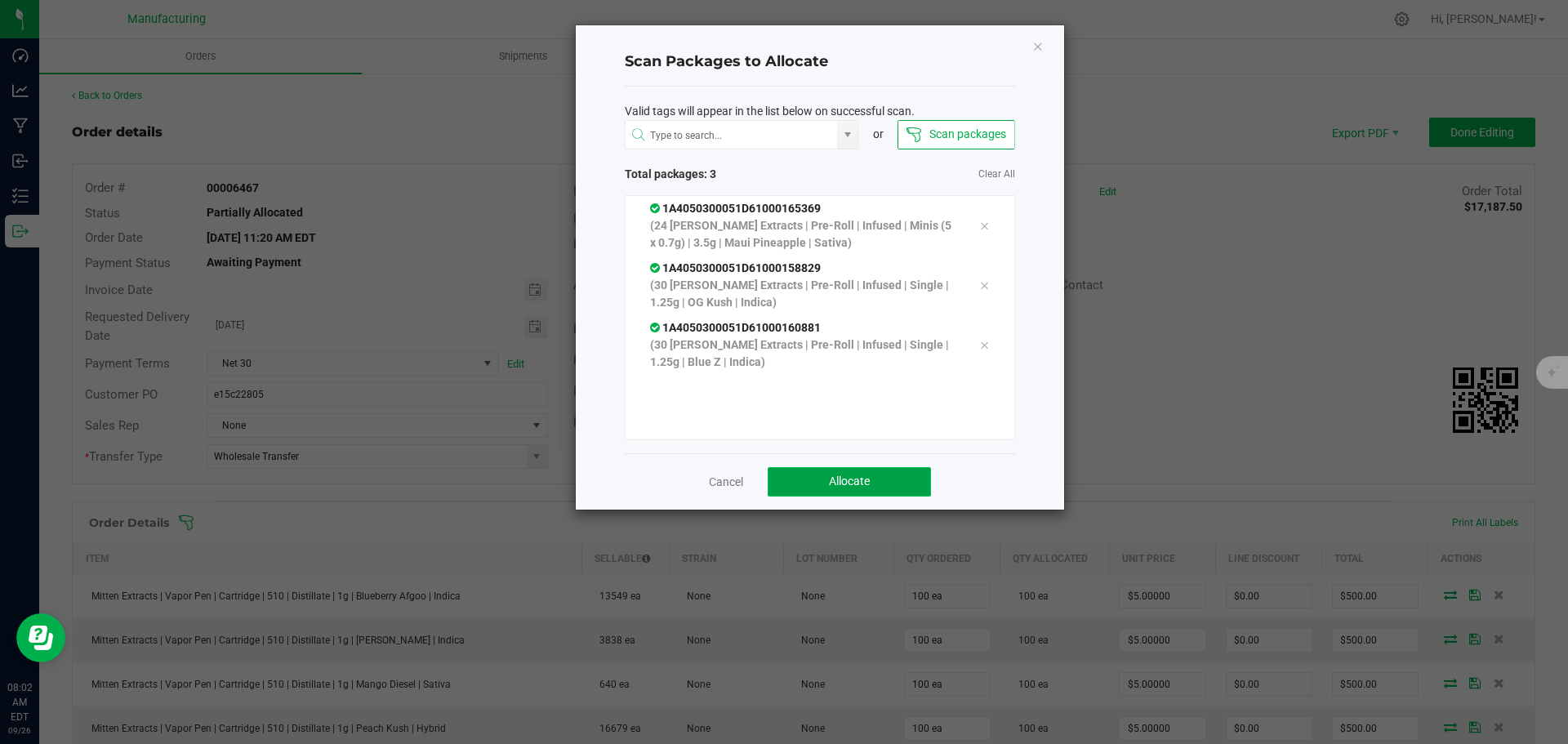
click at [880, 471] on button "Allocate" at bounding box center [849, 482] width 163 height 29
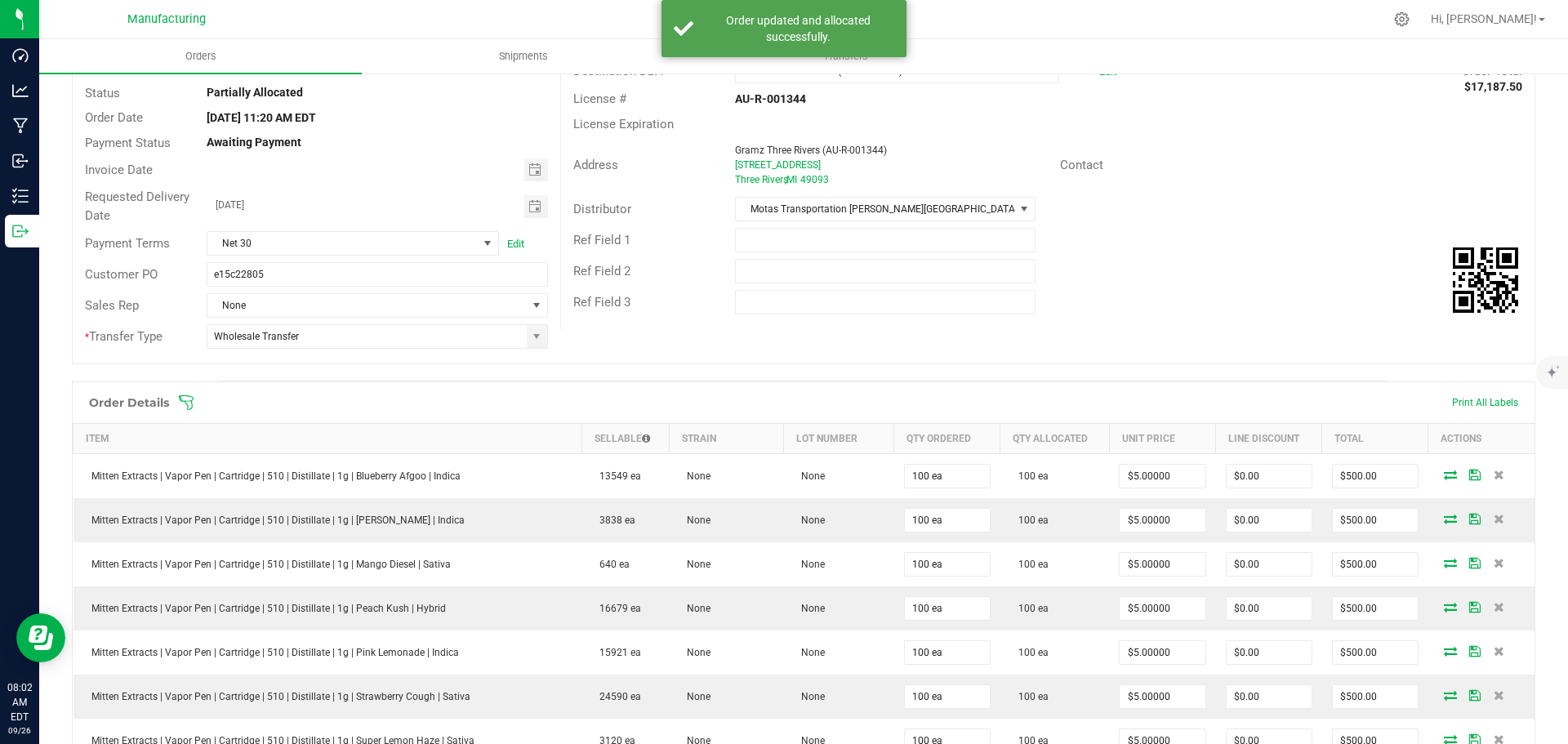
scroll to position [408, 0]
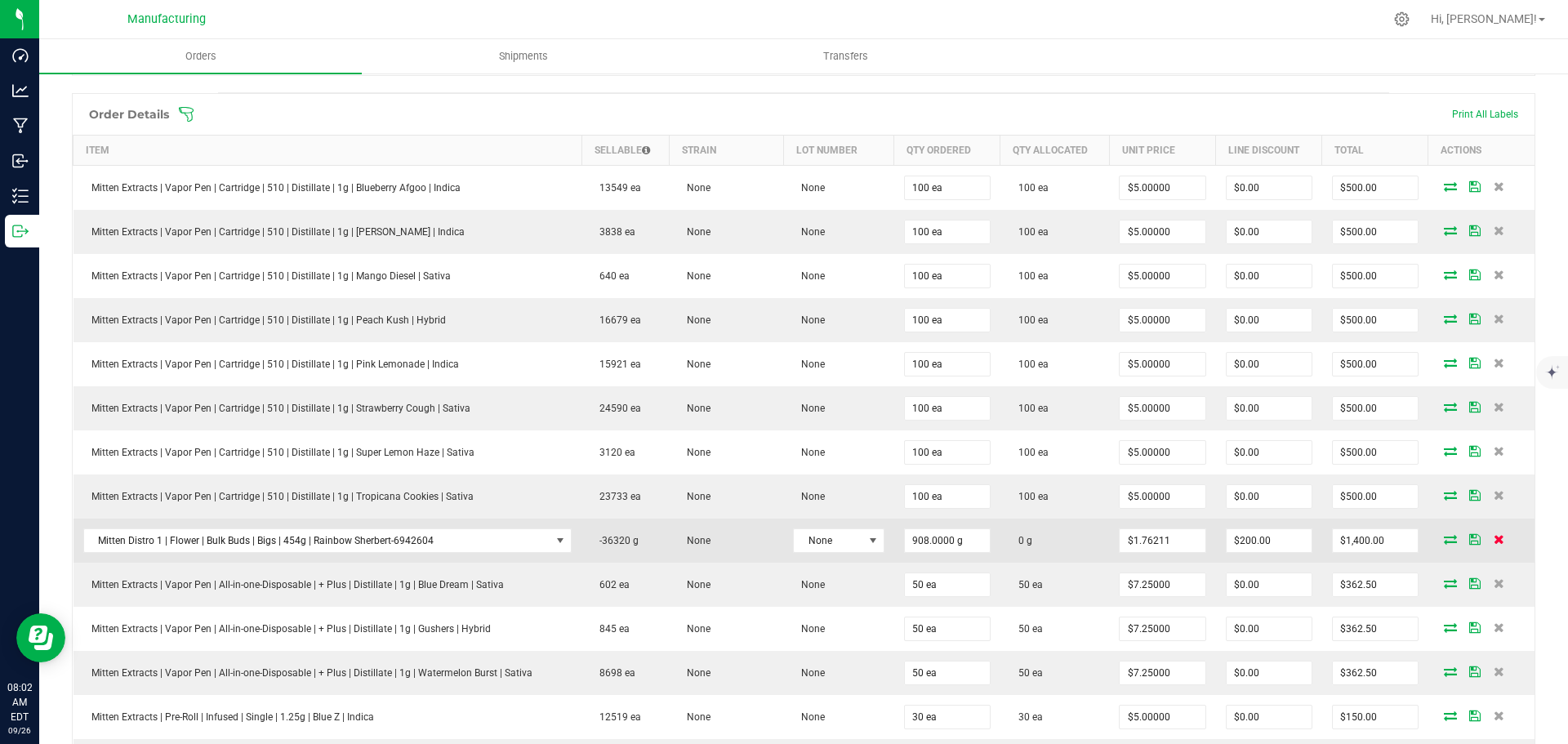
click at [1493, 538] on icon at bounding box center [1499, 538] width 10 height 10
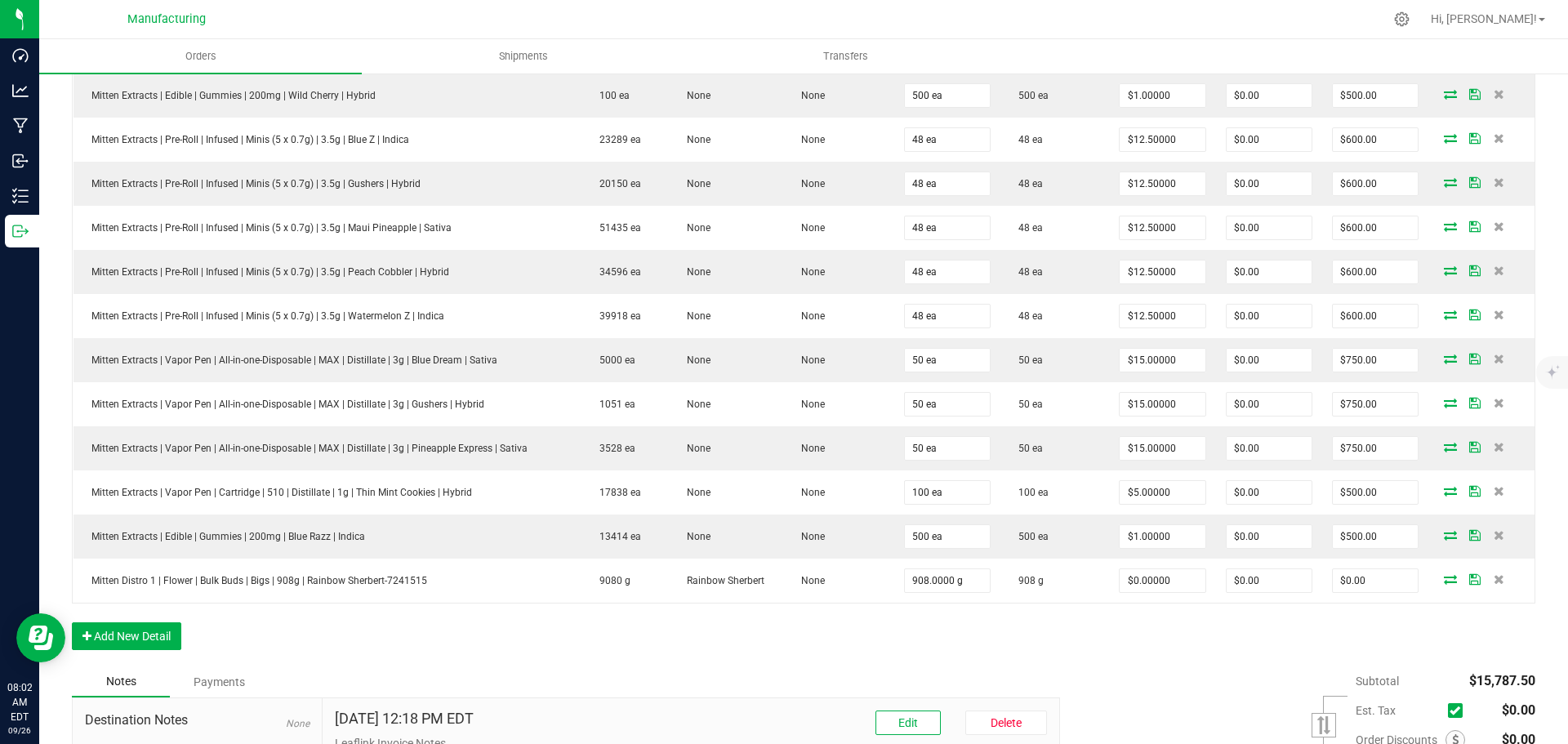
scroll to position [1616, 0]
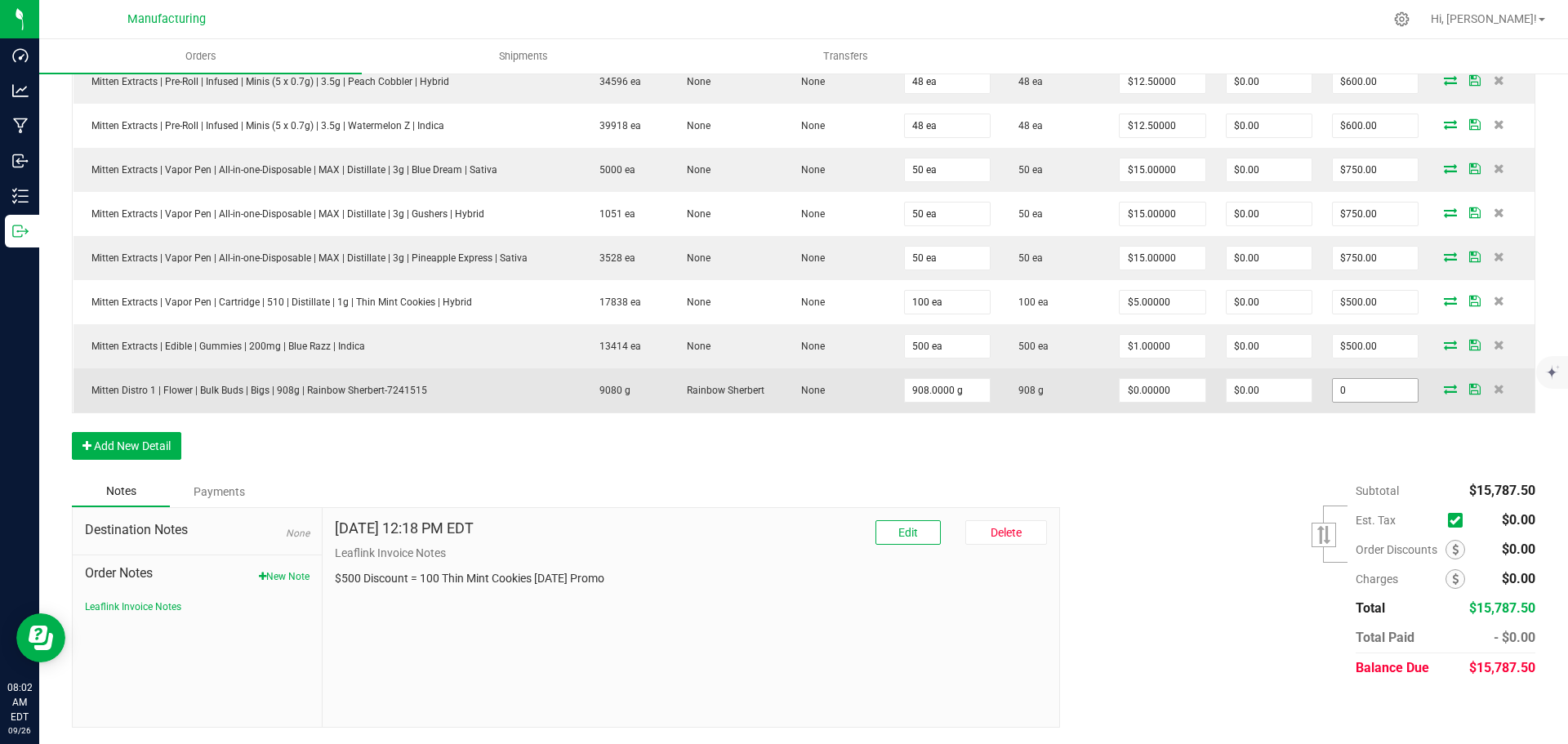
click at [1359, 398] on input "0" at bounding box center [1375, 390] width 85 height 23
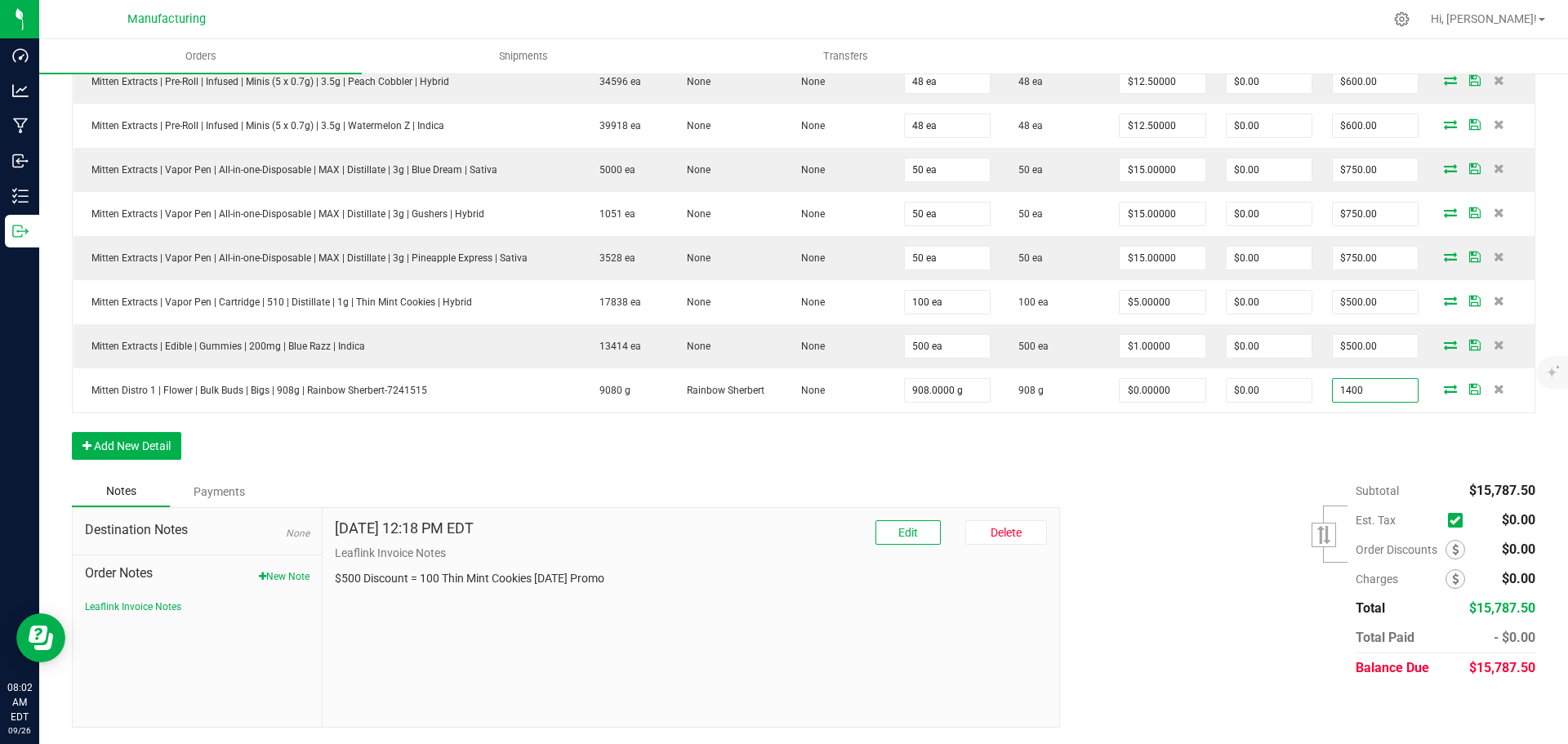
type input "1400"
type input "$1.54185"
type input "$1,400.00"
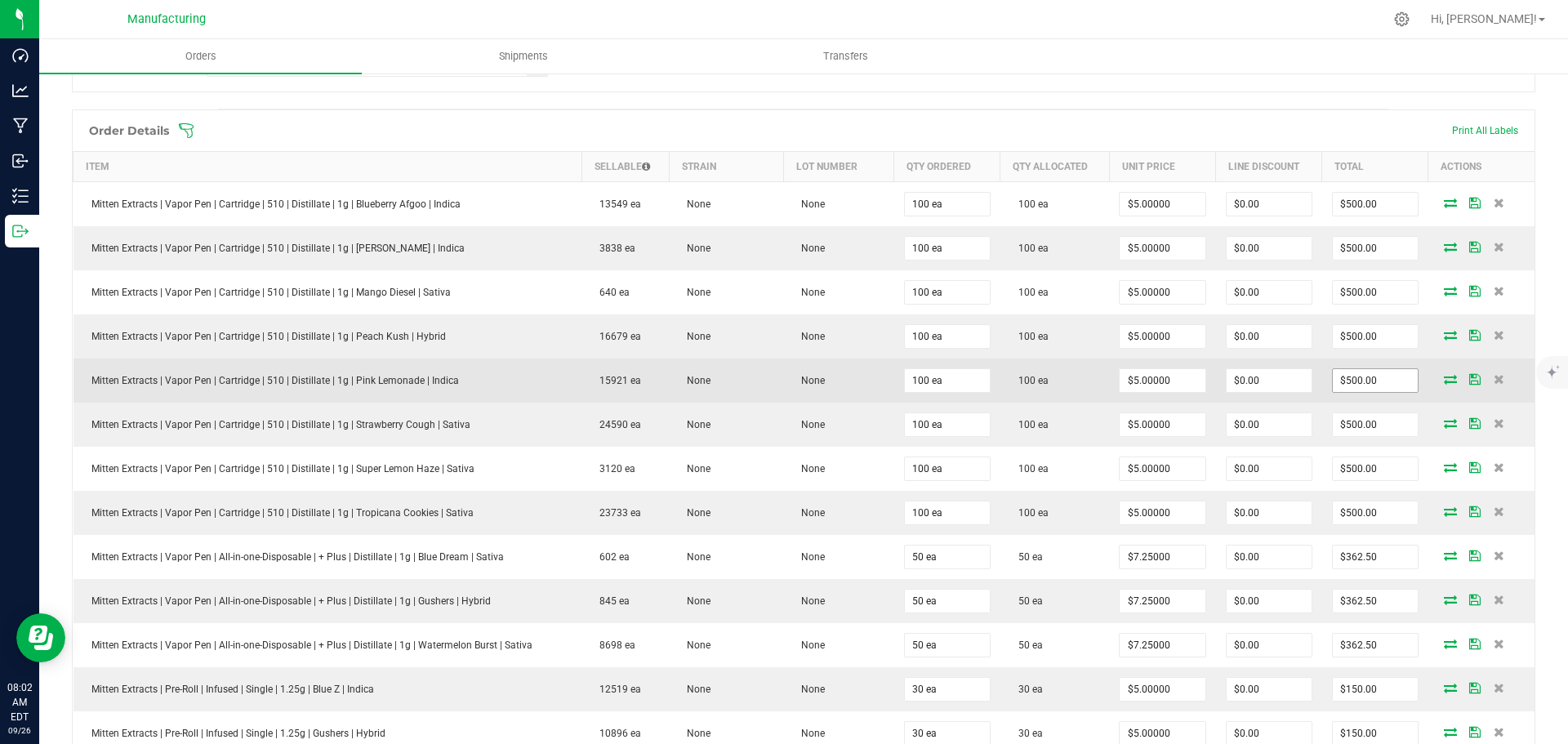
scroll to position [0, 0]
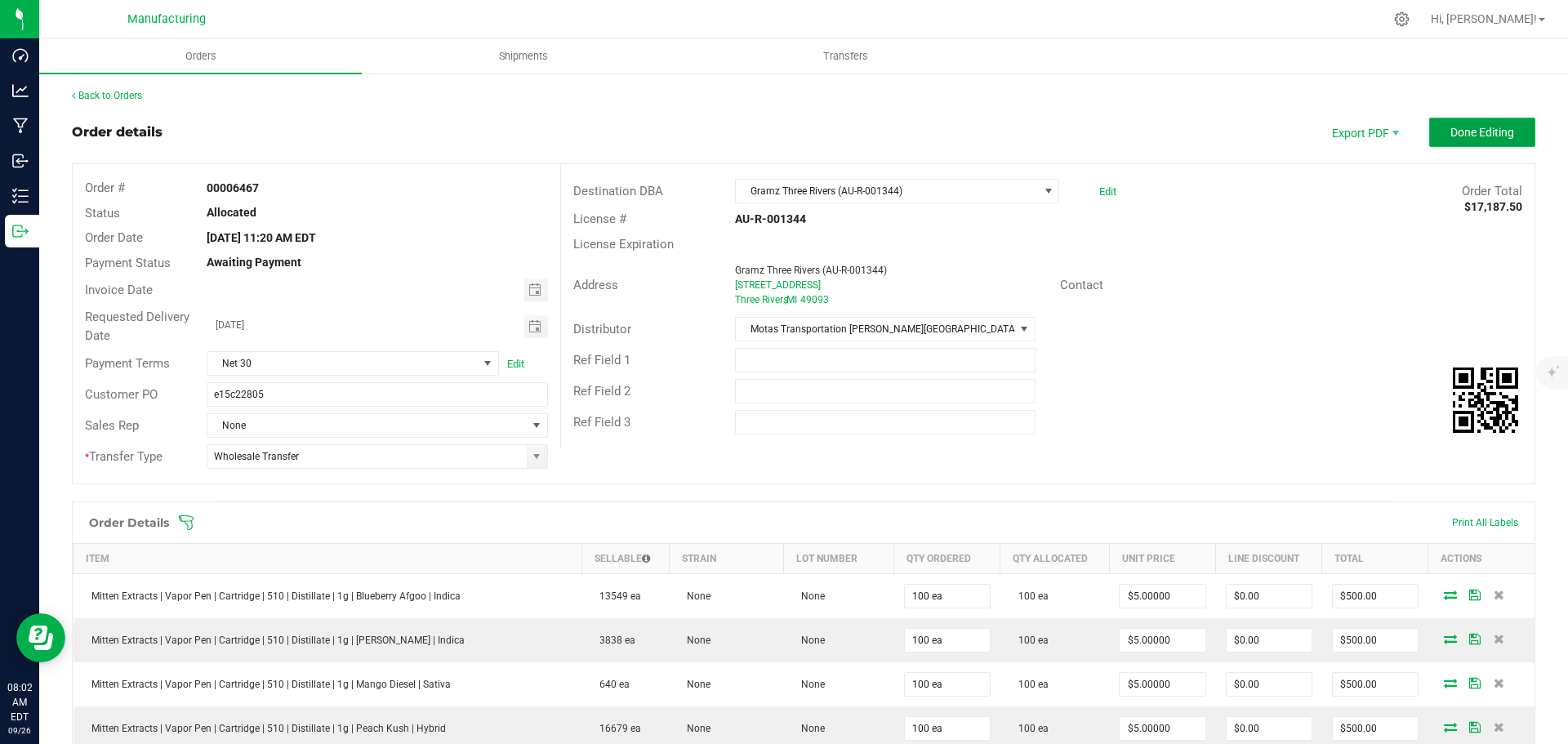
click at [1475, 133] on span "Done Editing" at bounding box center [1481, 132] width 63 height 13
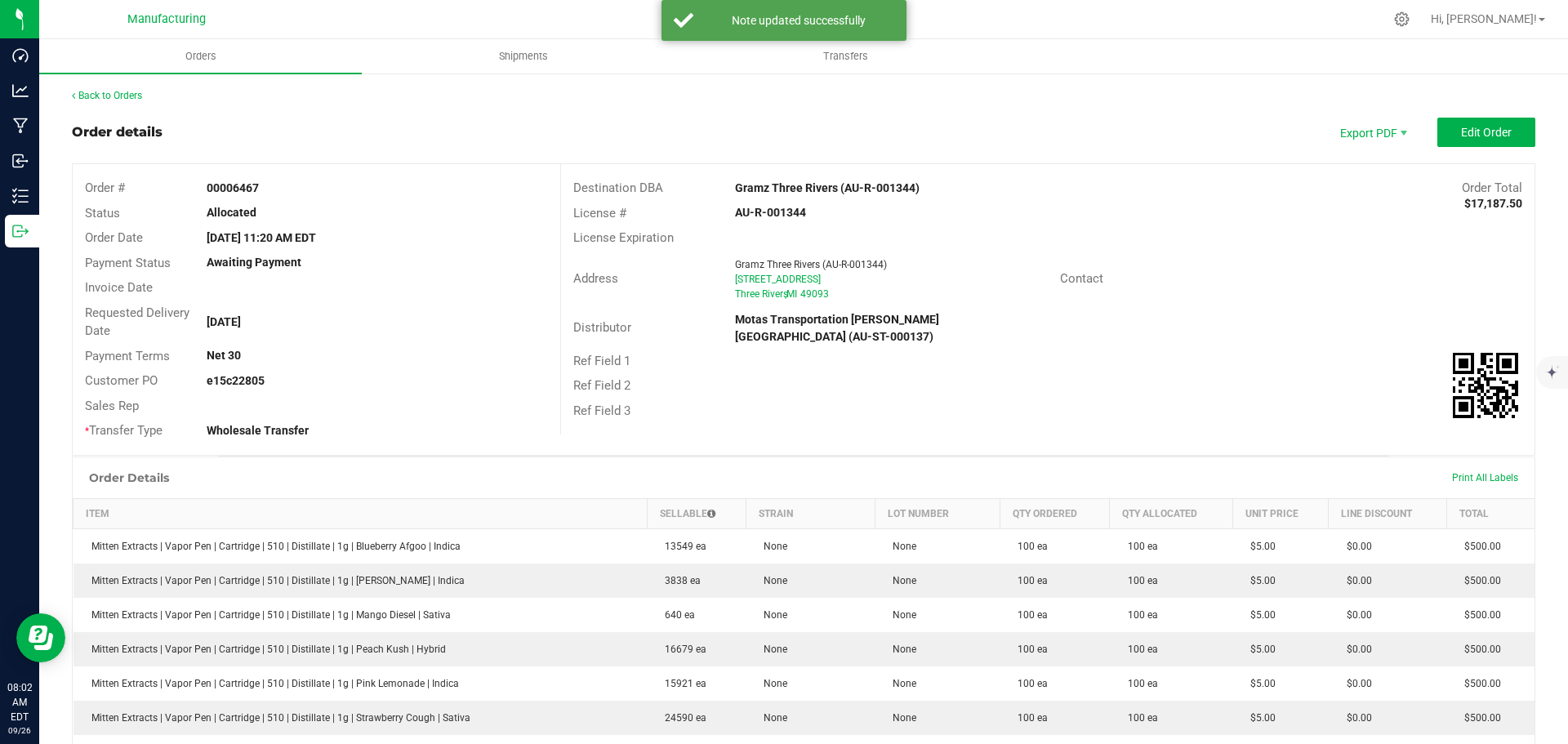
click at [243, 382] on strong "e15c22805" at bounding box center [235, 380] width 58 height 13
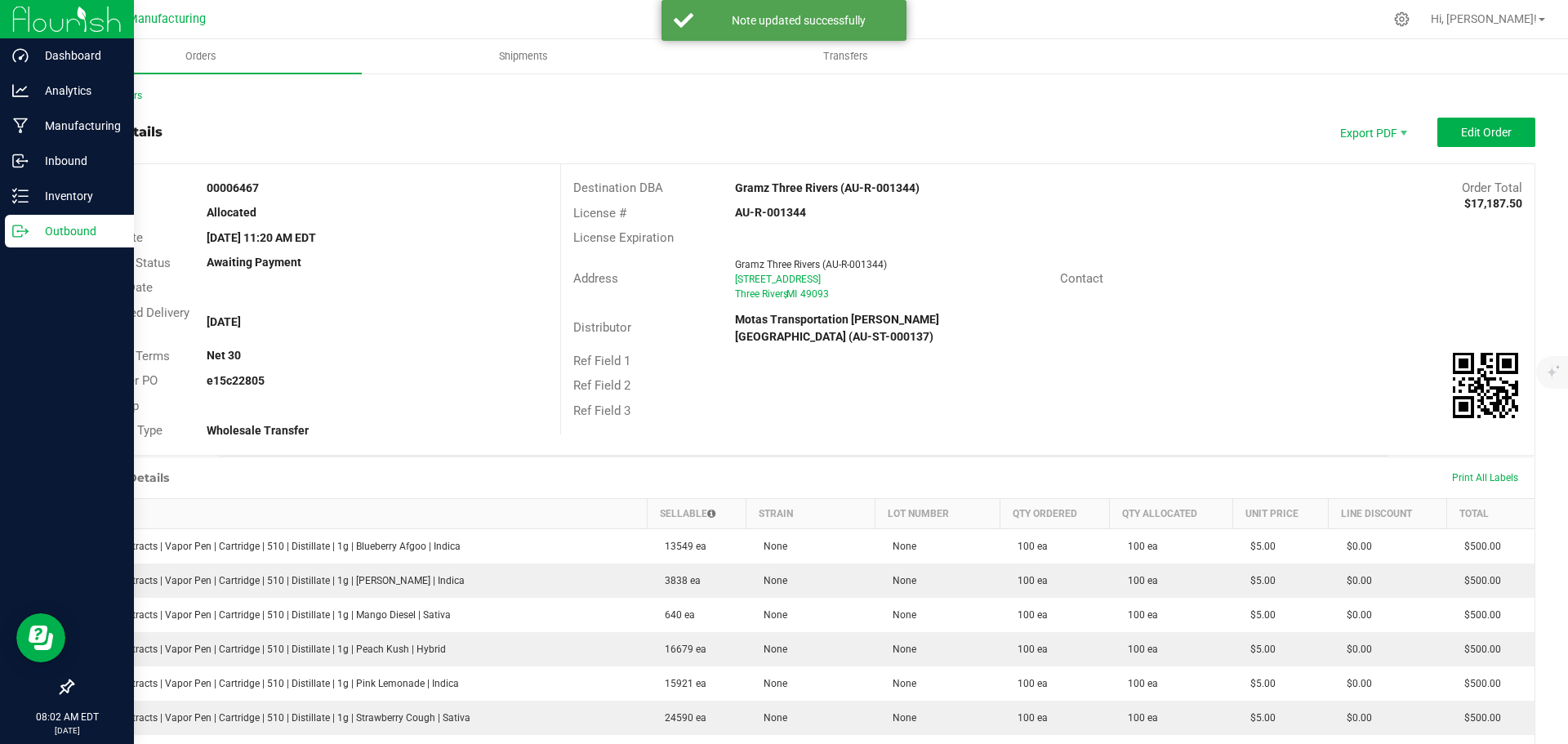
copy strong "e15c22805"
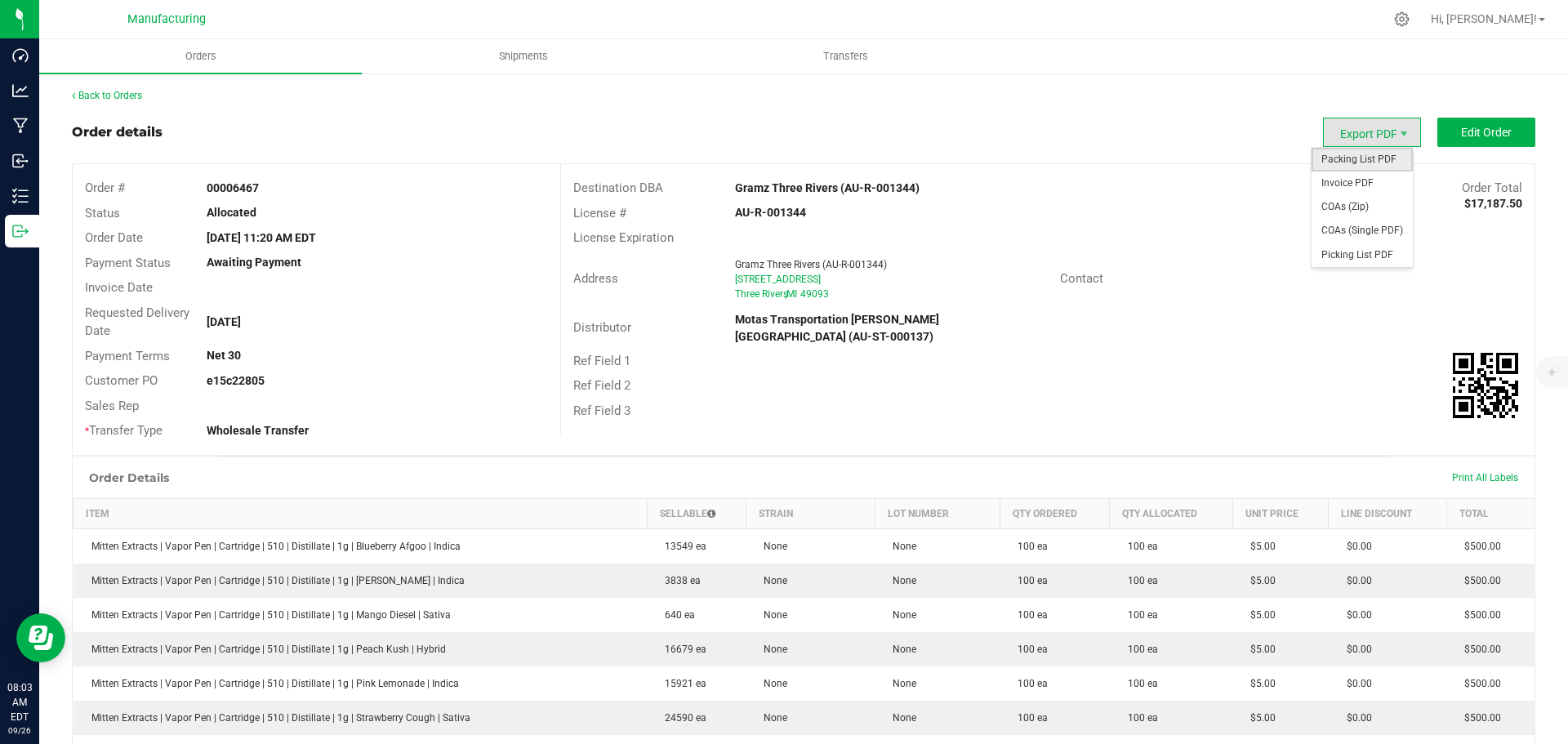
click at [1349, 162] on span "Packing List PDF" at bounding box center [1362, 159] width 101 height 23
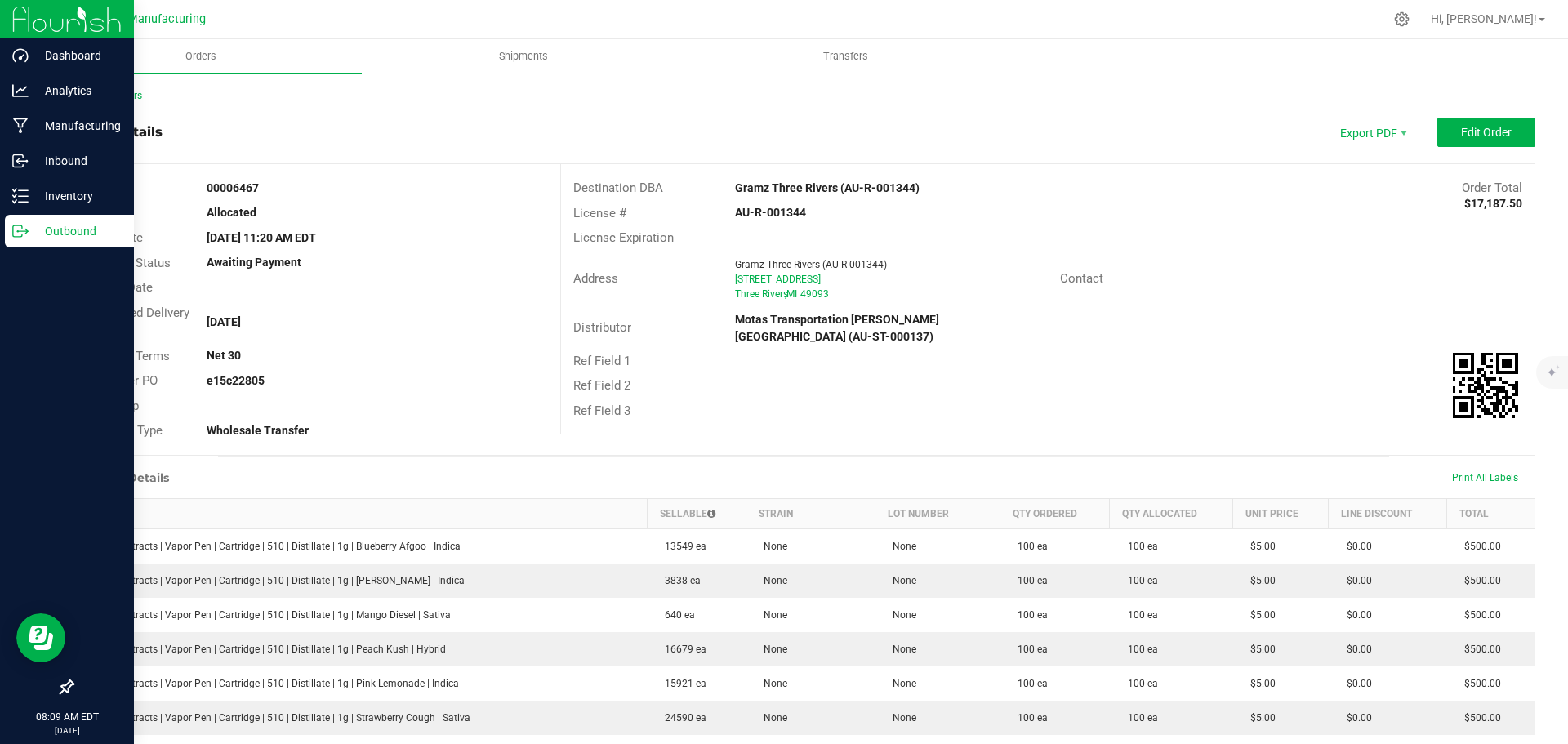
click at [40, 235] on p "Outbound" at bounding box center [77, 231] width 98 height 20
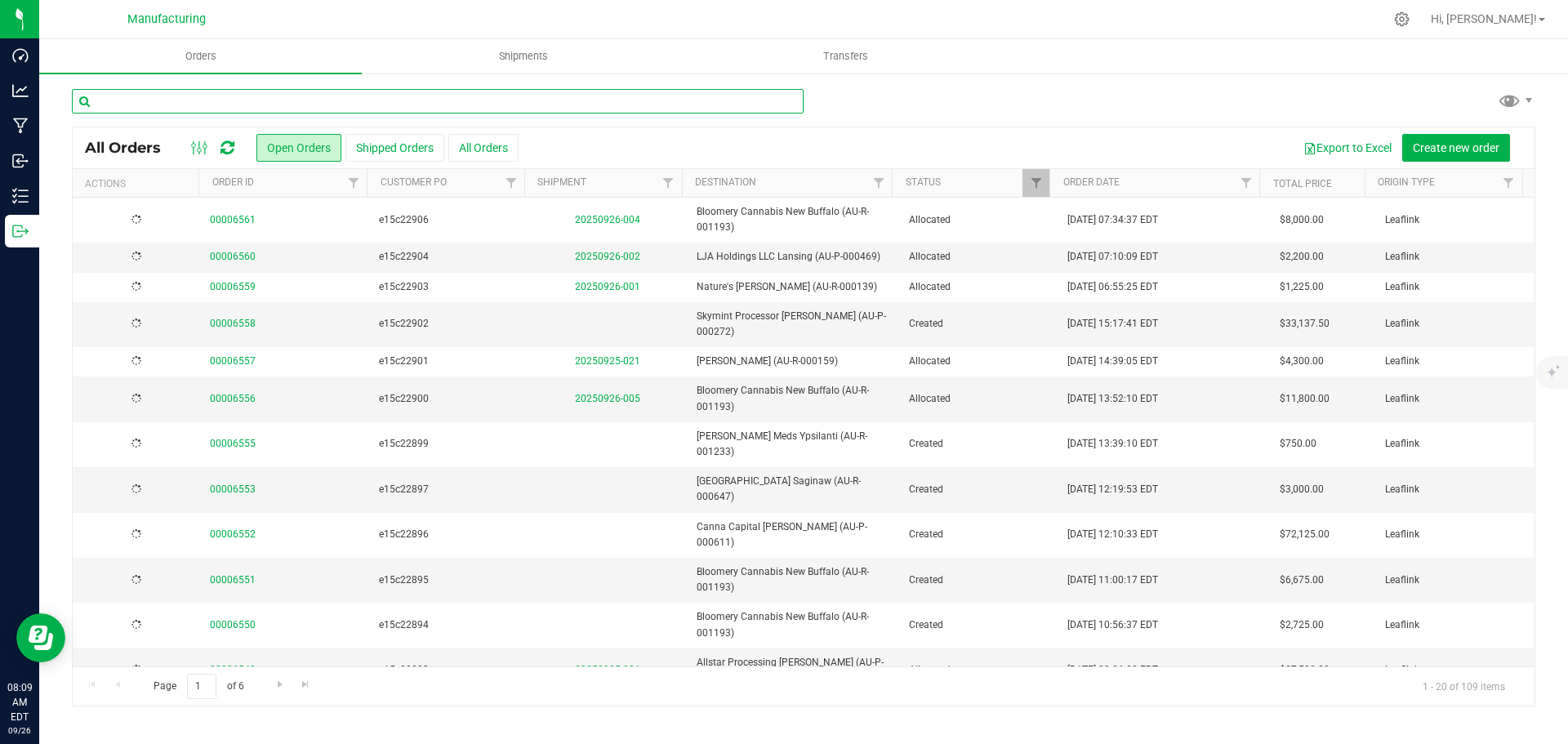
click at [198, 104] on input "text" at bounding box center [438, 101] width 732 height 24
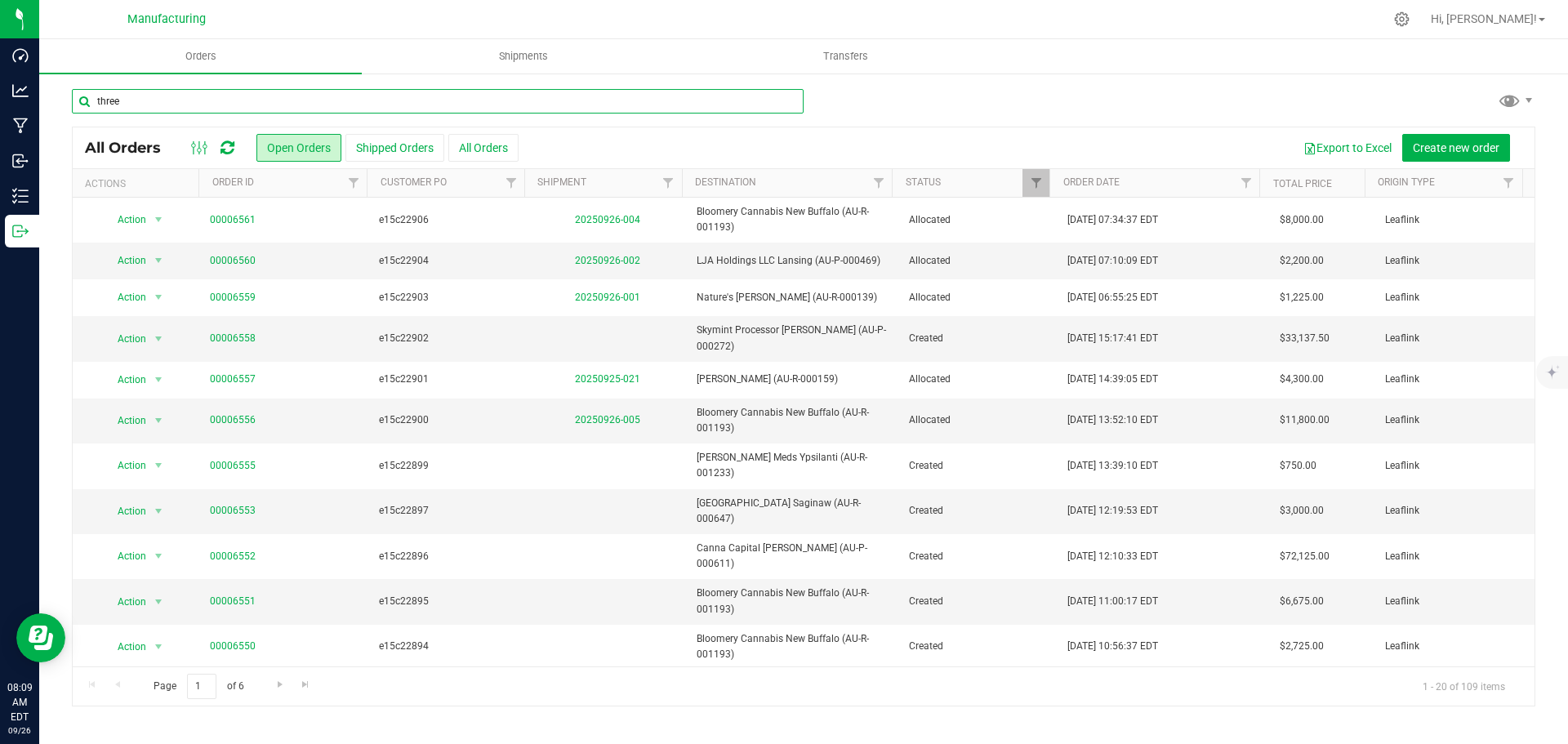
type input "three"
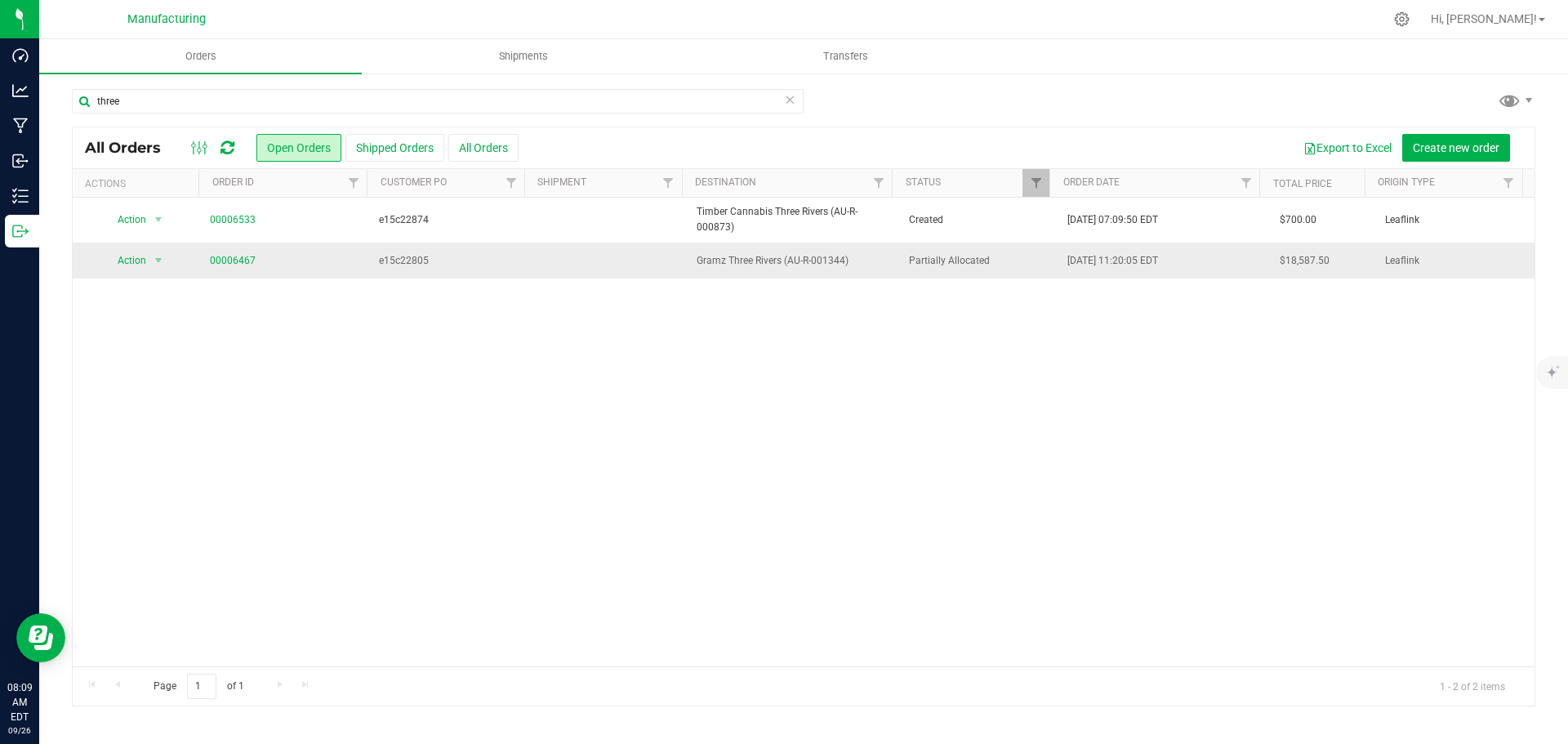
click at [435, 258] on span "e15c22805" at bounding box center [448, 261] width 140 height 16
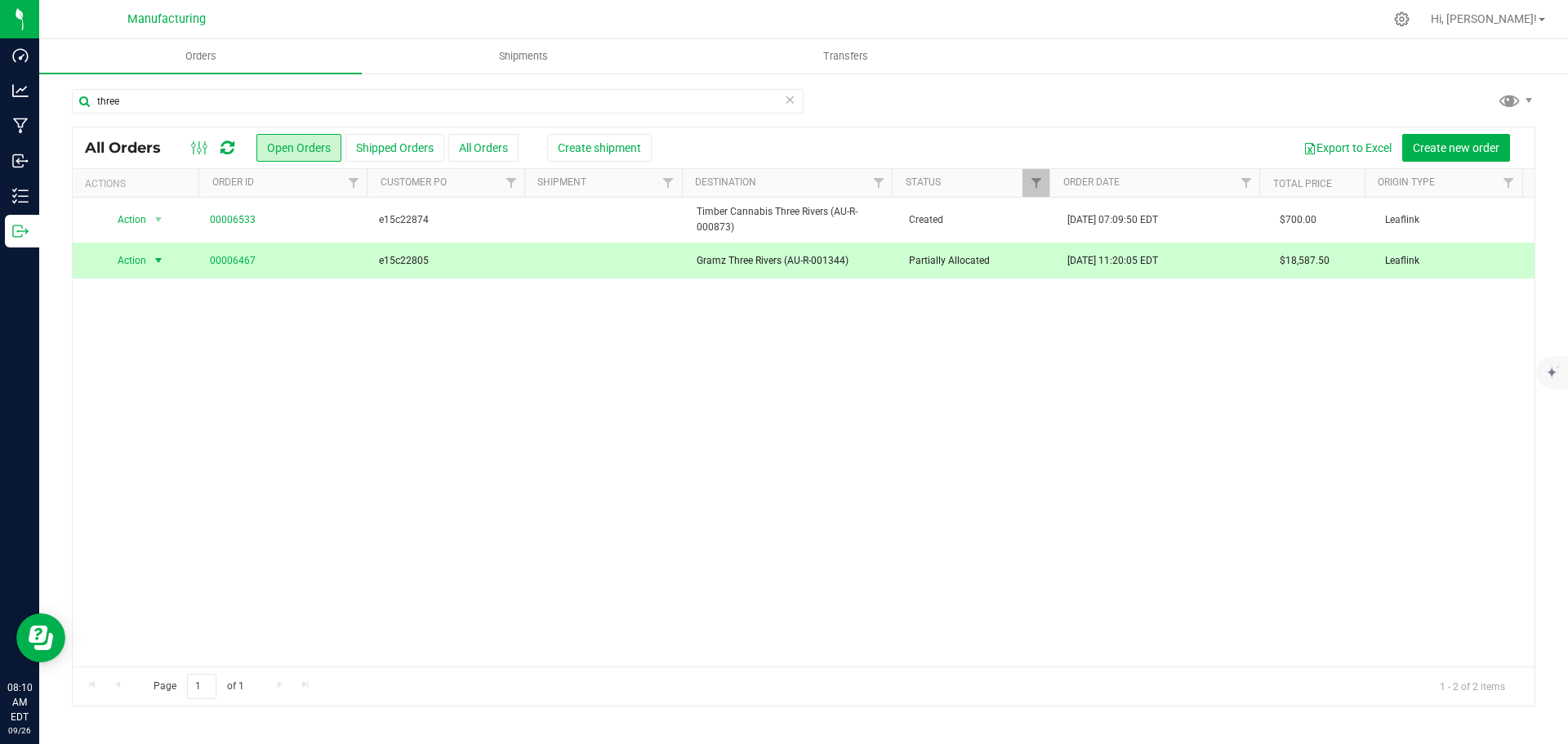
click at [437, 258] on span "e15c22805" at bounding box center [448, 261] width 140 height 16
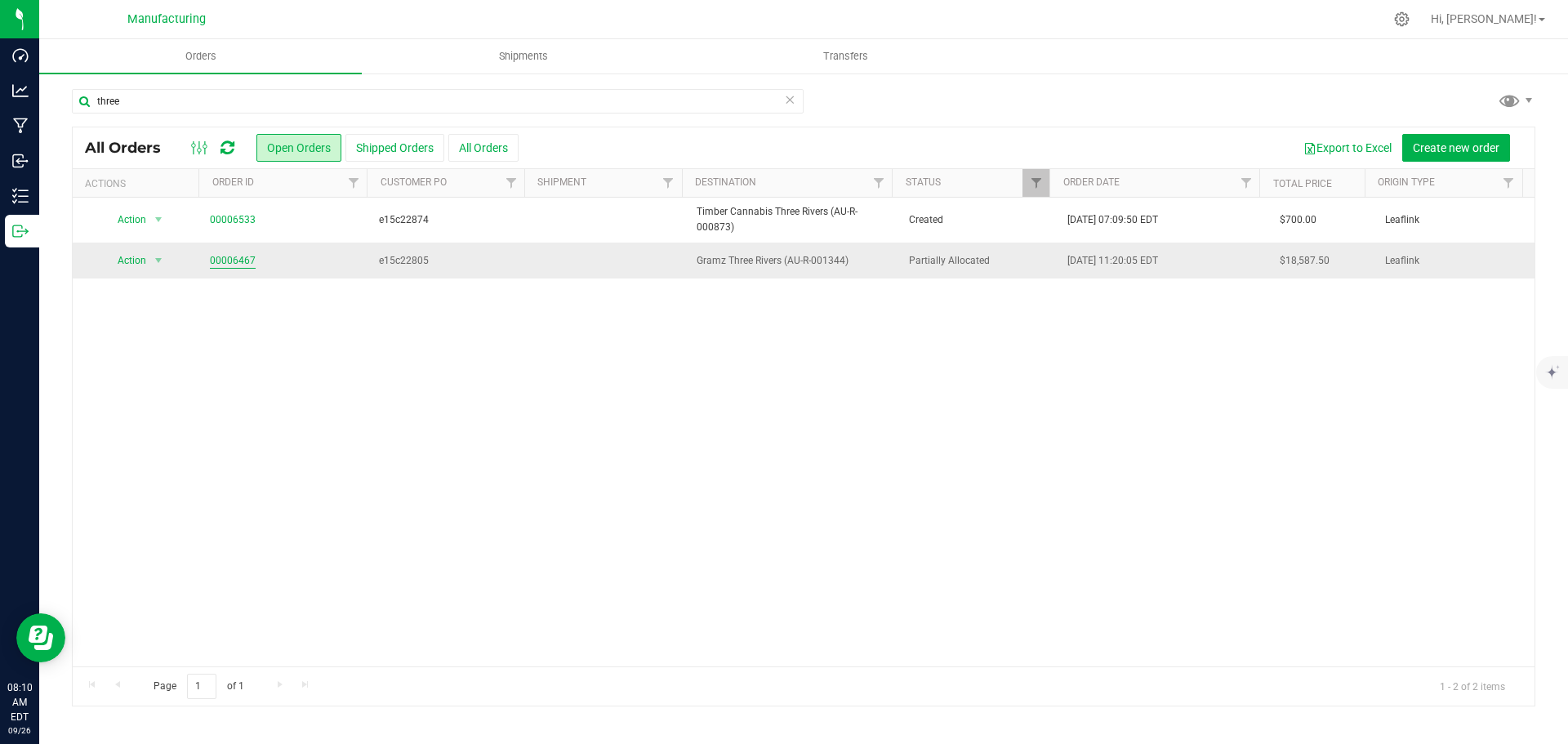
click at [241, 263] on link "00006467" at bounding box center [232, 261] width 46 height 16
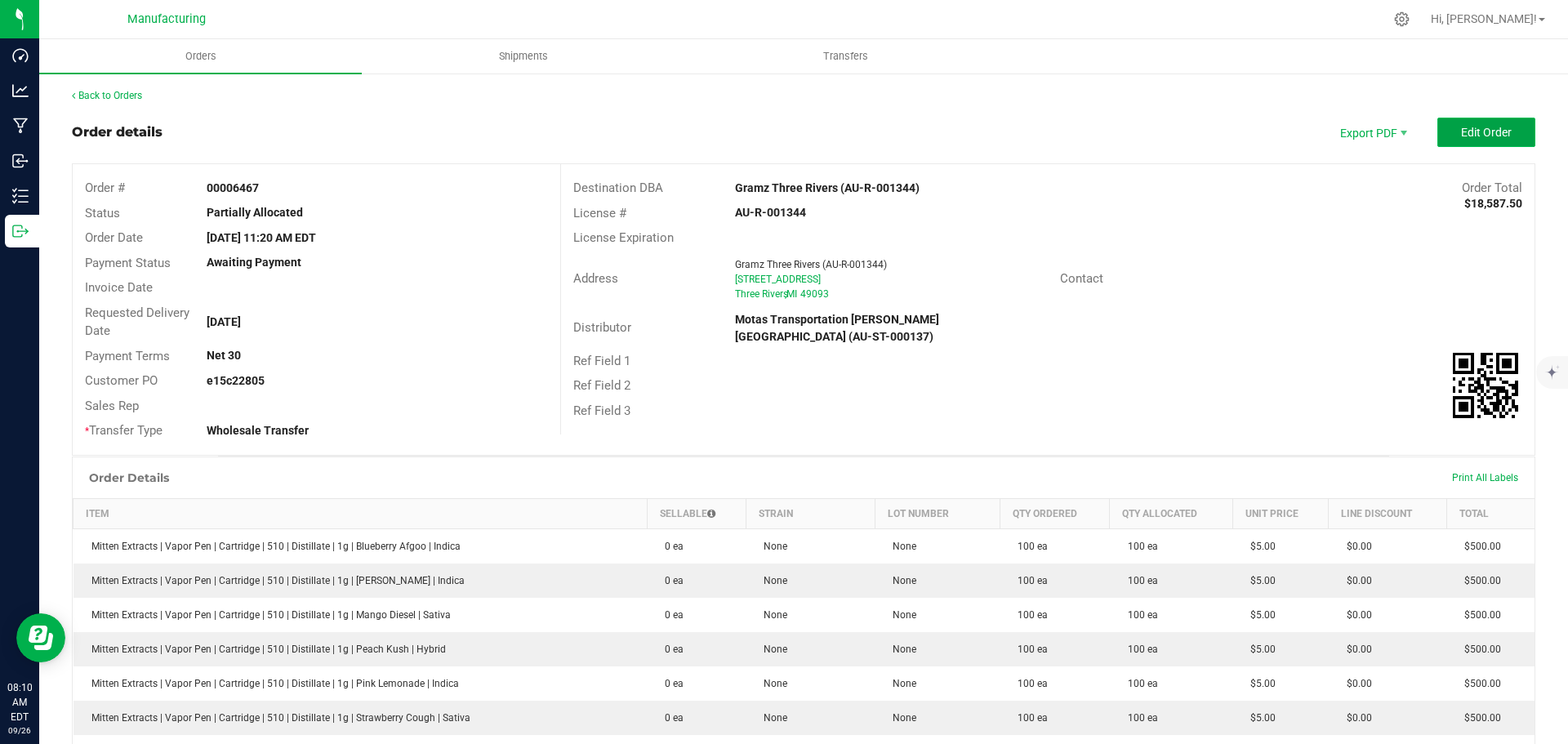
click at [1461, 138] on span "Edit Order" at bounding box center [1486, 132] width 50 height 13
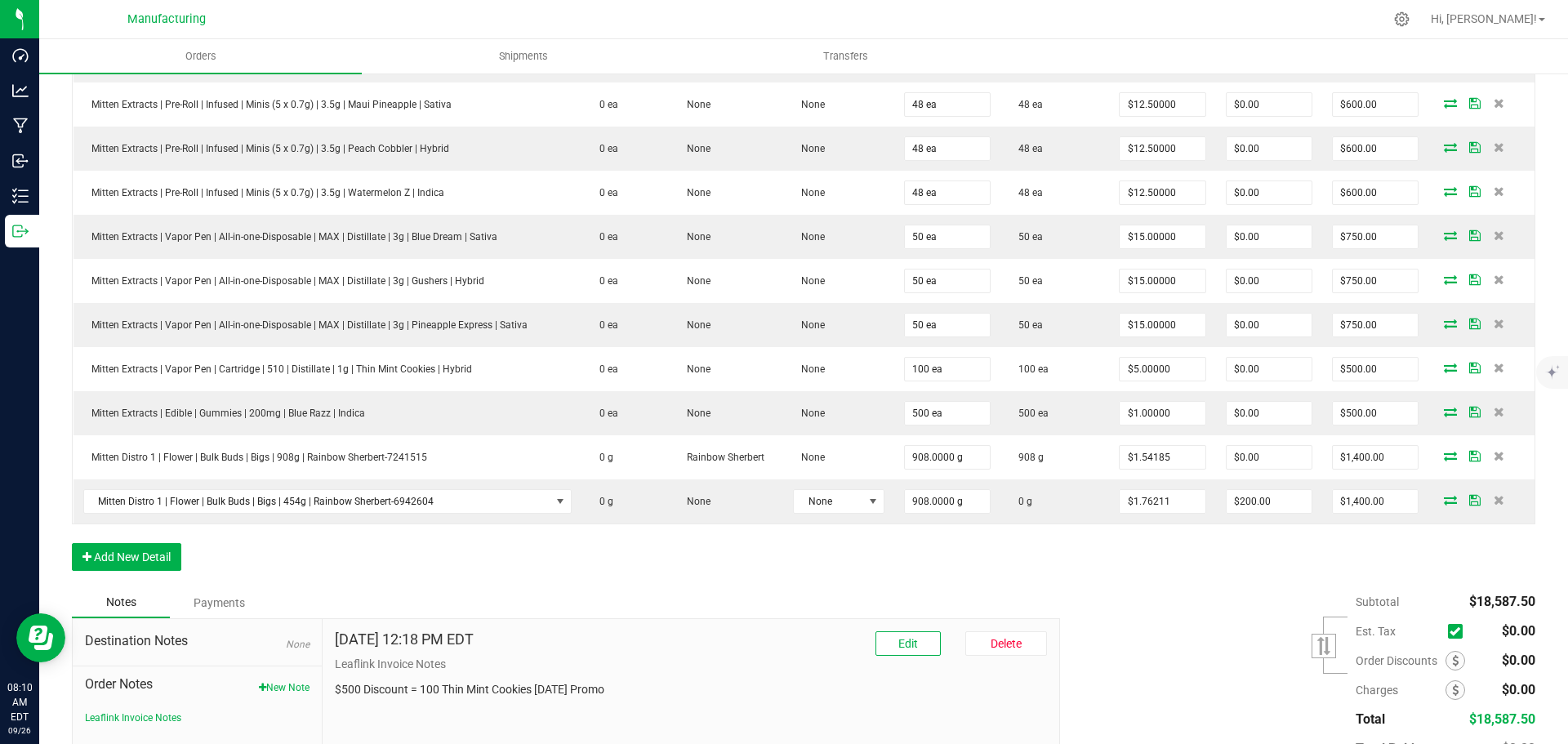
scroll to position [1661, 0]
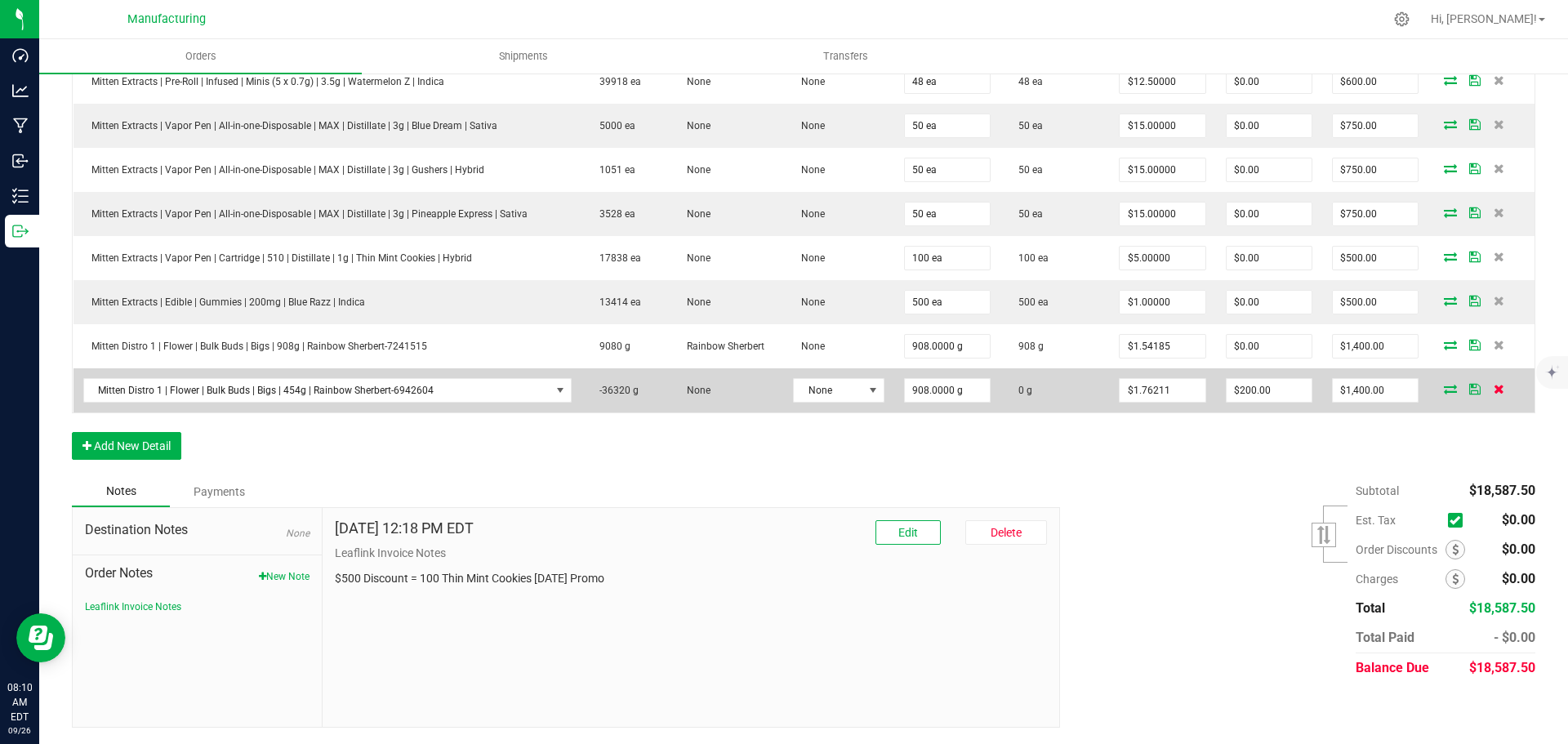
click at [1493, 384] on icon at bounding box center [1499, 388] width 10 height 10
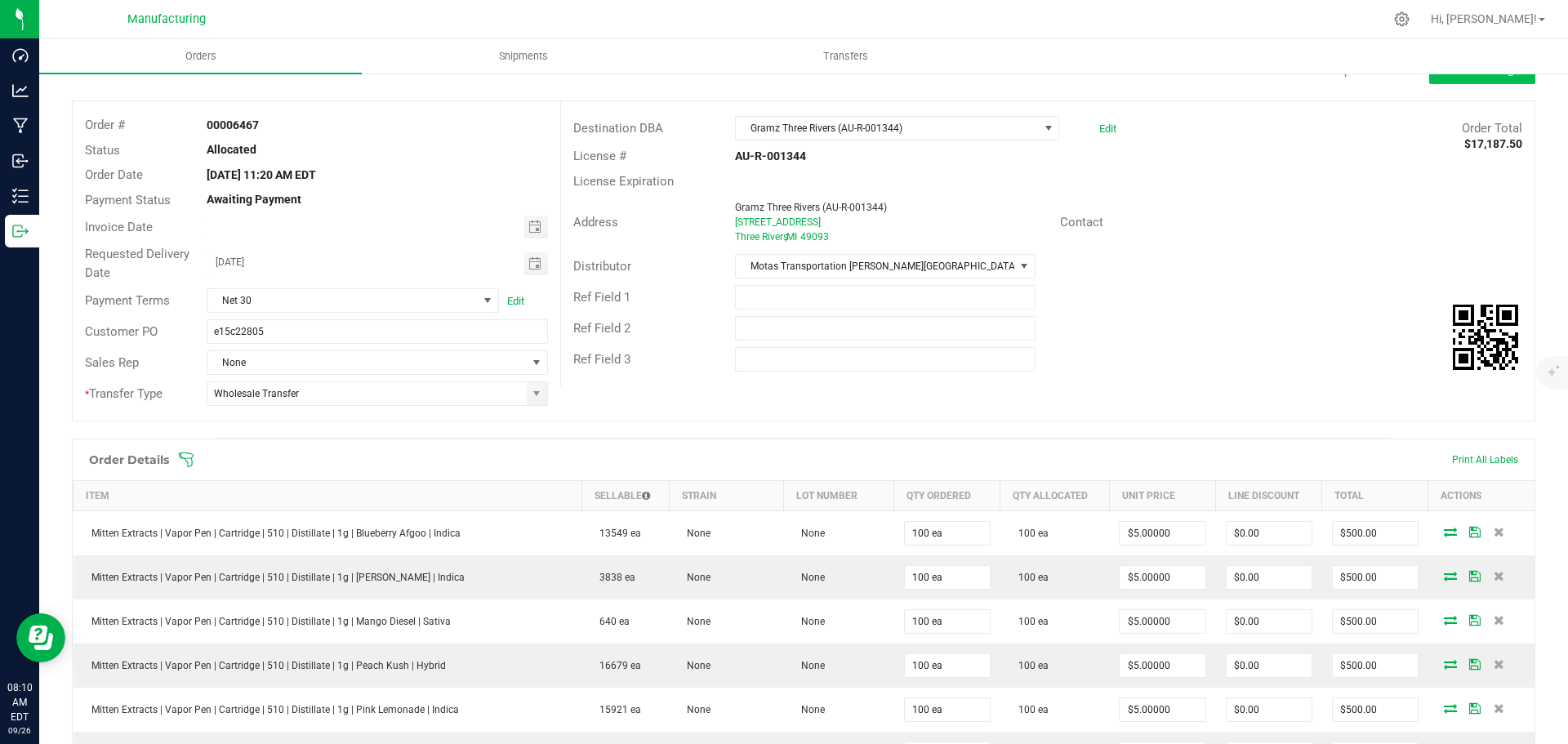
scroll to position [0, 0]
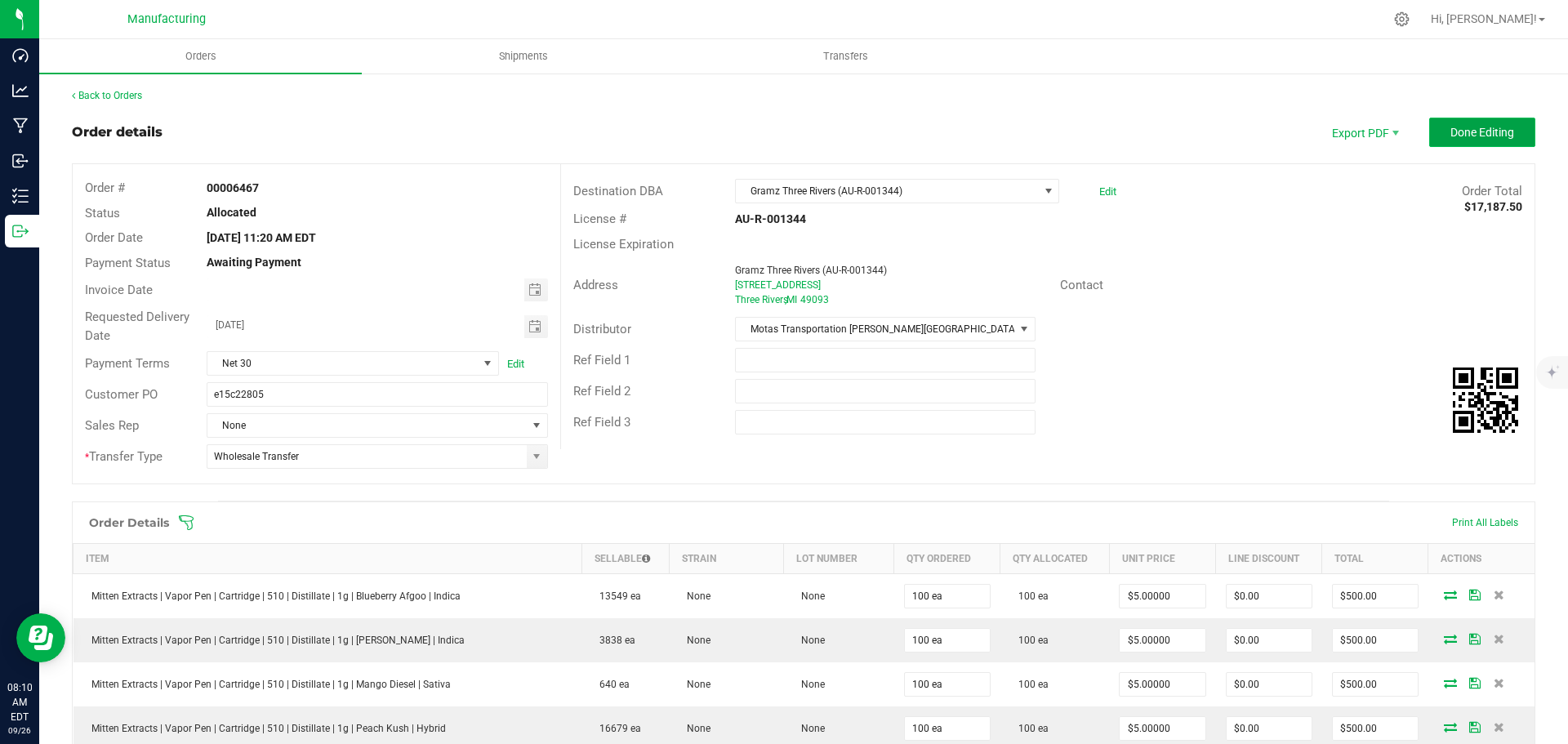
click at [1486, 120] on button "Done Editing" at bounding box center [1482, 133] width 106 height 29
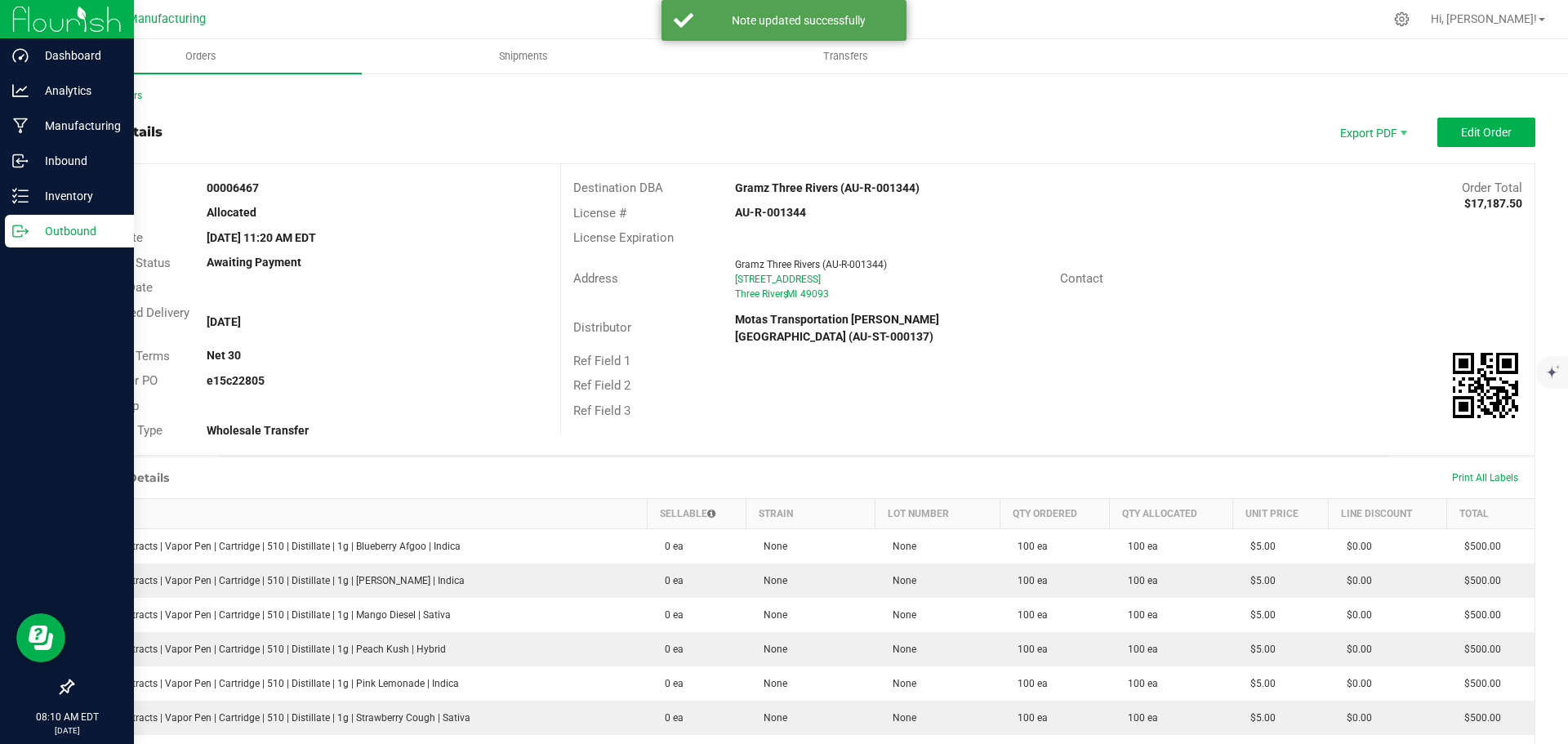
click at [28, 231] on icon at bounding box center [26, 232] width 3 height 3
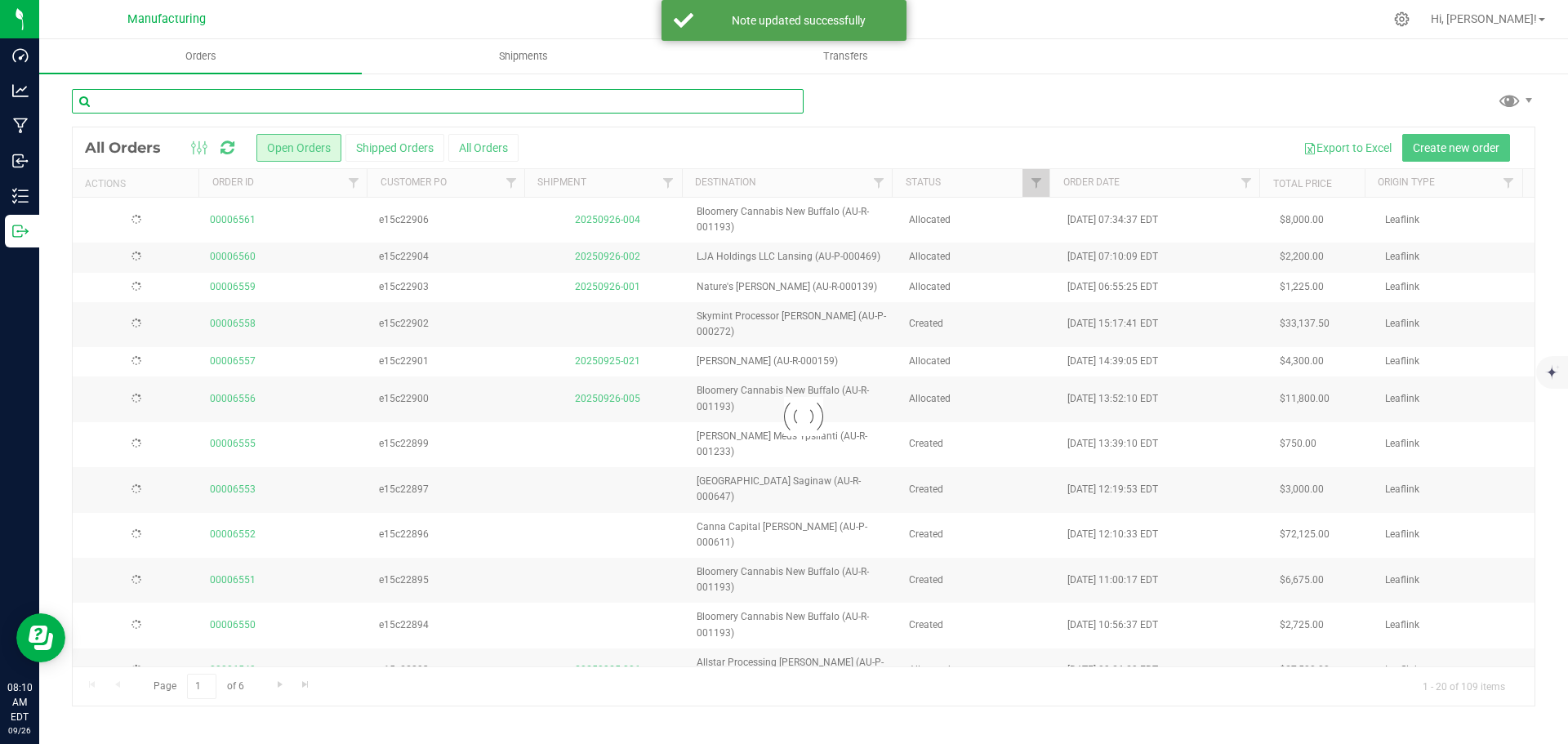
click at [158, 97] on input "text" at bounding box center [438, 101] width 732 height 24
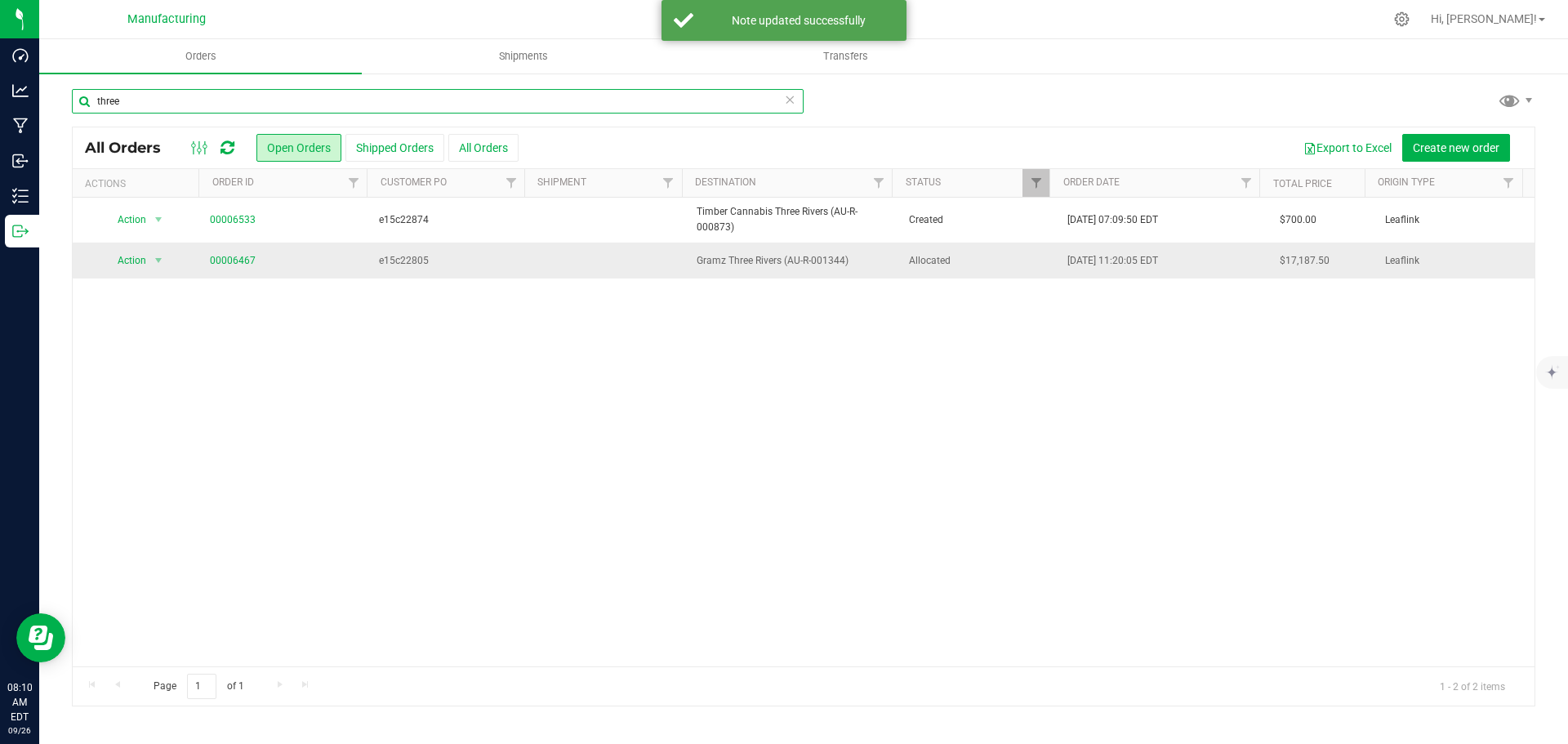
type input "three"
click at [398, 260] on span "e15c22805" at bounding box center [448, 261] width 140 height 16
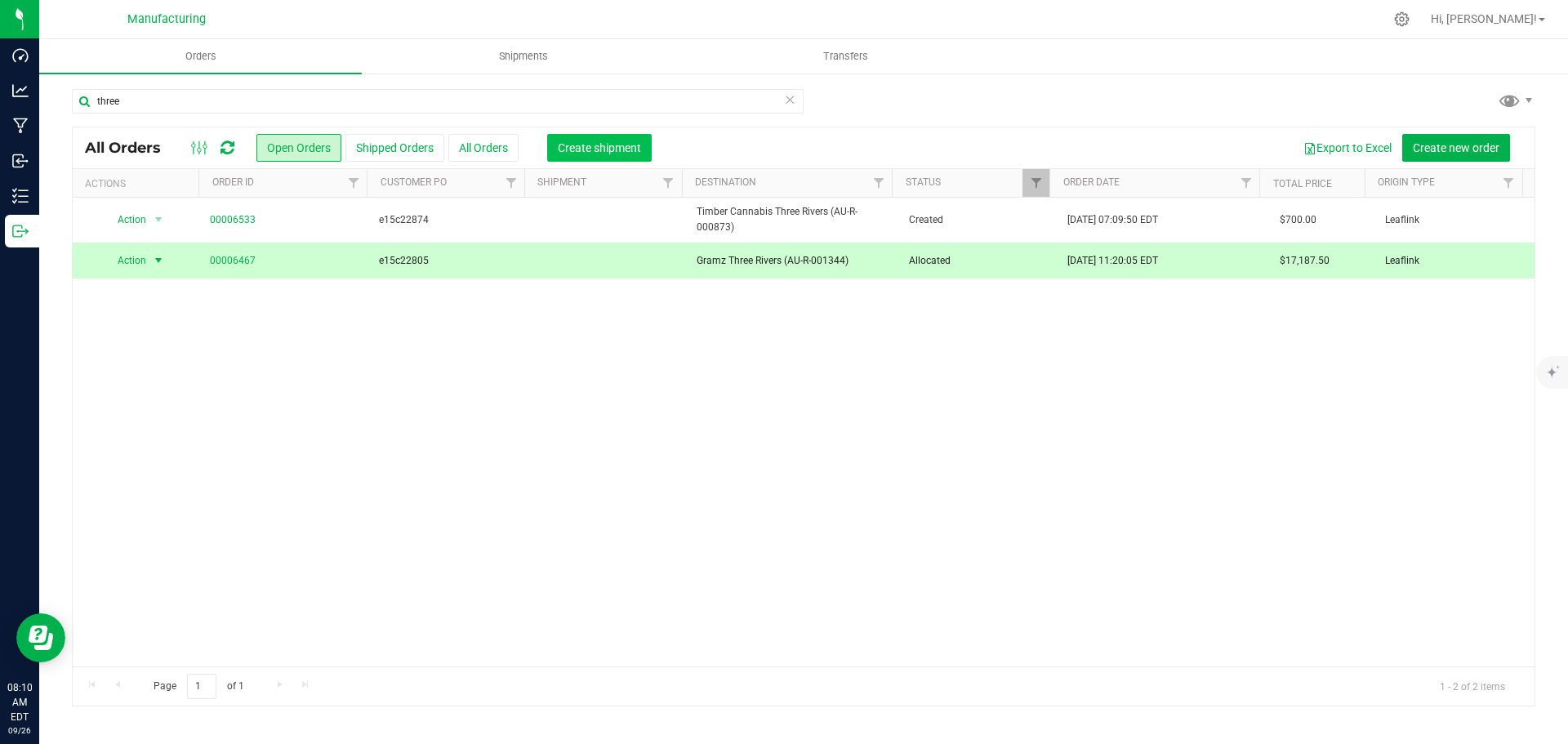
click at [581, 141] on span "Create shipment" at bounding box center [599, 147] width 83 height 13
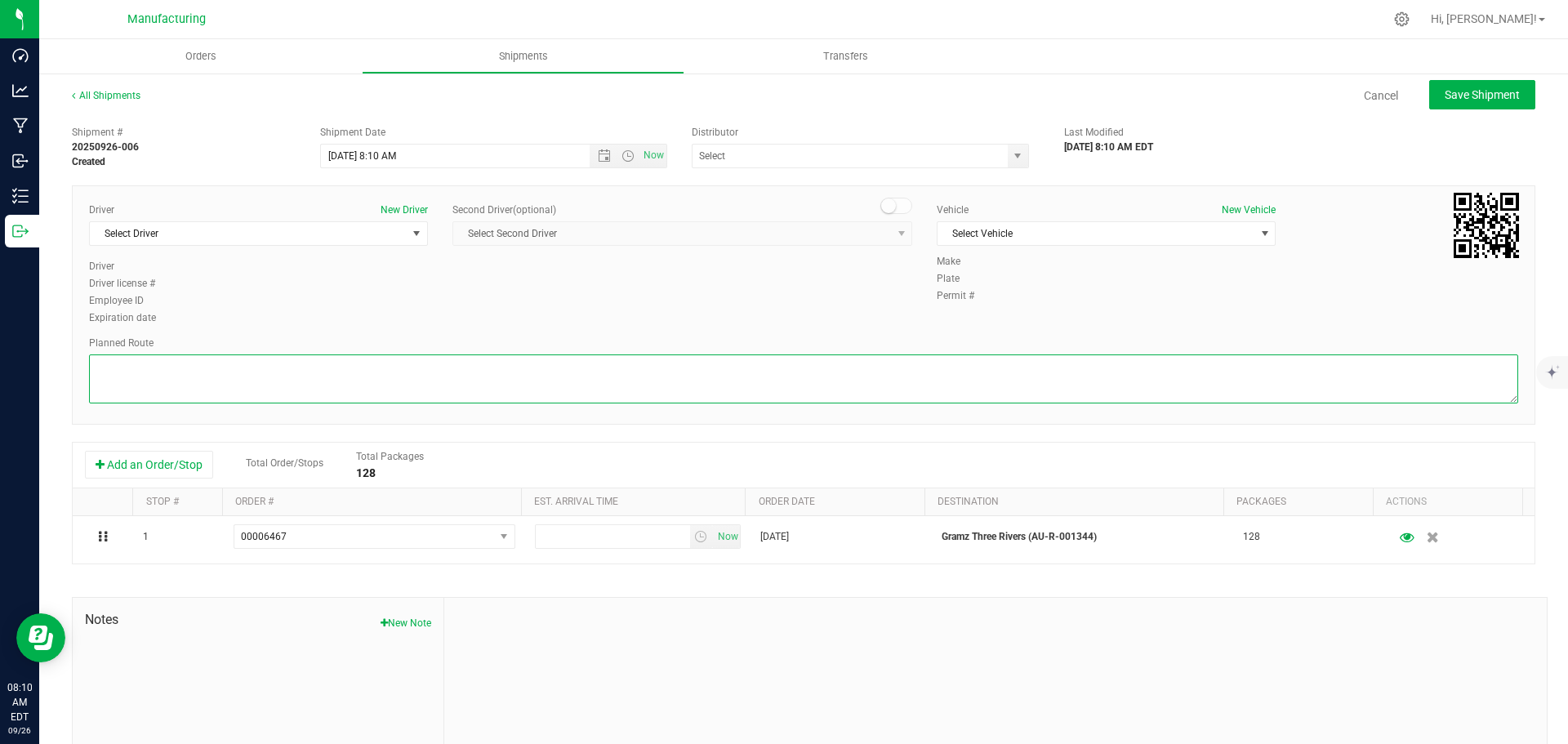
click at [146, 382] on textarea at bounding box center [804, 379] width 1429 height 49
paste textarea "Head south 246 ft -- Turn right 325 ft -- Turn right 407 ft -- Turn right towar…"
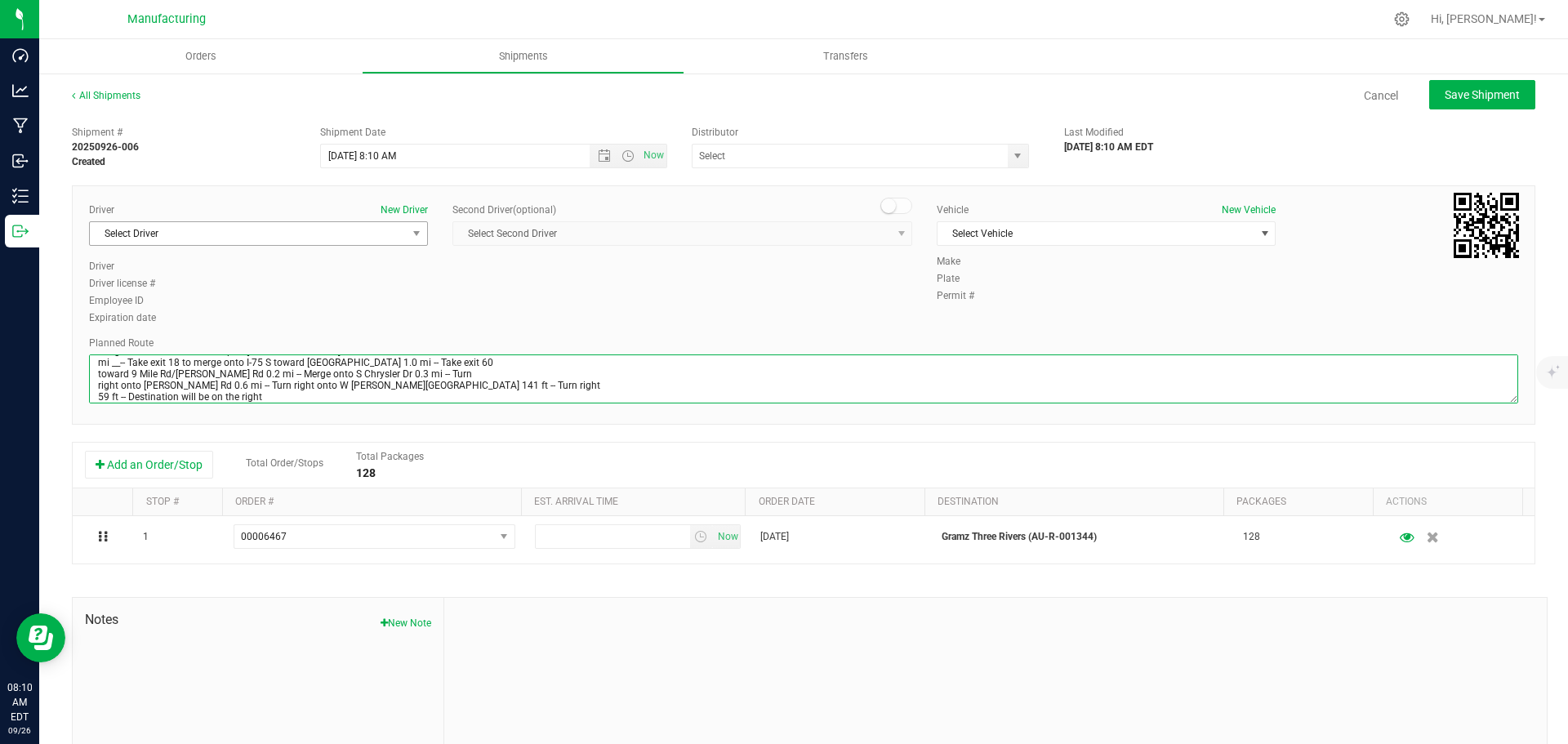
type textarea "Head south 246 ft -- Turn right 325 ft -- Turn right 407 ft -- Turn right towar…"
click at [173, 233] on span "Select Driver" at bounding box center [248, 233] width 317 height 23
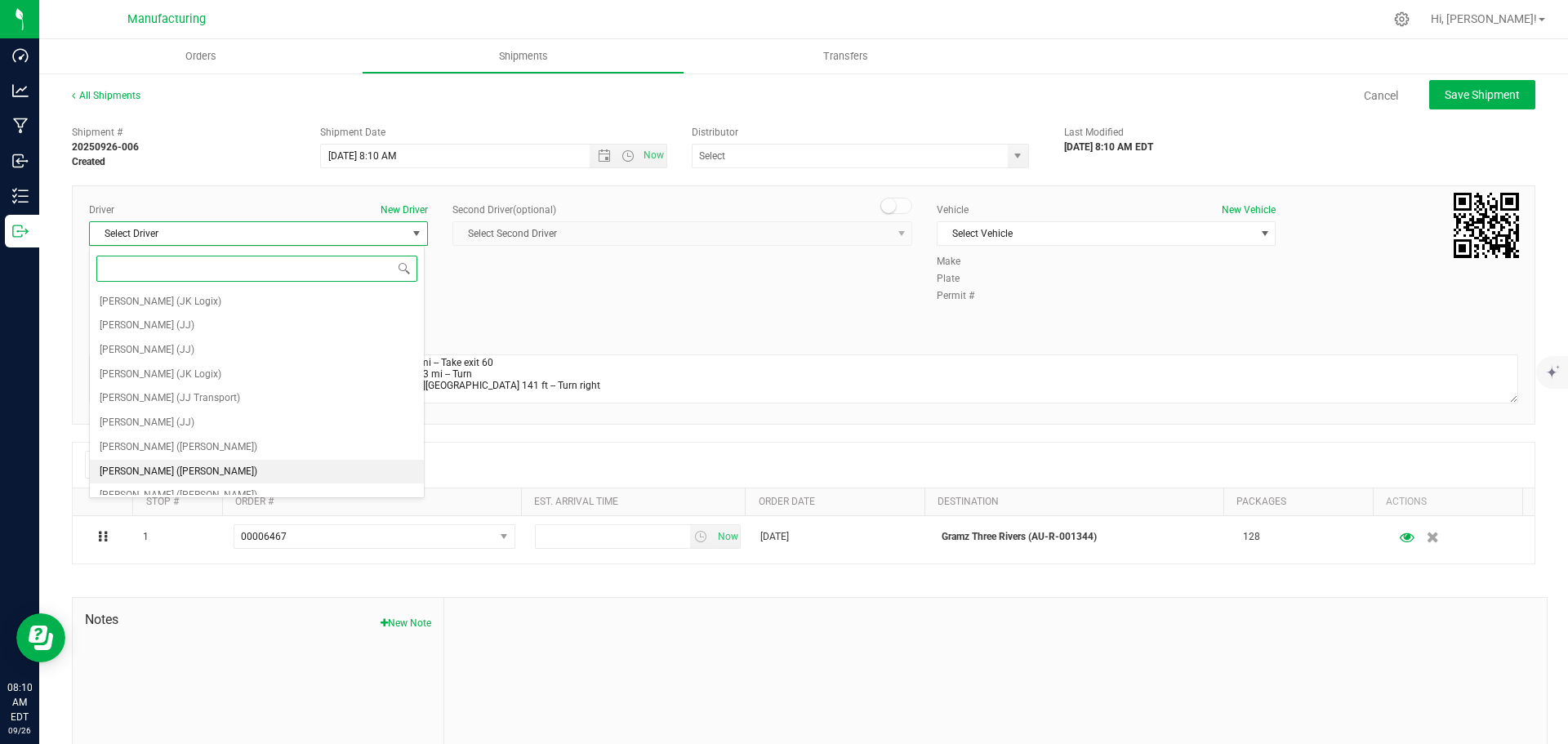
click at [202, 469] on li "Lloyd Neely (Motas)" at bounding box center [257, 472] width 334 height 24
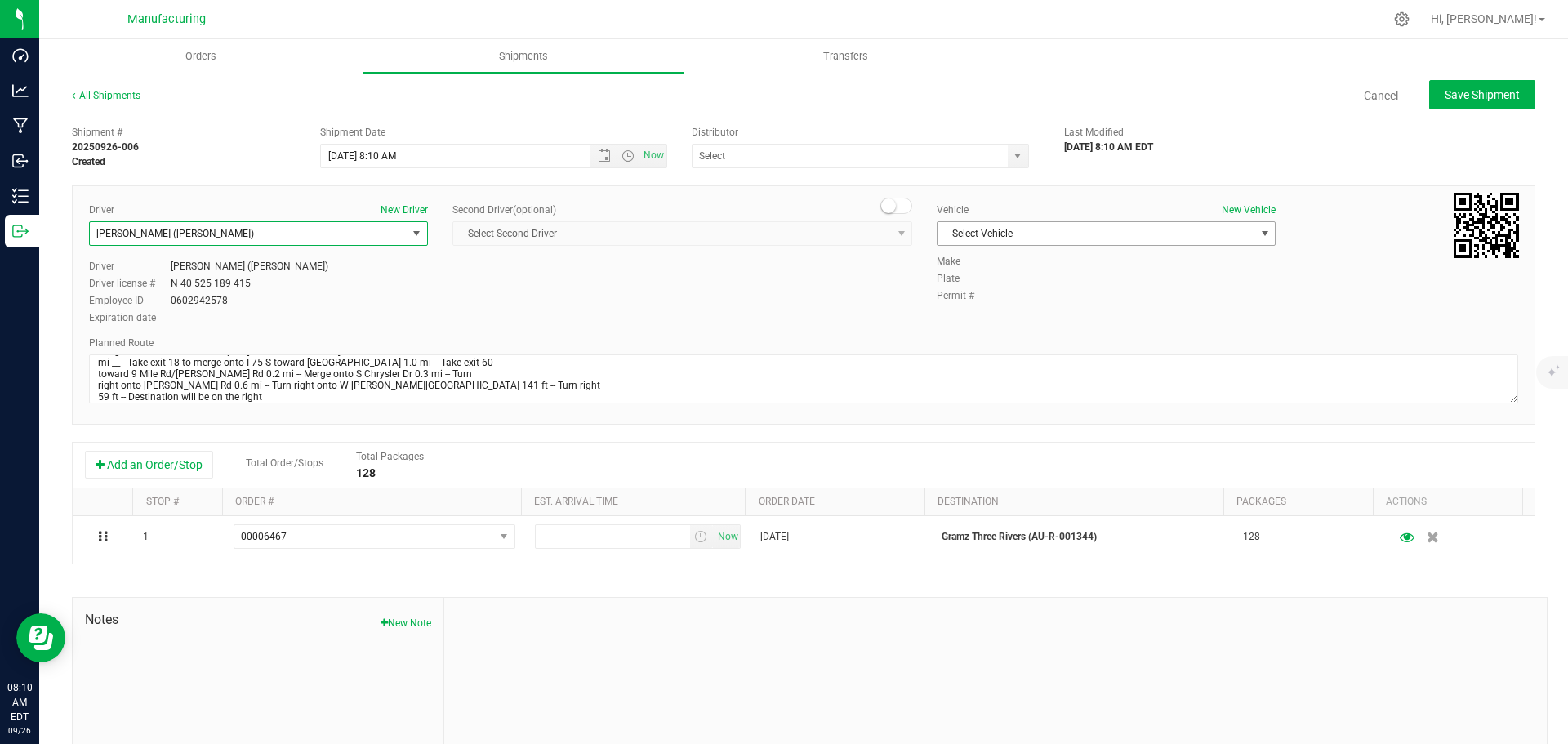
click at [991, 233] on span "Select Vehicle" at bounding box center [1095, 233] width 317 height 23
click at [961, 306] on li "T3" at bounding box center [1097, 310] width 334 height 24
click at [1011, 160] on span "select" at bounding box center [1017, 155] width 13 height 13
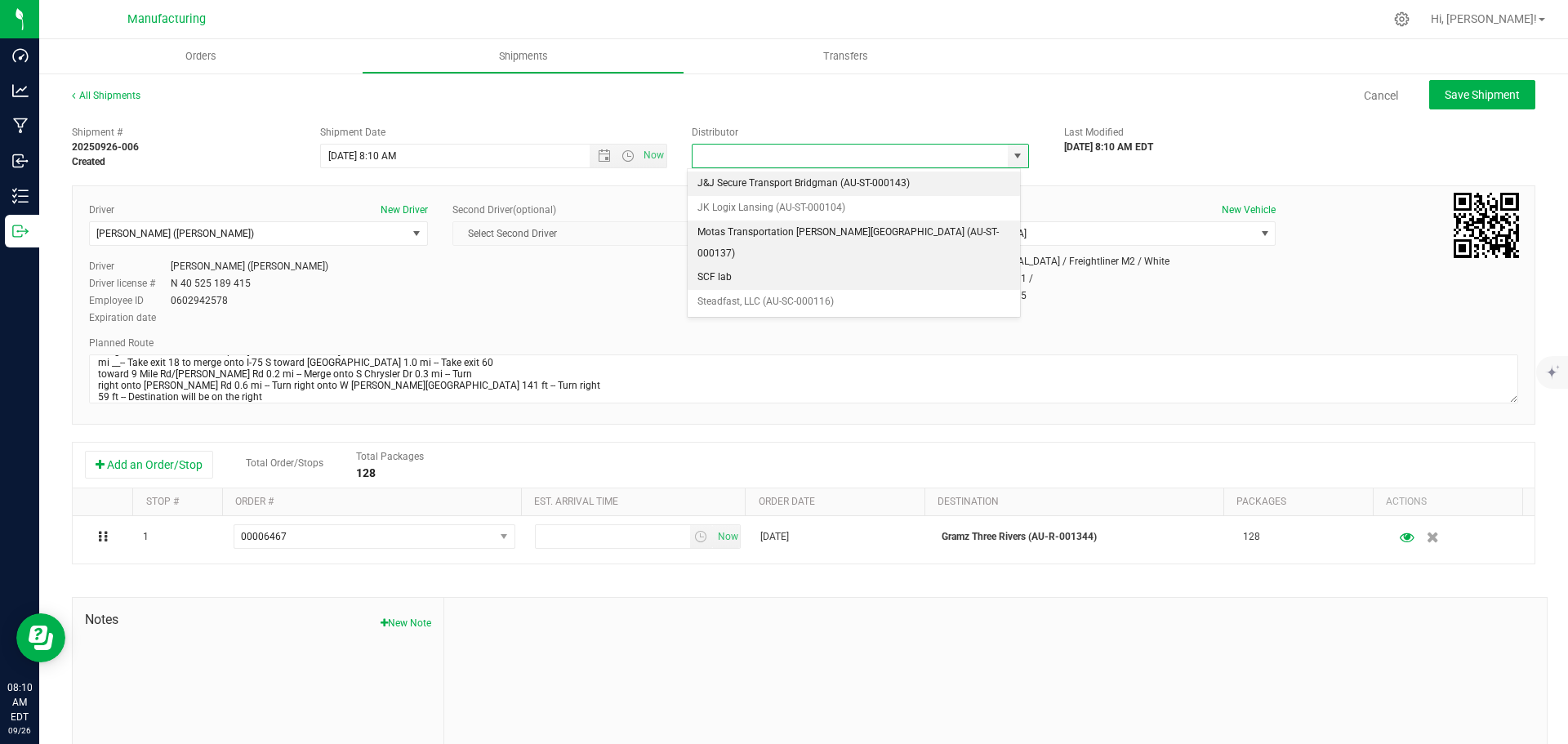
click at [727, 236] on li "Motas Transportation [PERSON_NAME][GEOGRAPHIC_DATA] (AU-ST-000137)" at bounding box center [853, 243] width 332 height 45
type input "Motas Transportation [PERSON_NAME][GEOGRAPHIC_DATA] (AU-ST-000137)"
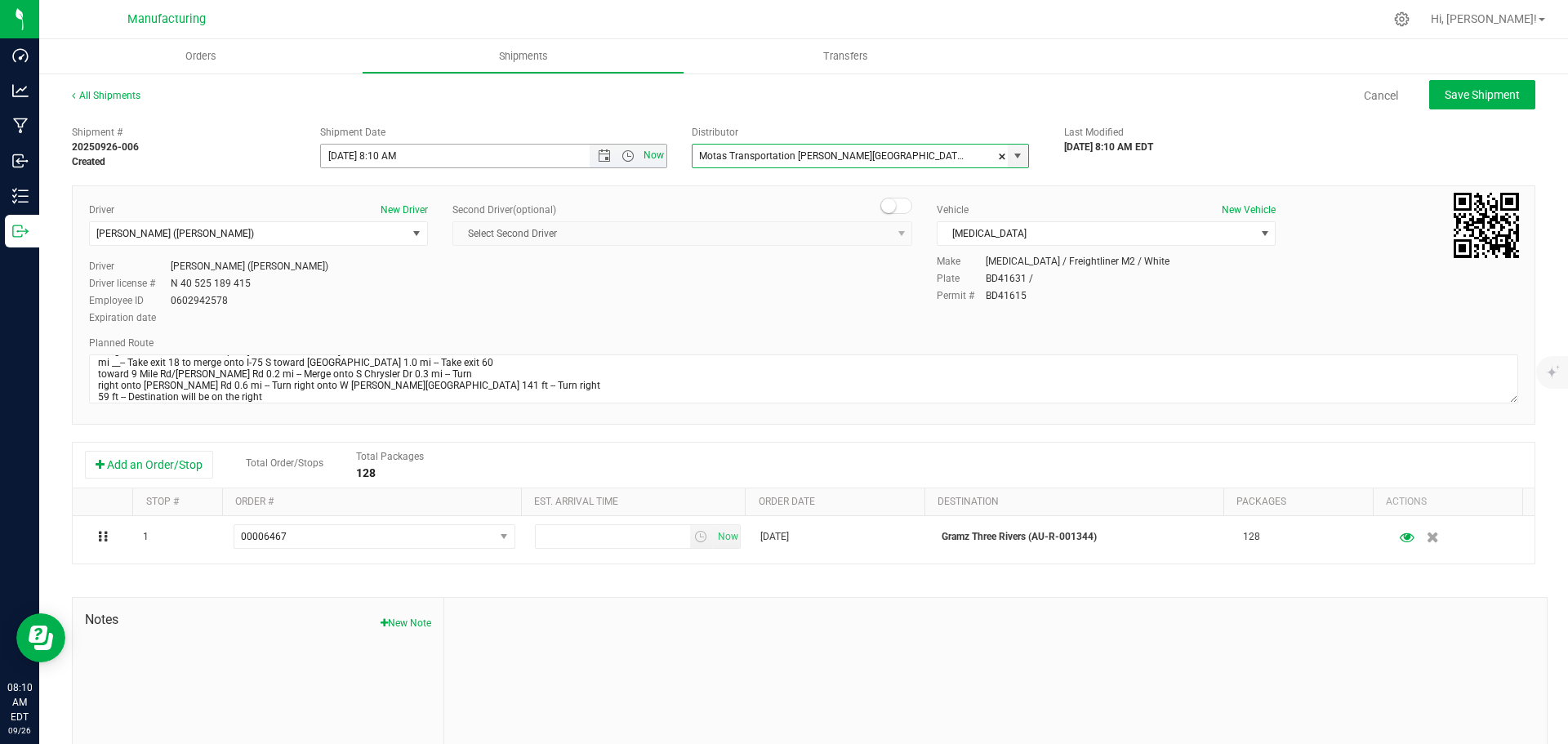
click at [649, 164] on span "Now" at bounding box center [654, 155] width 28 height 23
click at [1470, 95] on span "Save Shipment" at bounding box center [1482, 95] width 75 height 13
type input "9/26/2025 12:10 PM"
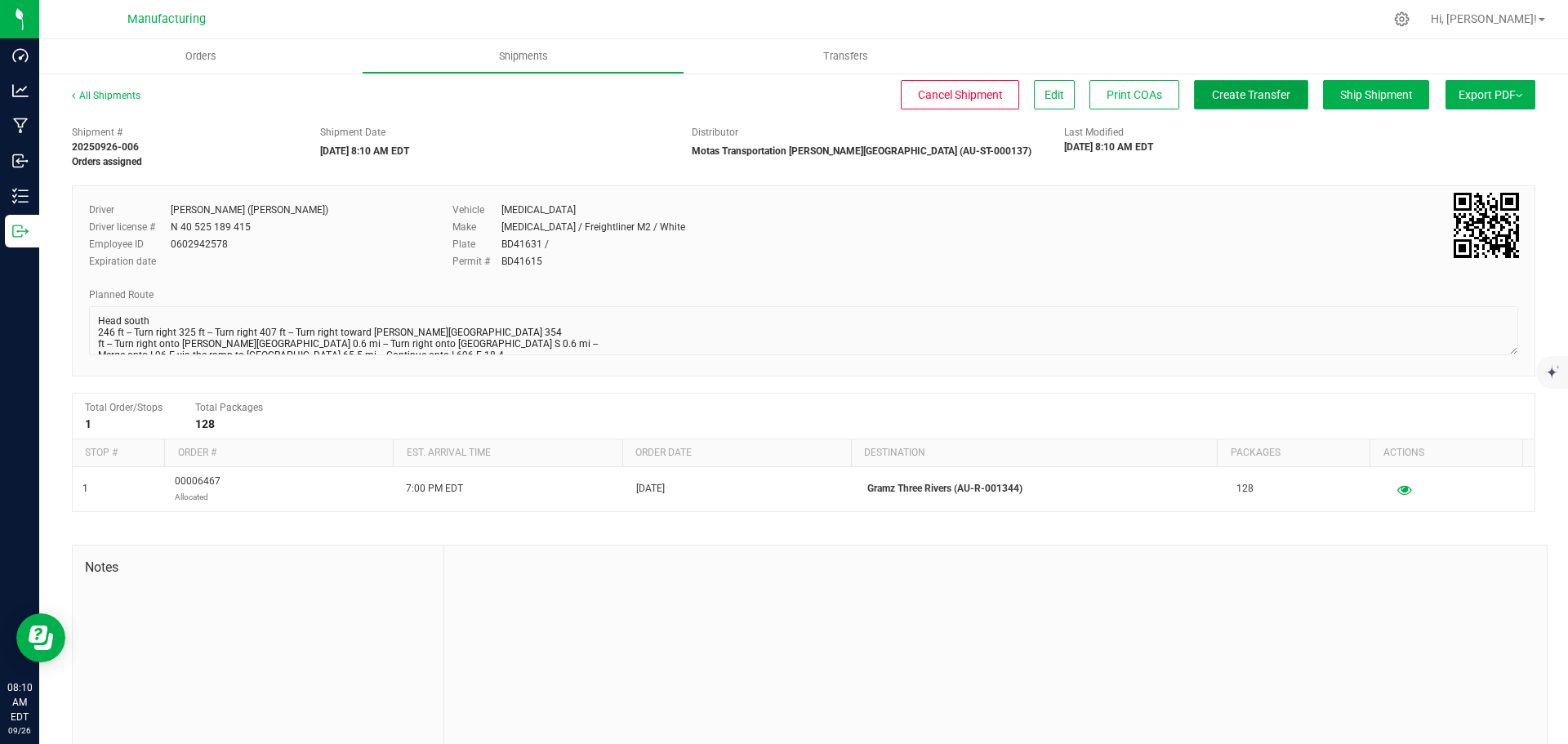
click at [1239, 86] on button "Create Transfer" at bounding box center [1251, 95] width 114 height 29
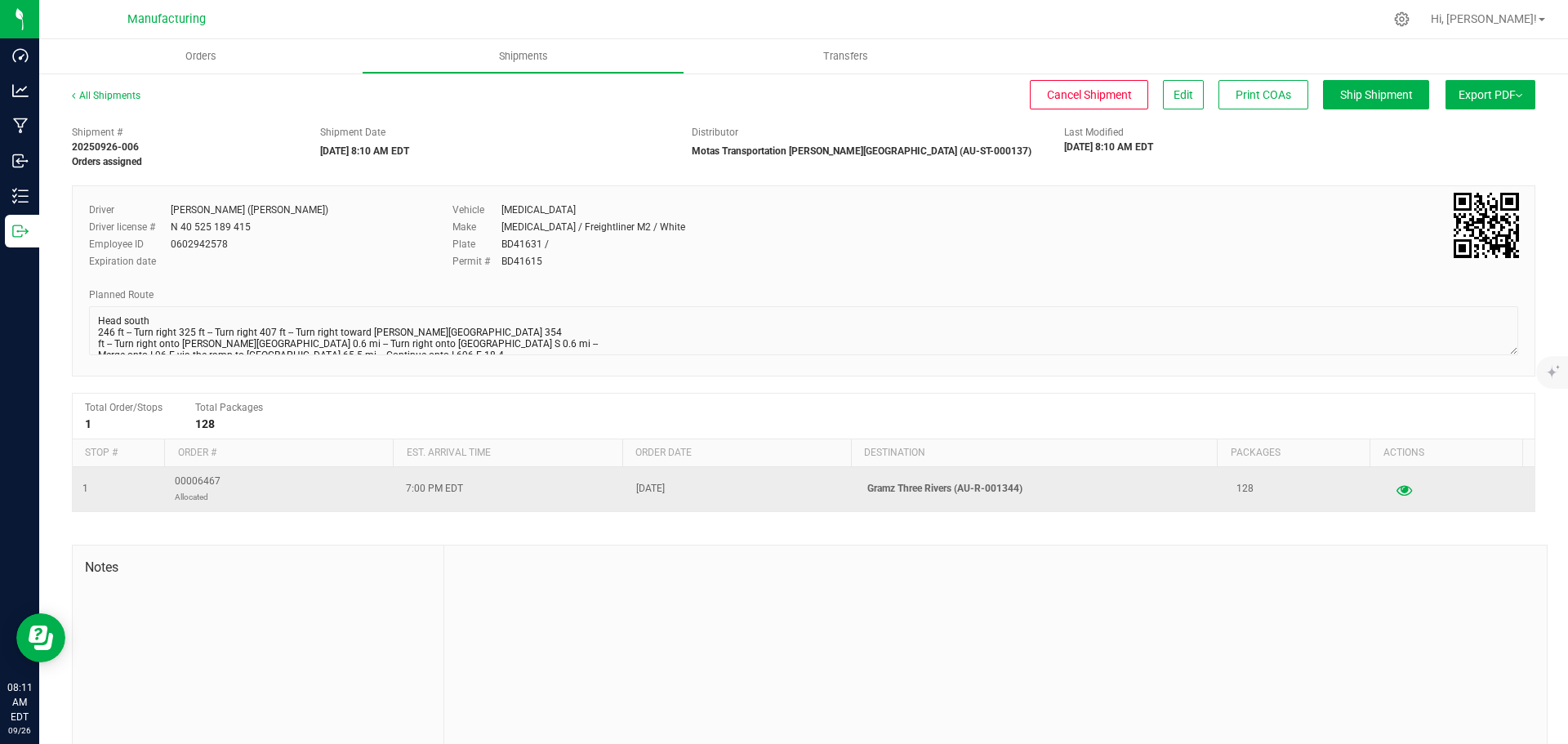
click at [1387, 477] on td at bounding box center [1457, 489] width 154 height 44
click at [1384, 502] on td at bounding box center [1457, 489] width 154 height 44
click at [1396, 484] on icon "button" at bounding box center [1404, 488] width 16 height 11
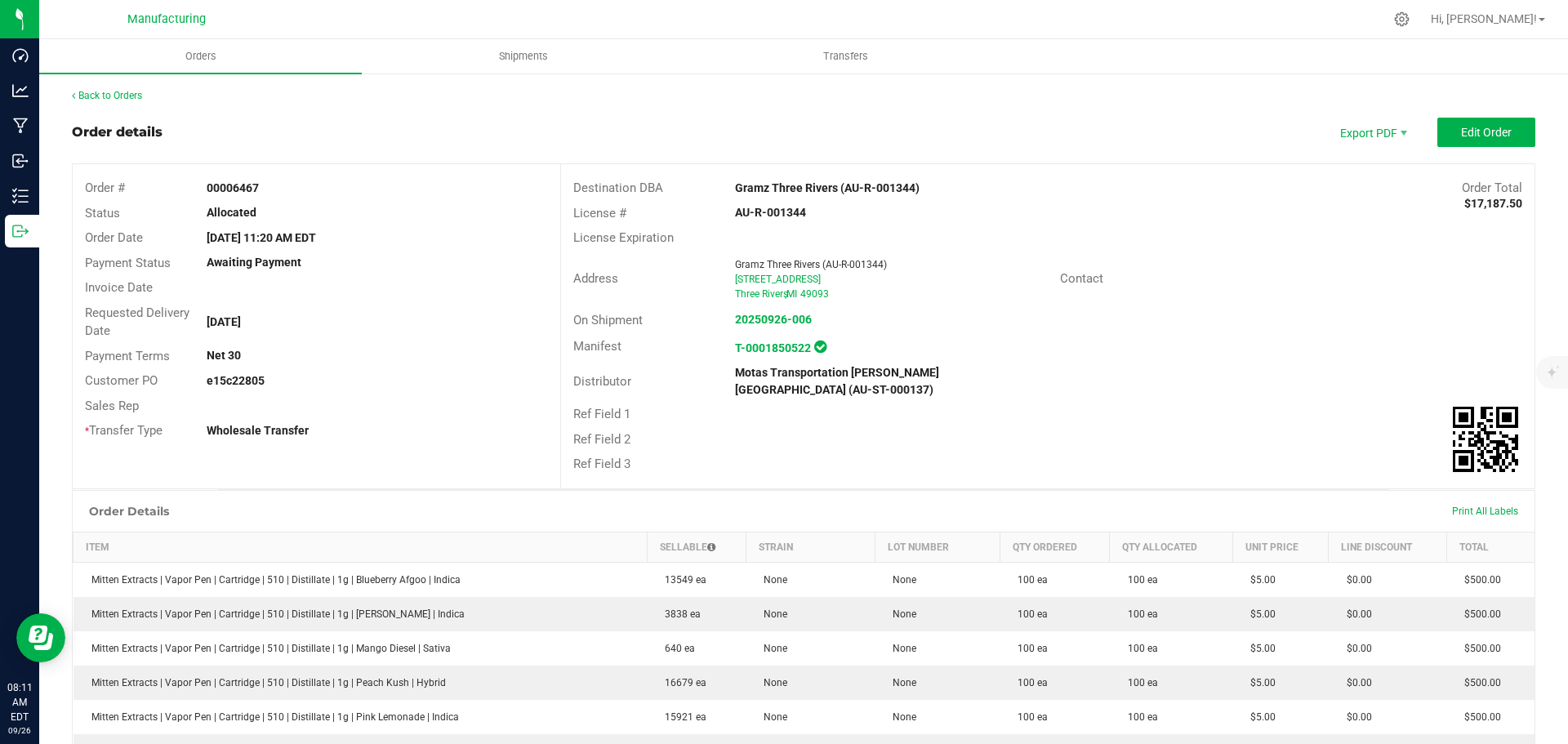
click at [241, 391] on div "Customer PO e15c22805" at bounding box center [317, 381] width 487 height 25
click at [245, 384] on strong "e15c22805" at bounding box center [235, 380] width 58 height 13
copy strong "e15c22805"
click at [656, 501] on div "Order Details Print All Labels" at bounding box center [803, 511] width 1461 height 41
